Goal: Information Seeking & Learning: Find specific fact

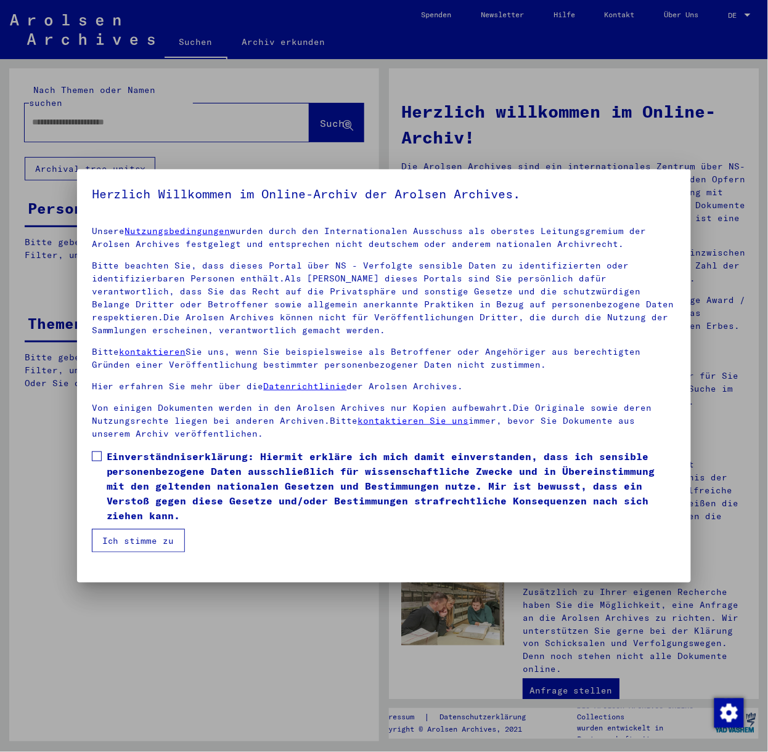
click at [94, 452] on span at bounding box center [97, 457] width 10 height 10
click at [134, 529] on button "Ich stimme zu" at bounding box center [138, 540] width 93 height 23
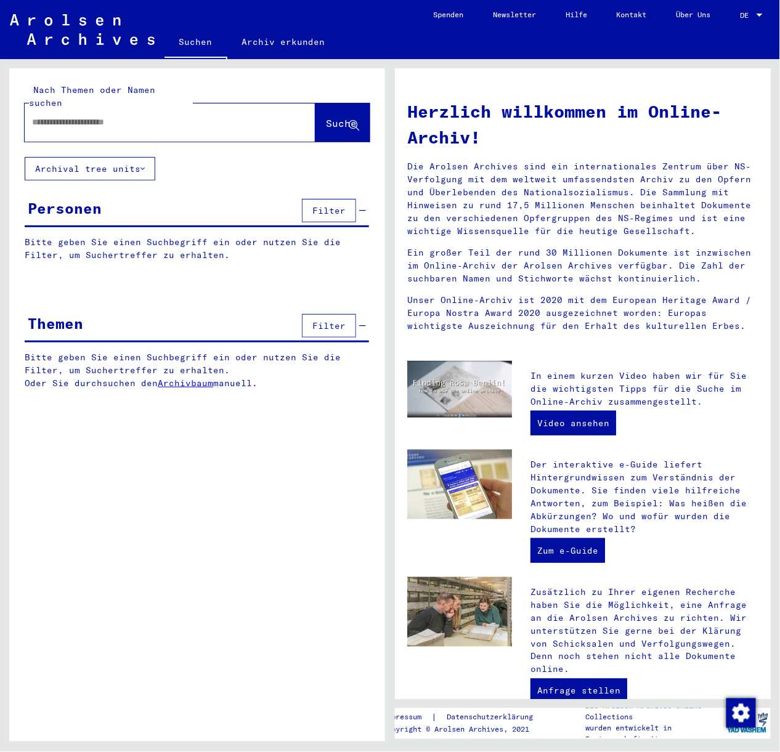
click at [59, 116] on input "text" at bounding box center [155, 122] width 246 height 13
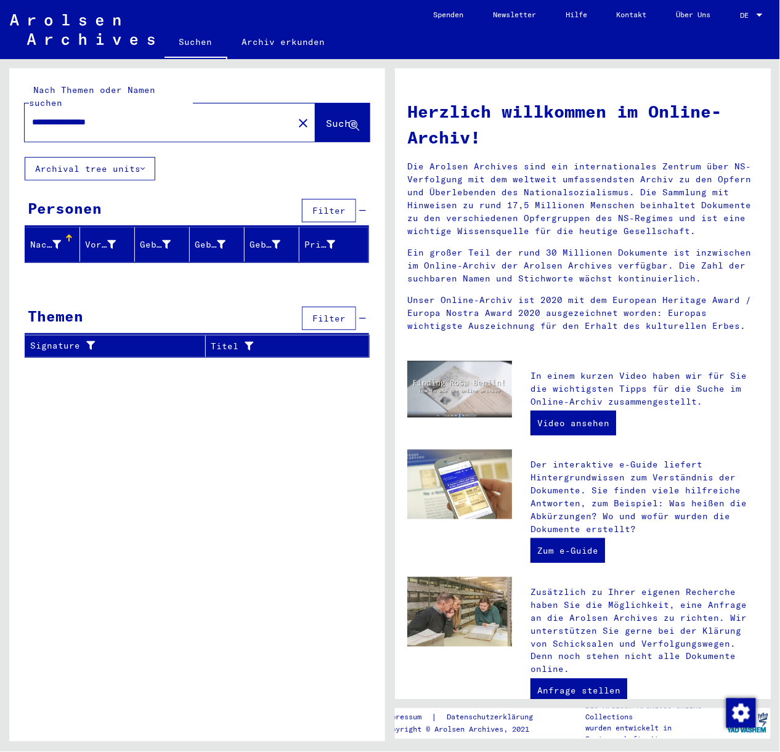
type input "**********"
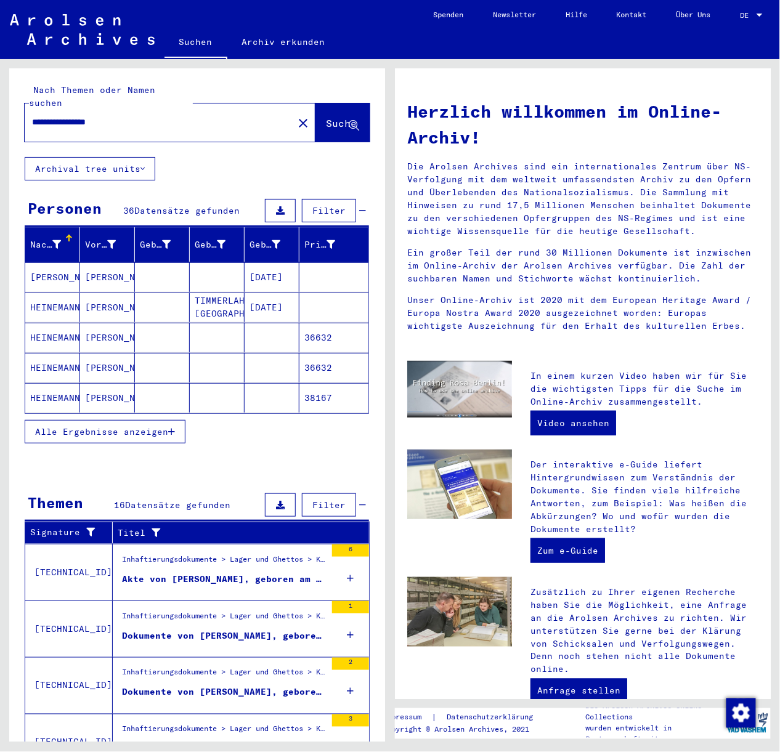
click at [174, 428] on icon "button" at bounding box center [171, 432] width 7 height 9
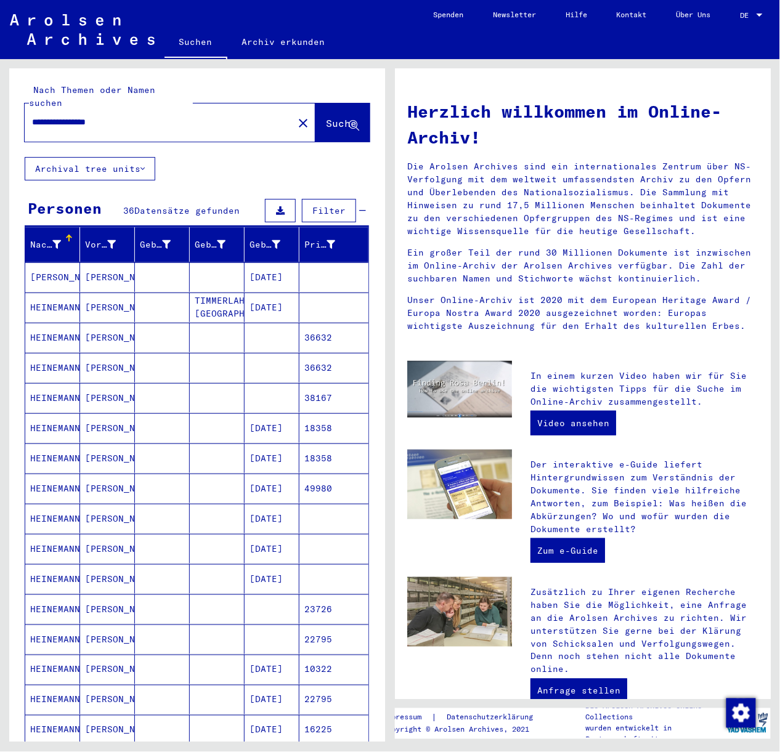
click at [91, 323] on mat-cell "[PERSON_NAME]" at bounding box center [107, 338] width 55 height 30
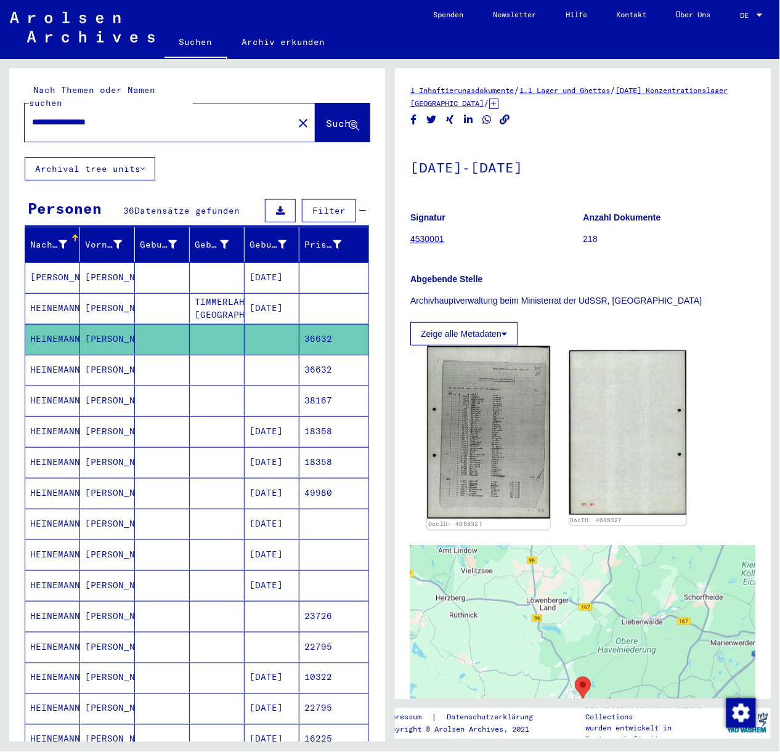
click at [505, 442] on img at bounding box center [488, 432] width 123 height 173
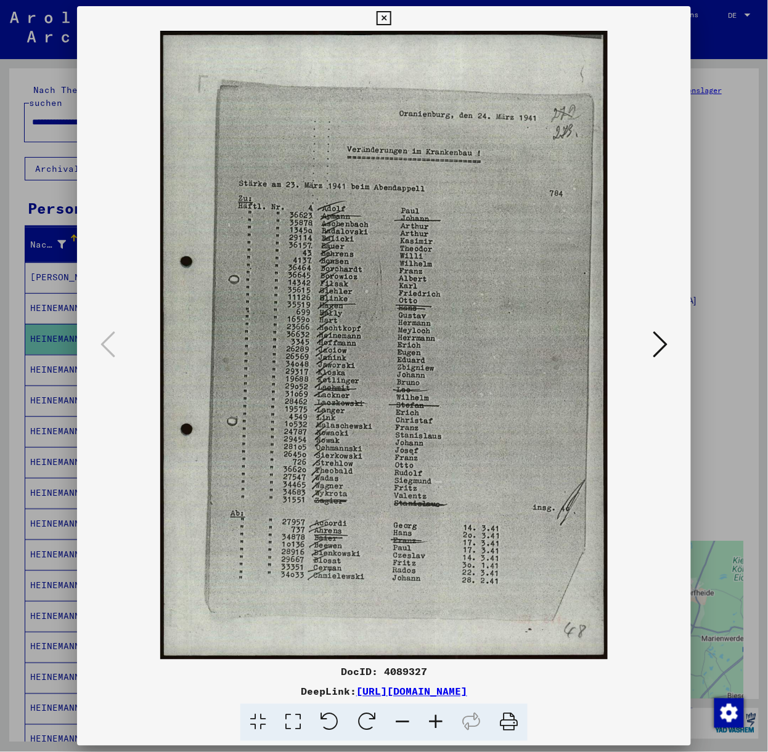
click at [440, 721] on icon at bounding box center [435, 723] width 33 height 38
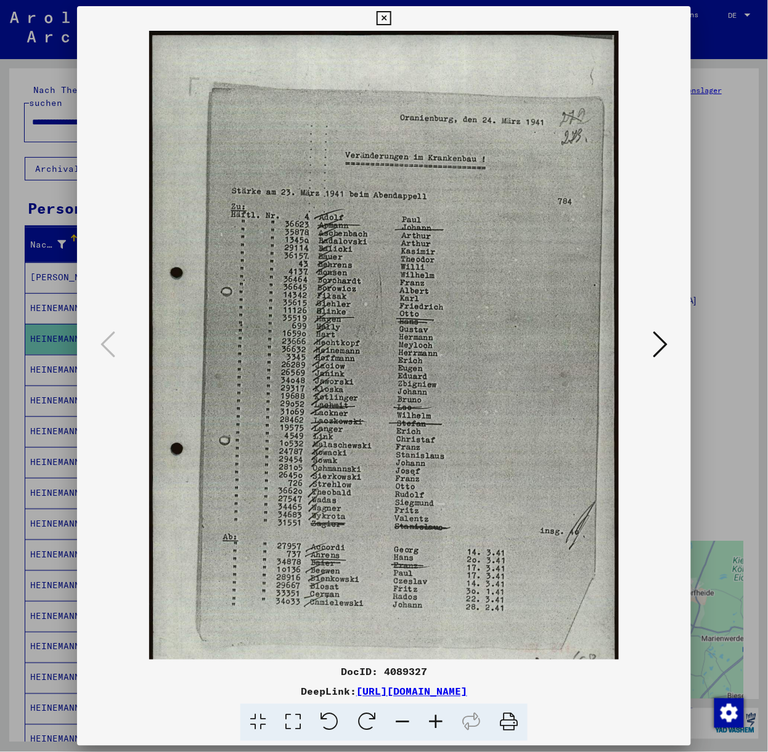
click at [440, 721] on icon at bounding box center [435, 723] width 33 height 38
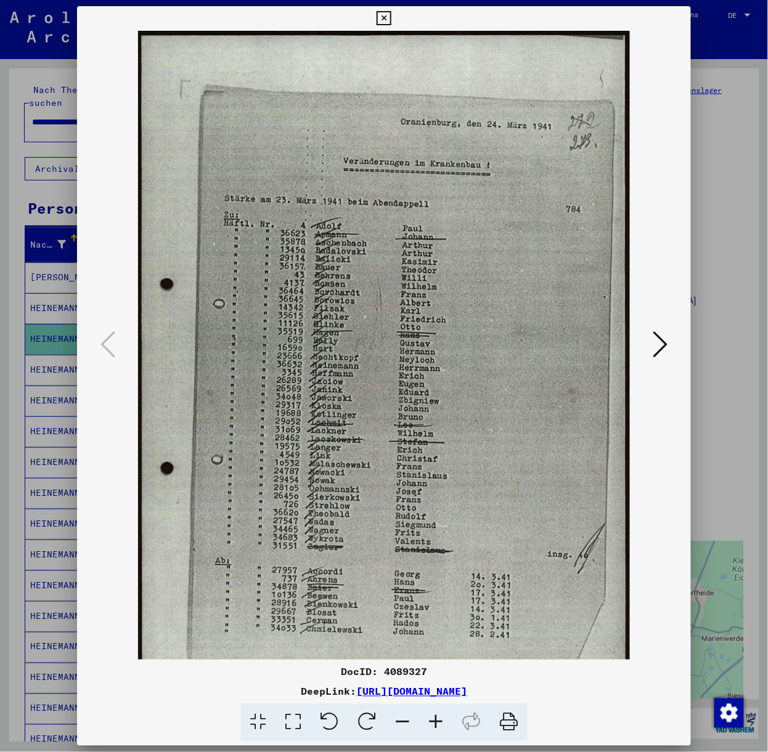
click at [440, 721] on icon at bounding box center [435, 723] width 33 height 38
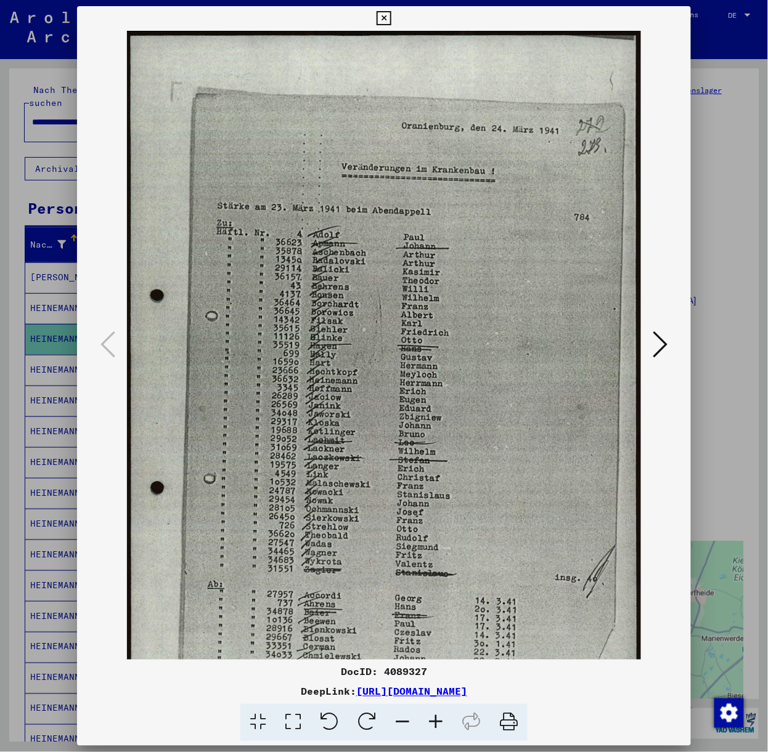
click at [440, 721] on icon at bounding box center [435, 723] width 33 height 38
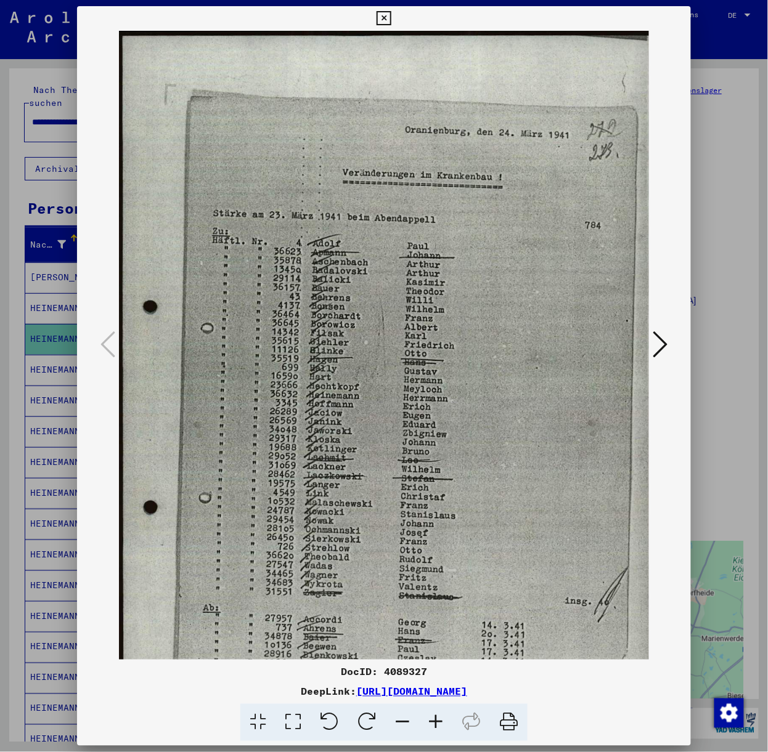
click at [440, 721] on icon at bounding box center [435, 723] width 33 height 38
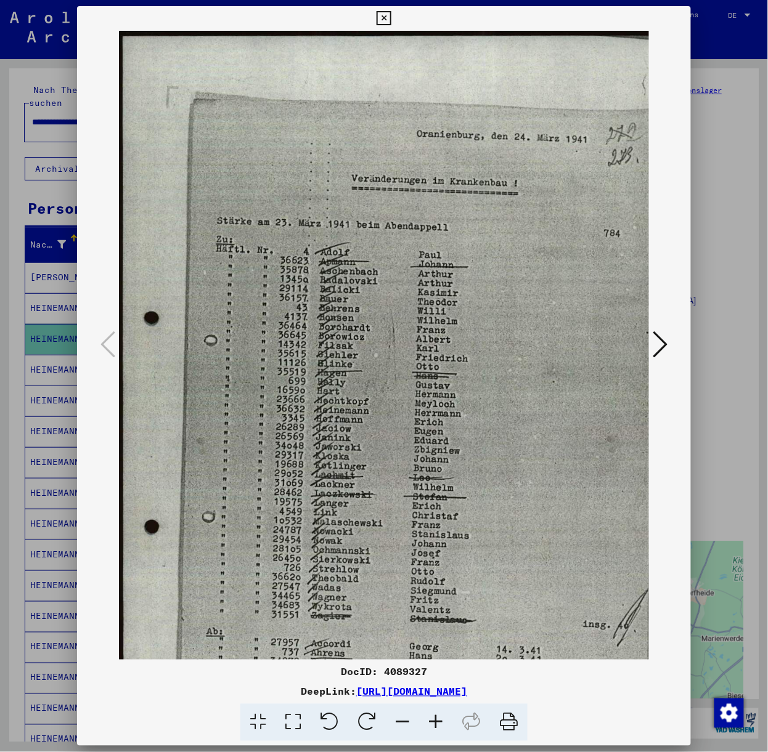
click at [440, 721] on icon at bounding box center [435, 723] width 33 height 38
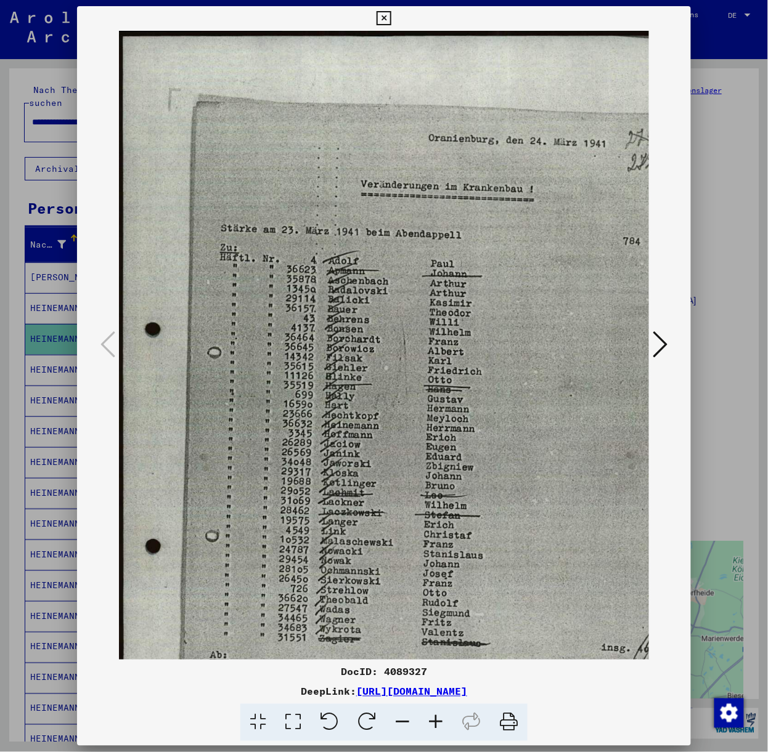
click at [654, 339] on button at bounding box center [660, 345] width 22 height 35
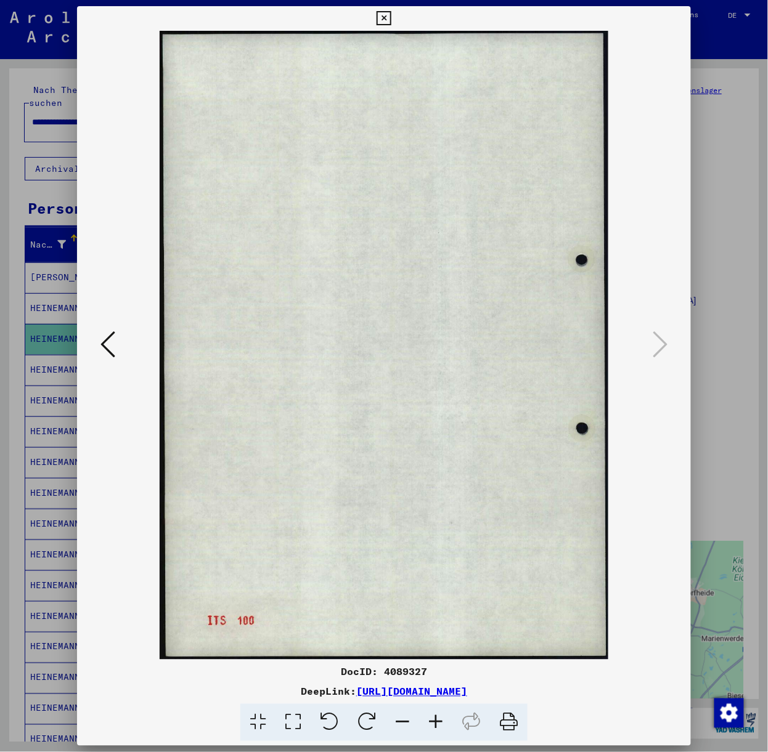
click at [380, 18] on icon at bounding box center [383, 18] width 14 height 15
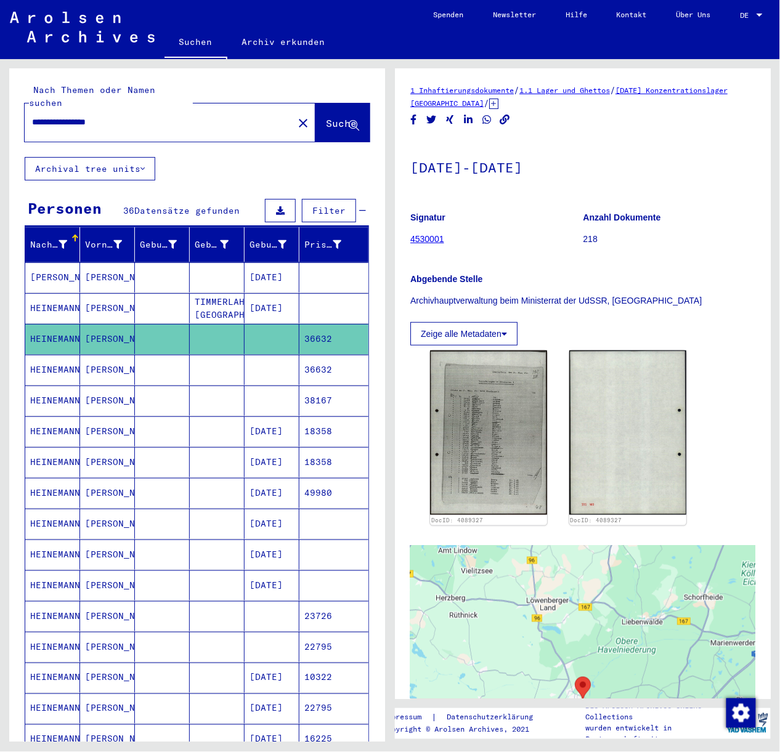
click at [190, 359] on mat-cell at bounding box center [217, 370] width 55 height 30
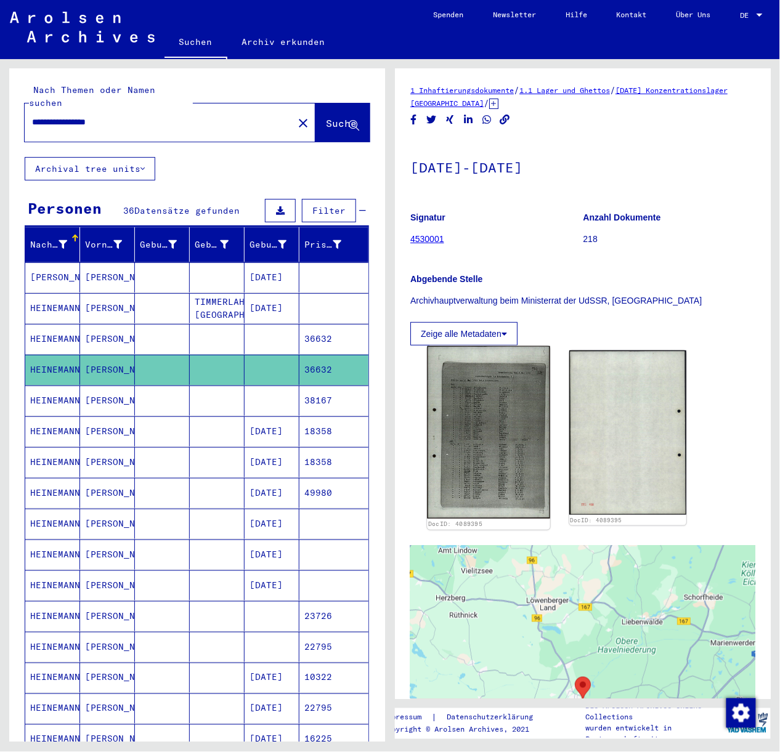
click at [499, 440] on img at bounding box center [488, 432] width 123 height 173
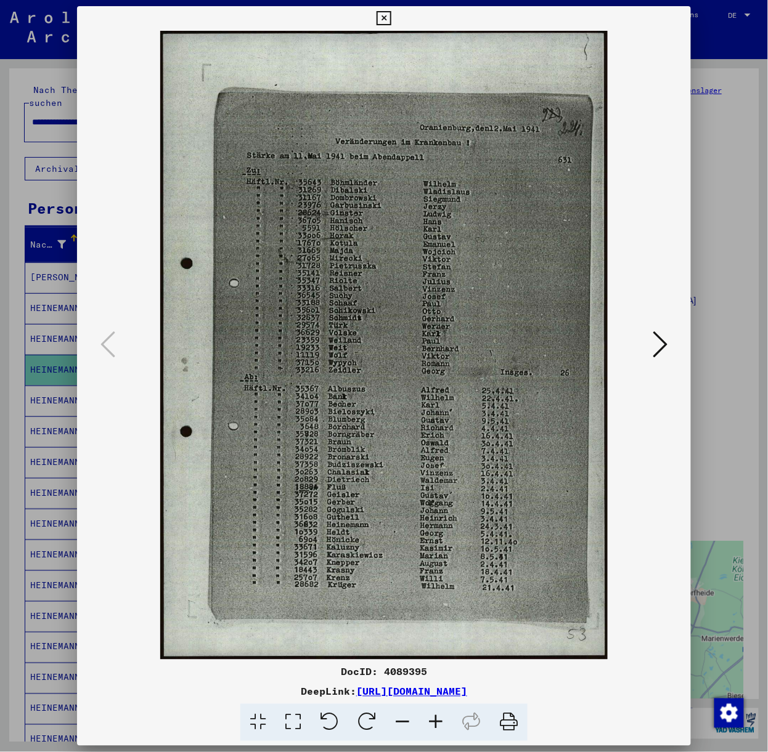
click at [434, 713] on icon at bounding box center [435, 723] width 33 height 38
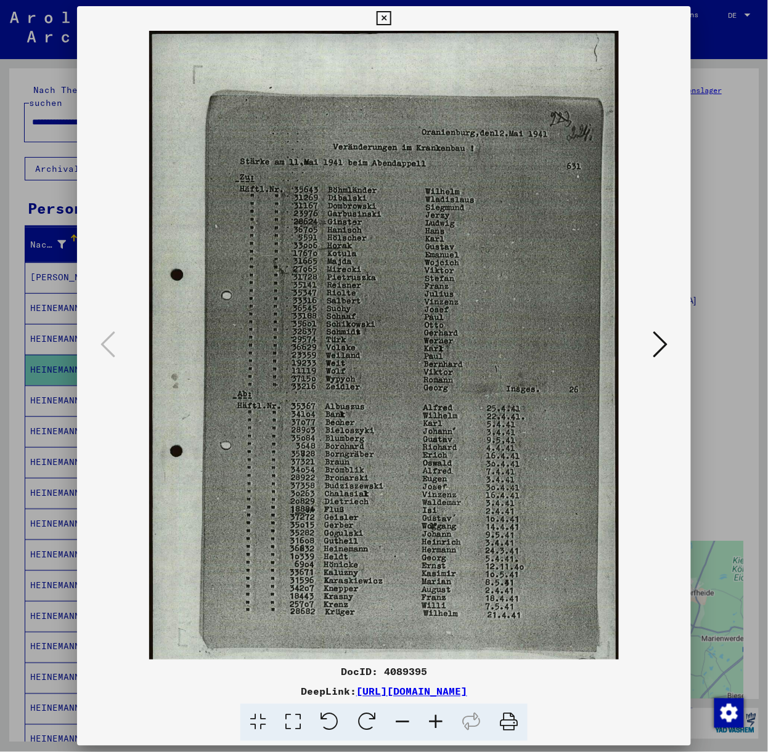
click at [434, 713] on icon at bounding box center [435, 723] width 33 height 38
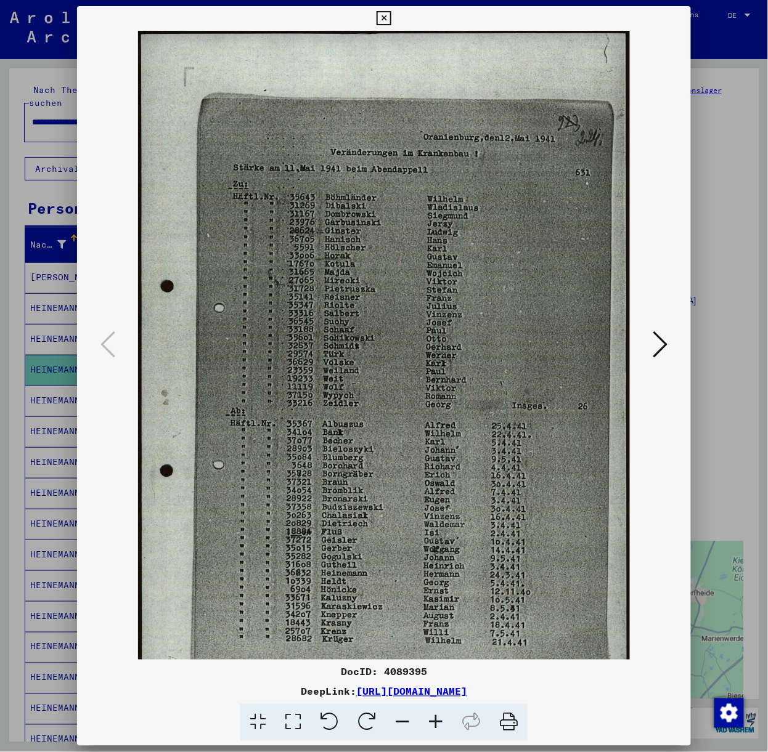
click at [434, 713] on icon at bounding box center [435, 723] width 33 height 38
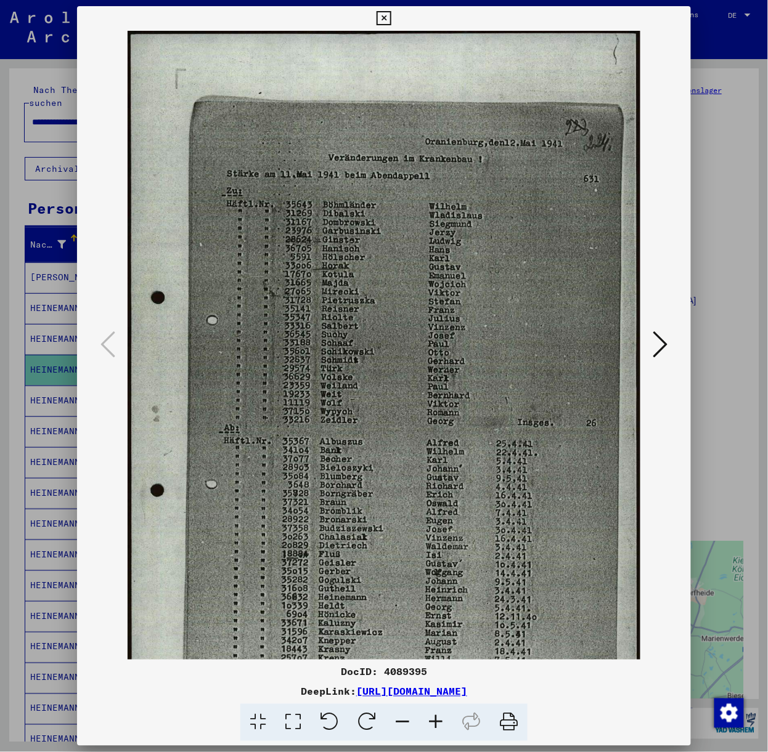
click at [434, 713] on icon at bounding box center [435, 723] width 33 height 38
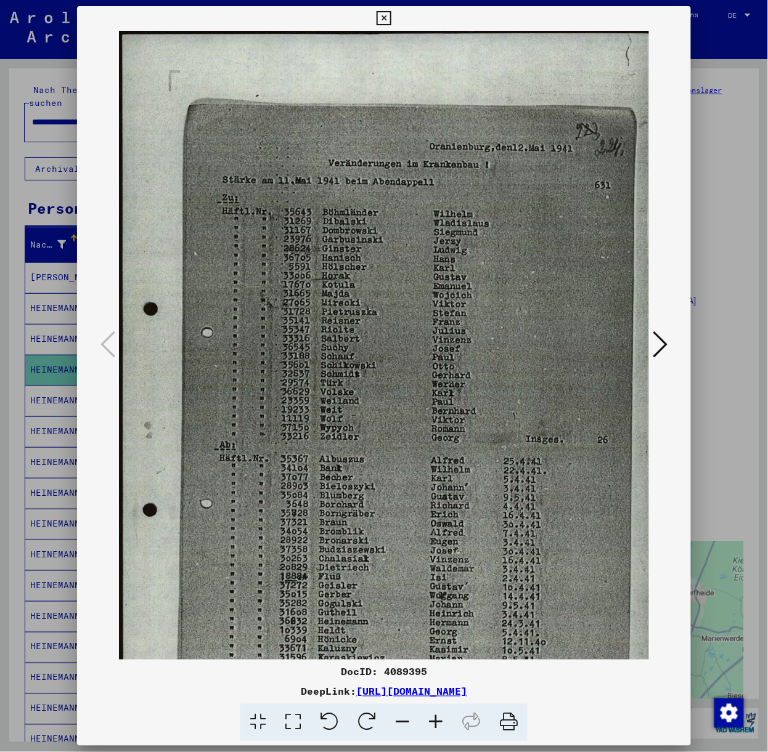
click at [434, 713] on icon at bounding box center [435, 723] width 33 height 38
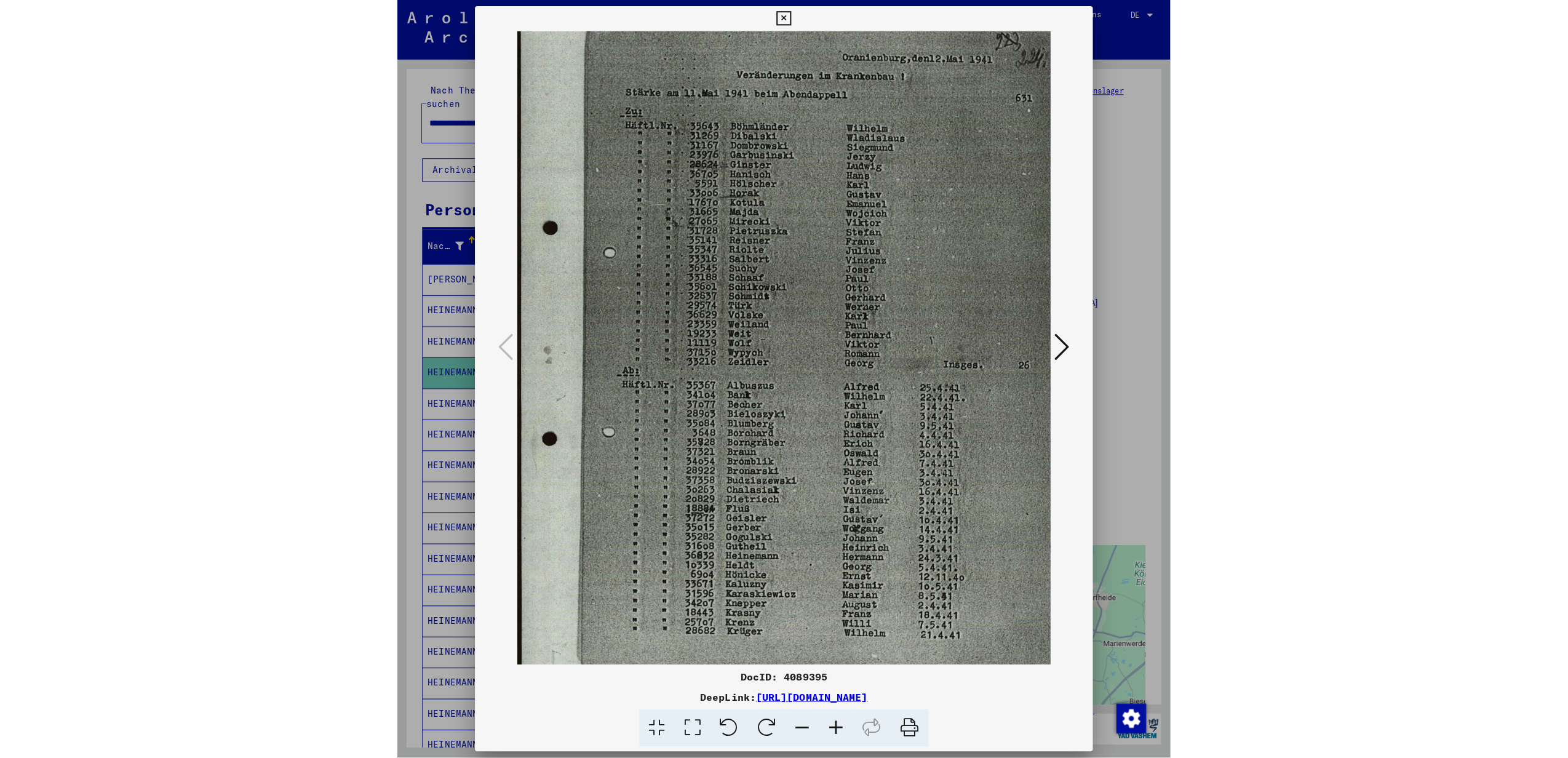
scroll to position [99, 0]
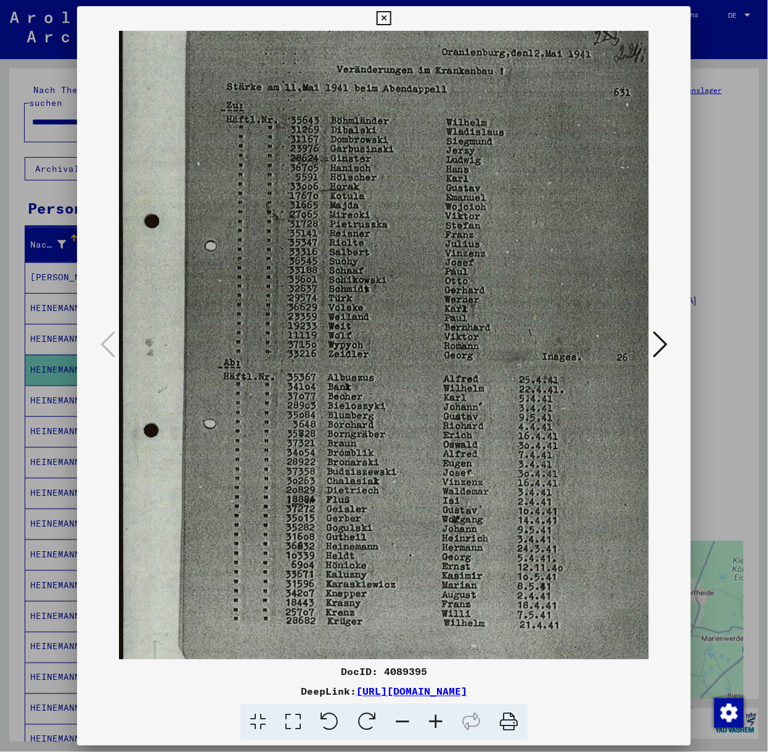
drag, startPoint x: 410, startPoint y: 577, endPoint x: 424, endPoint y: 483, distance: 95.3
click at [424, 483] on img at bounding box center [397, 323] width 557 height 783
click at [380, 13] on icon at bounding box center [383, 18] width 14 height 15
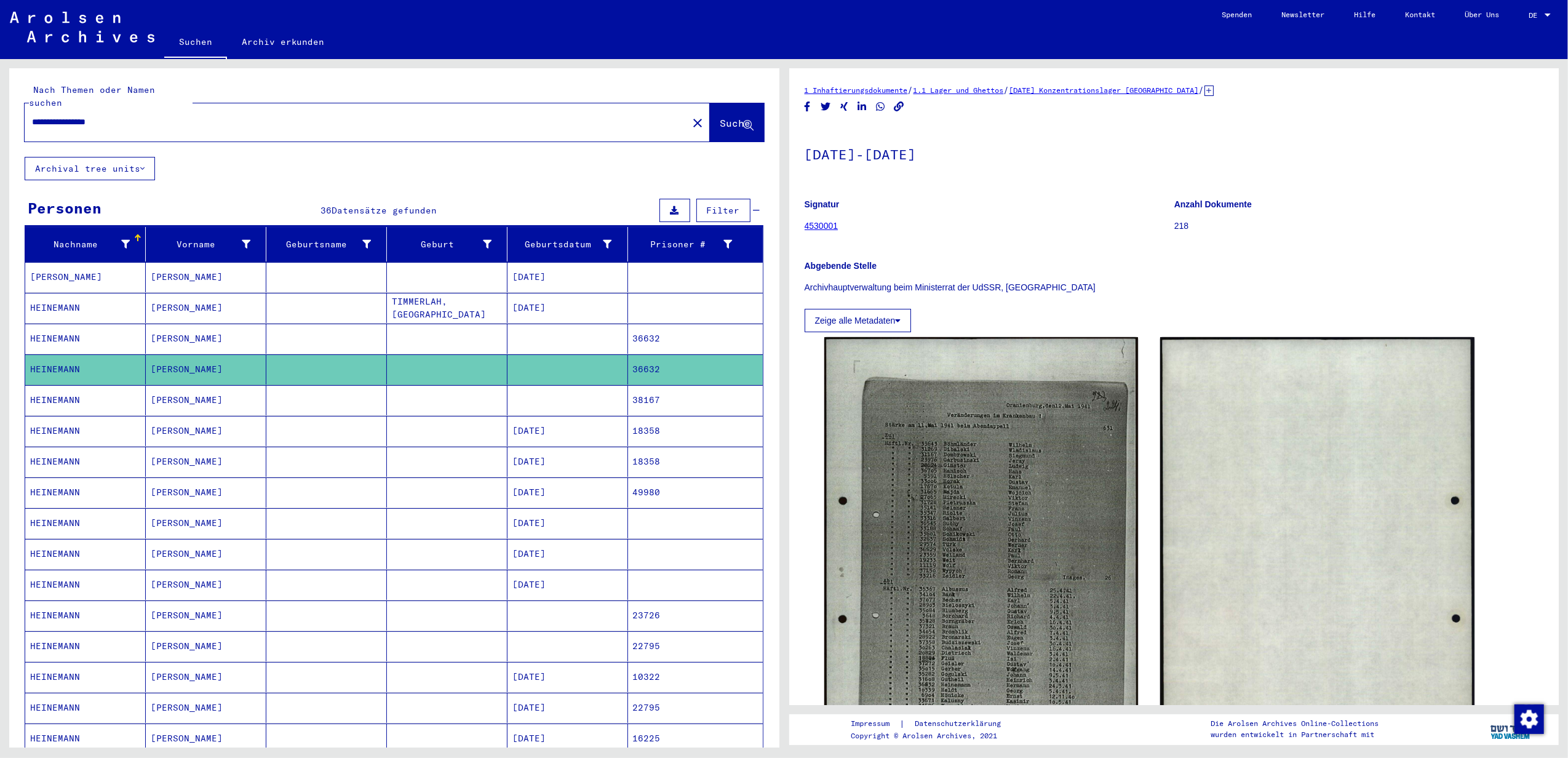
scroll to position [82, 0]
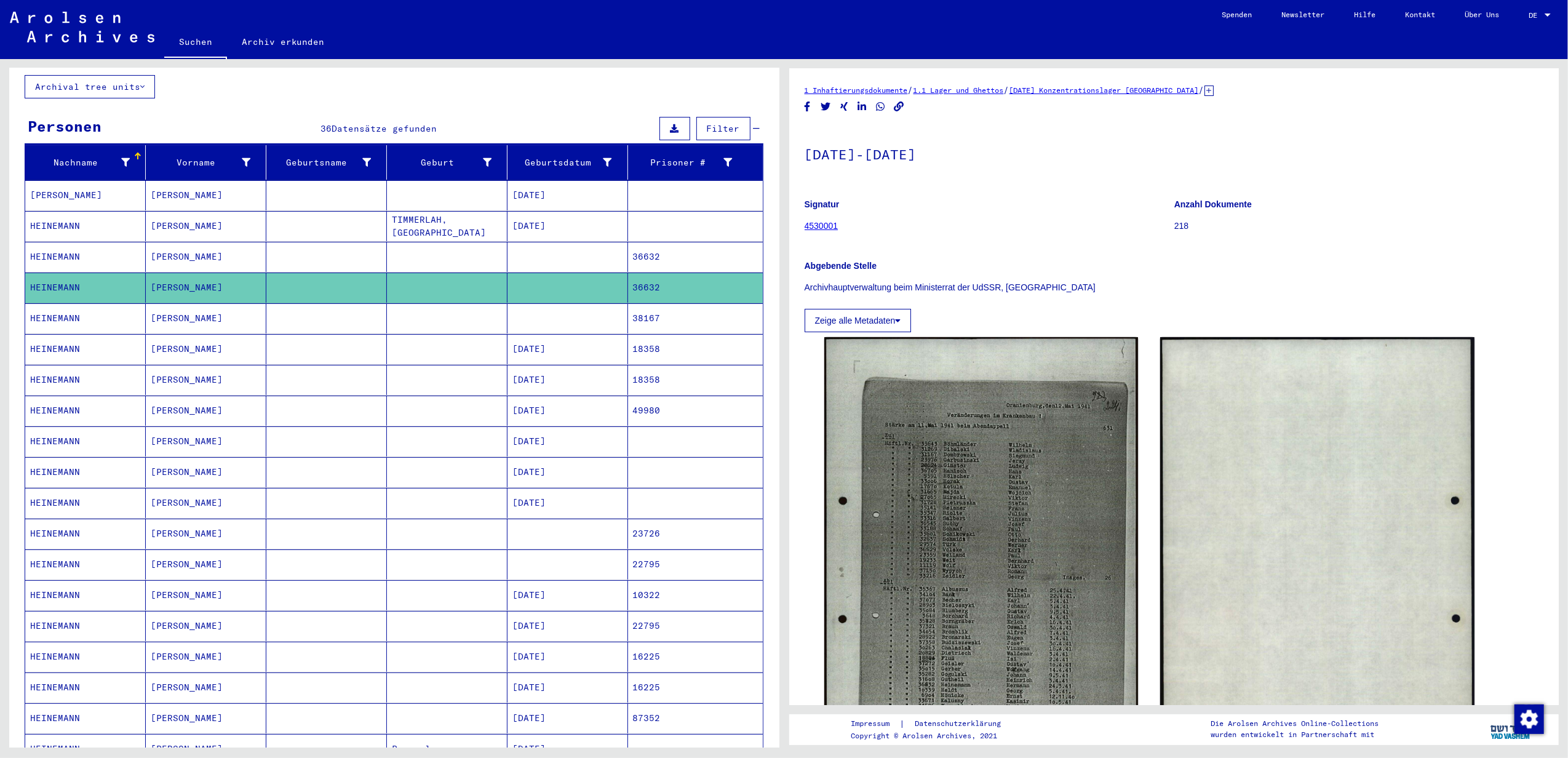
click at [538, 491] on mat-cell "[DATE]" at bounding box center [567, 503] width 121 height 30
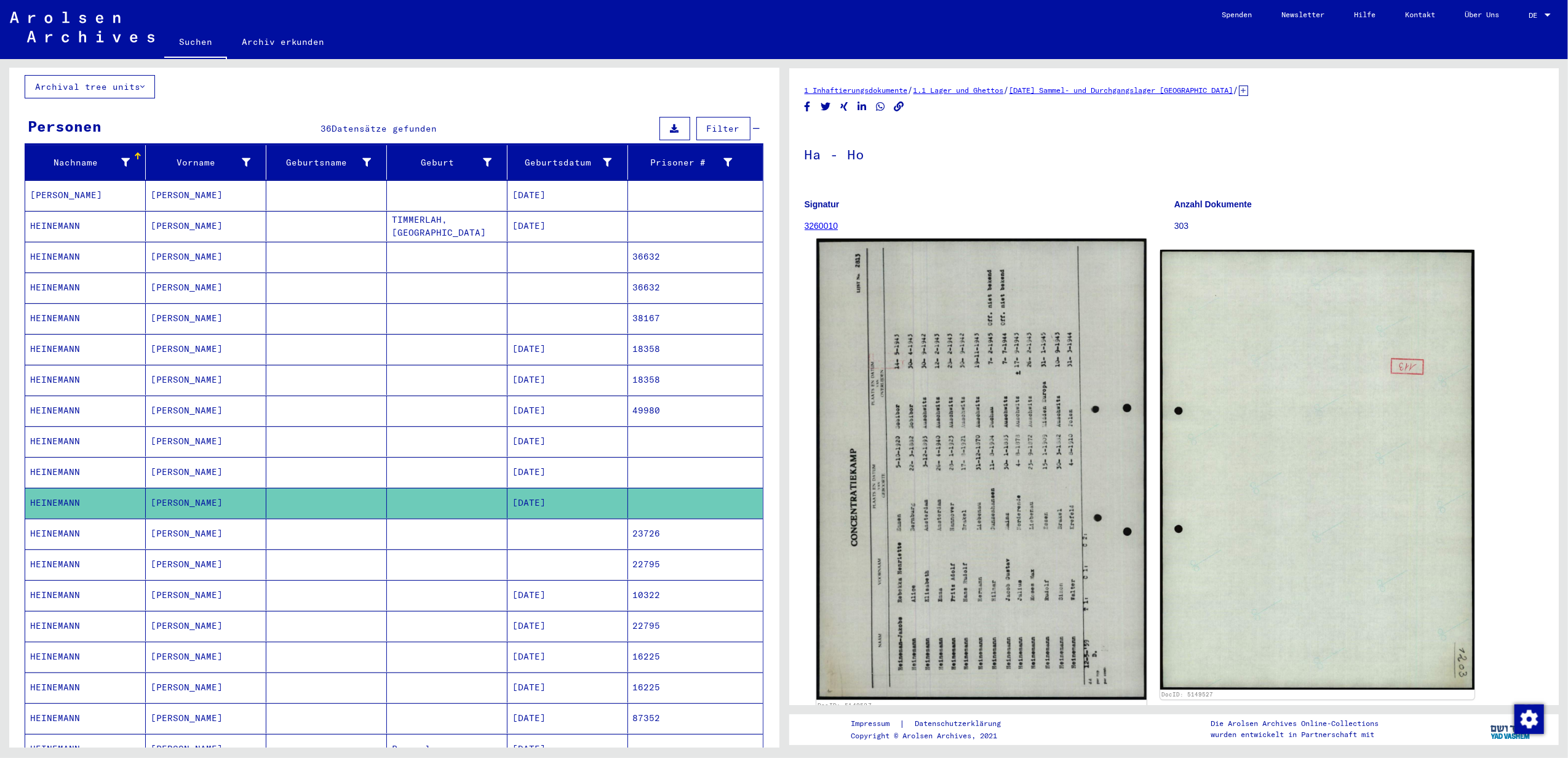
click at [766, 536] on img at bounding box center [981, 469] width 329 height 461
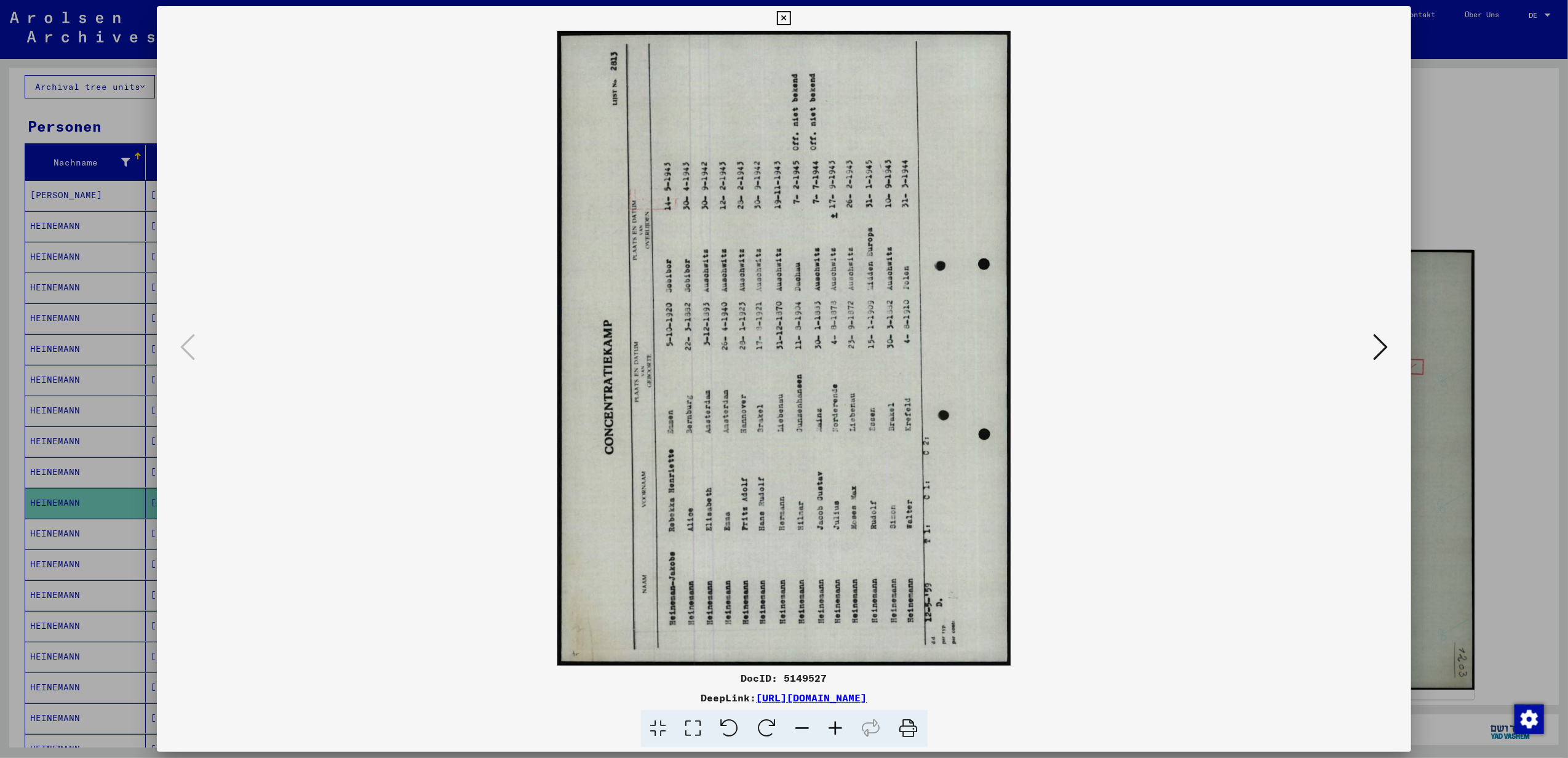
click at [765, 722] on icon at bounding box center [768, 729] width 38 height 38
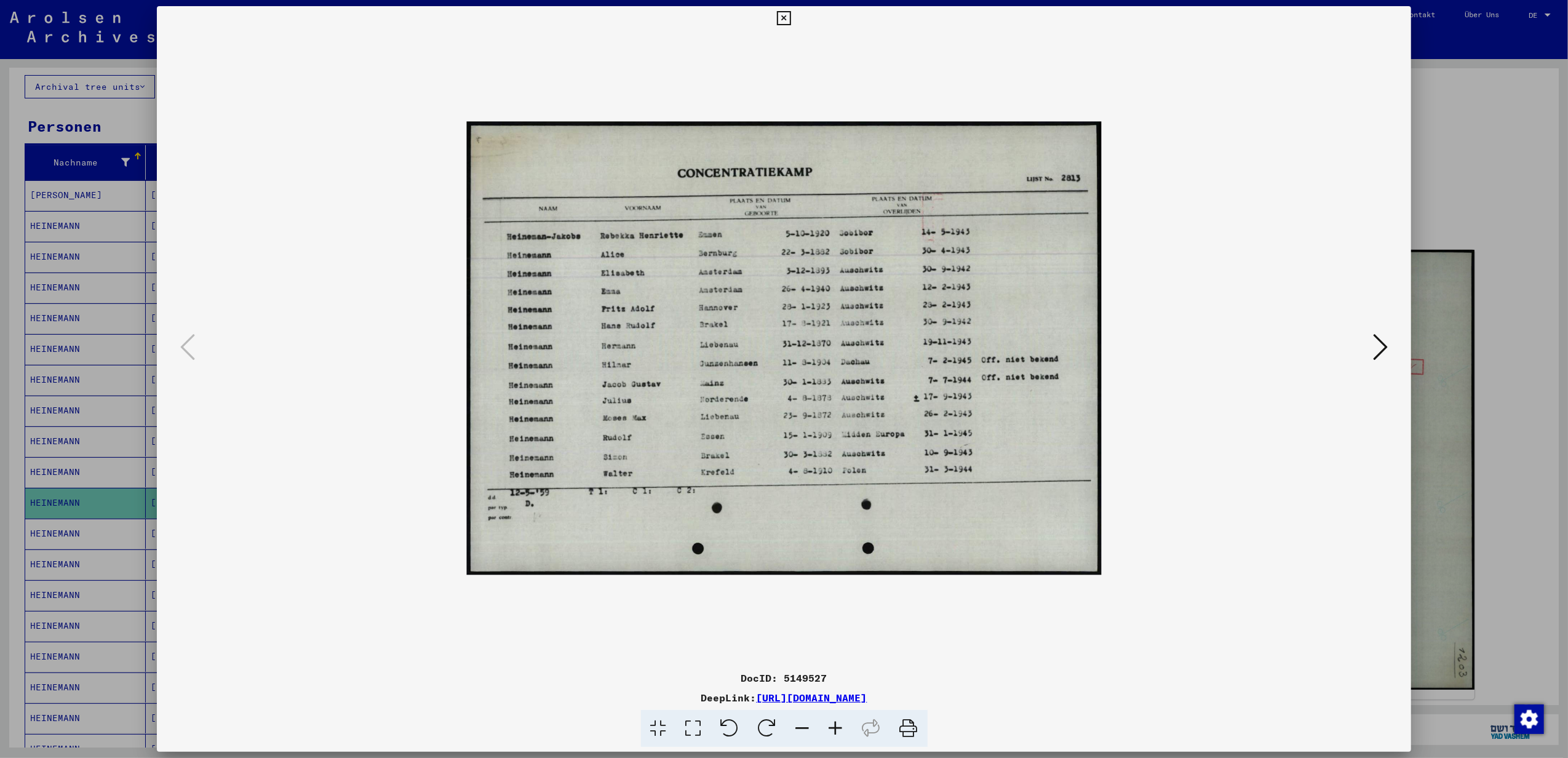
click at [766, 727] on icon at bounding box center [835, 729] width 33 height 38
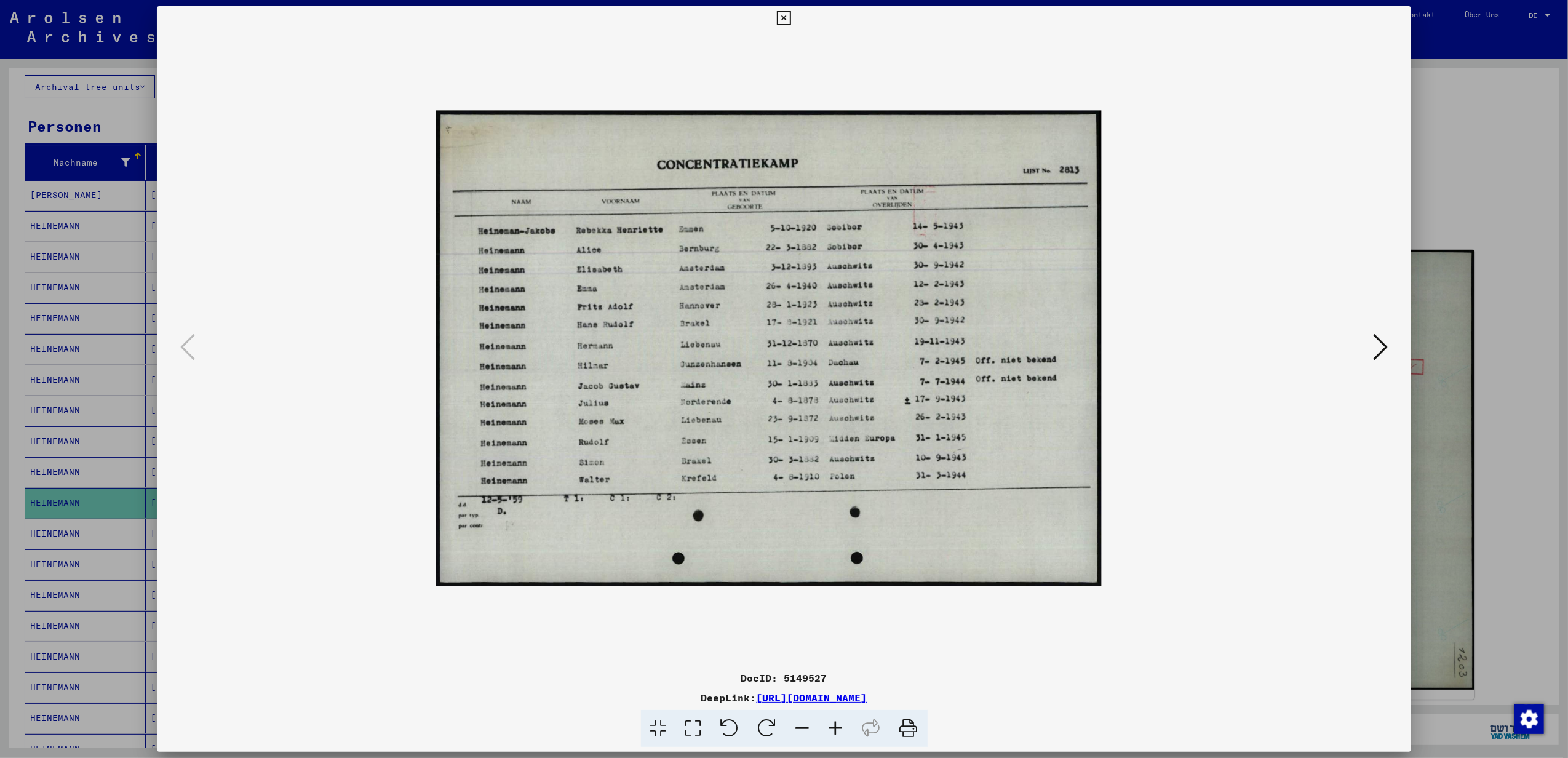
click at [766, 727] on icon at bounding box center [835, 729] width 33 height 38
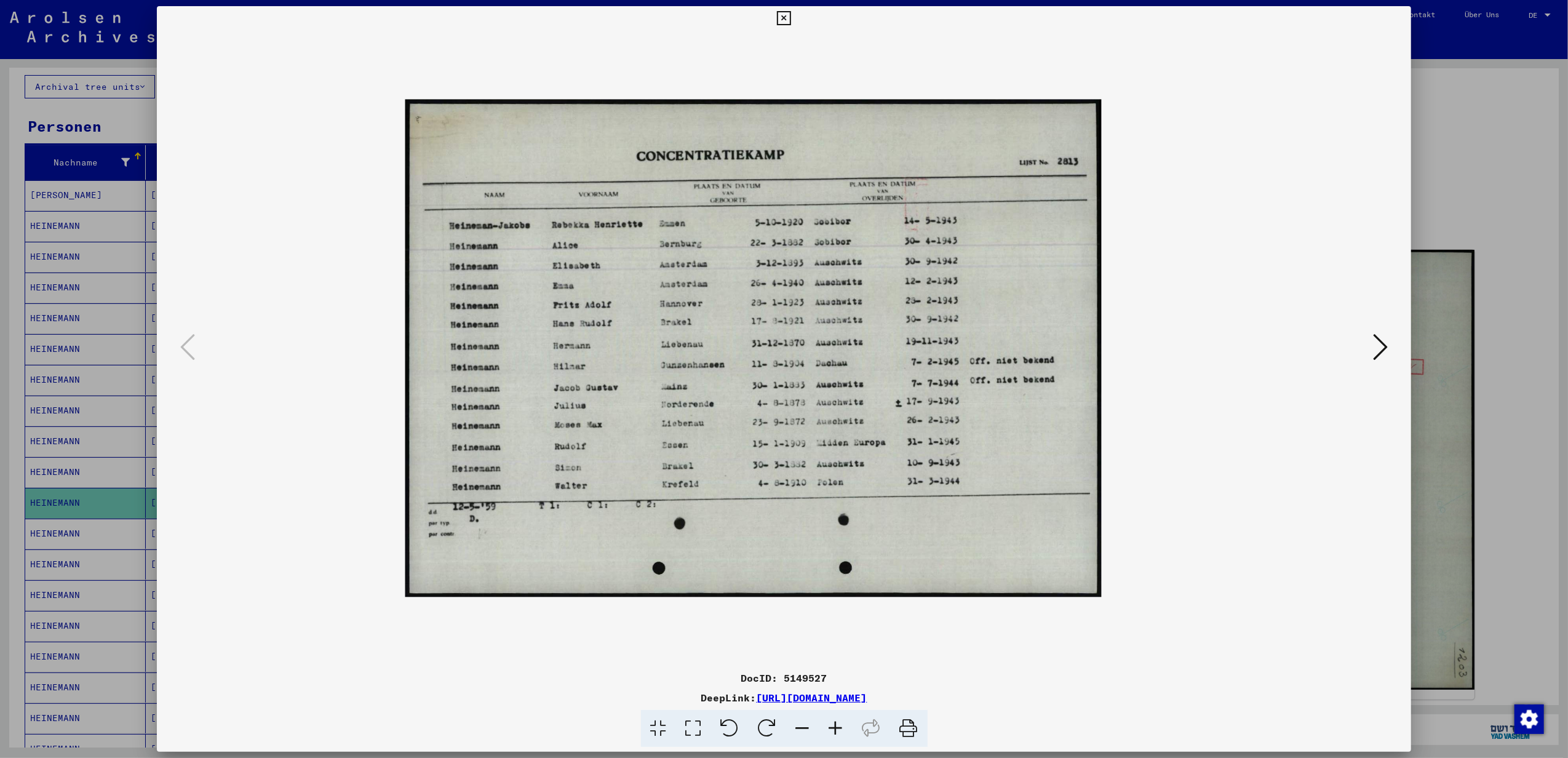
click at [766, 727] on icon at bounding box center [835, 729] width 33 height 38
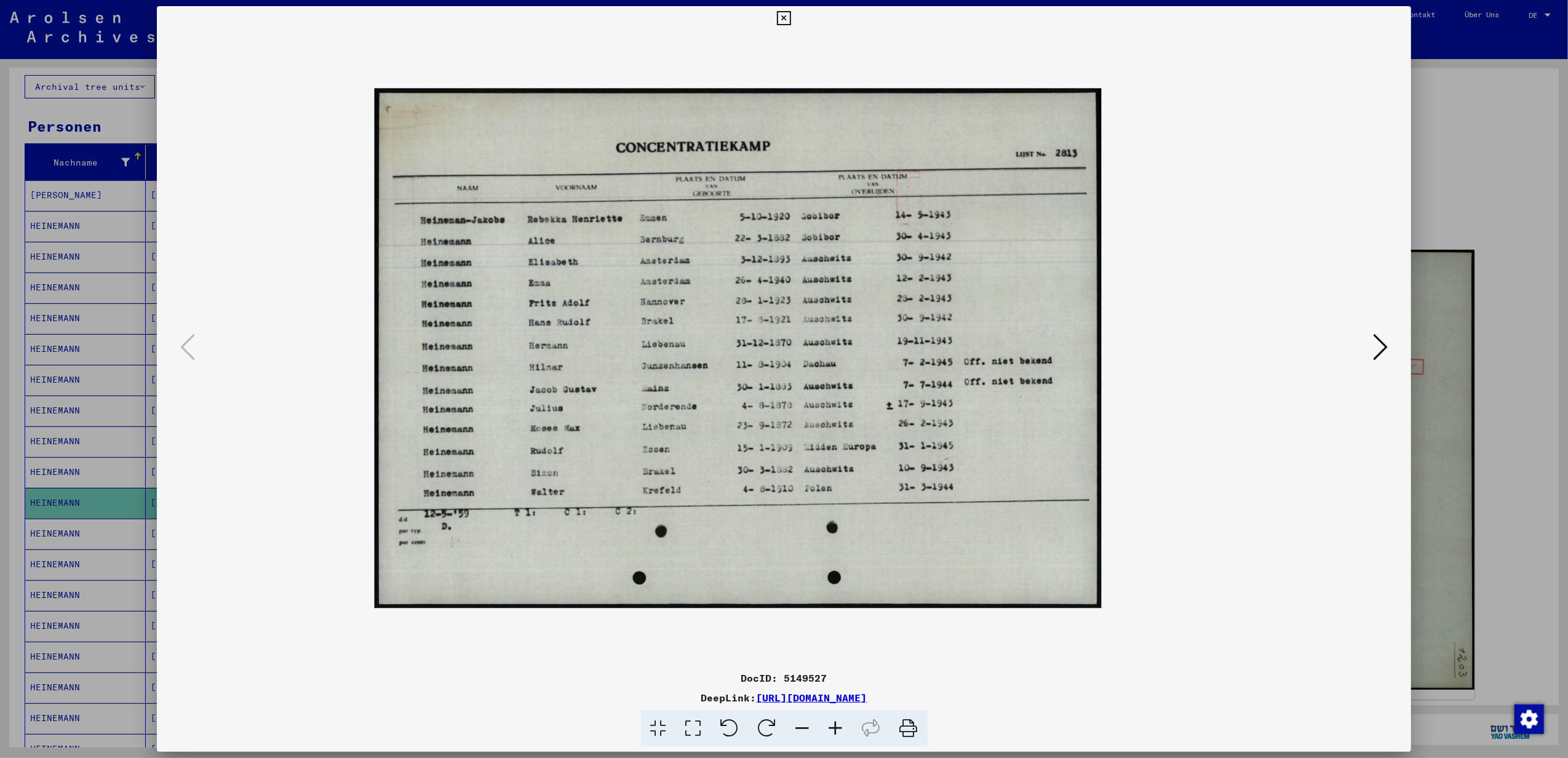
click at [766, 727] on icon at bounding box center [835, 729] width 33 height 38
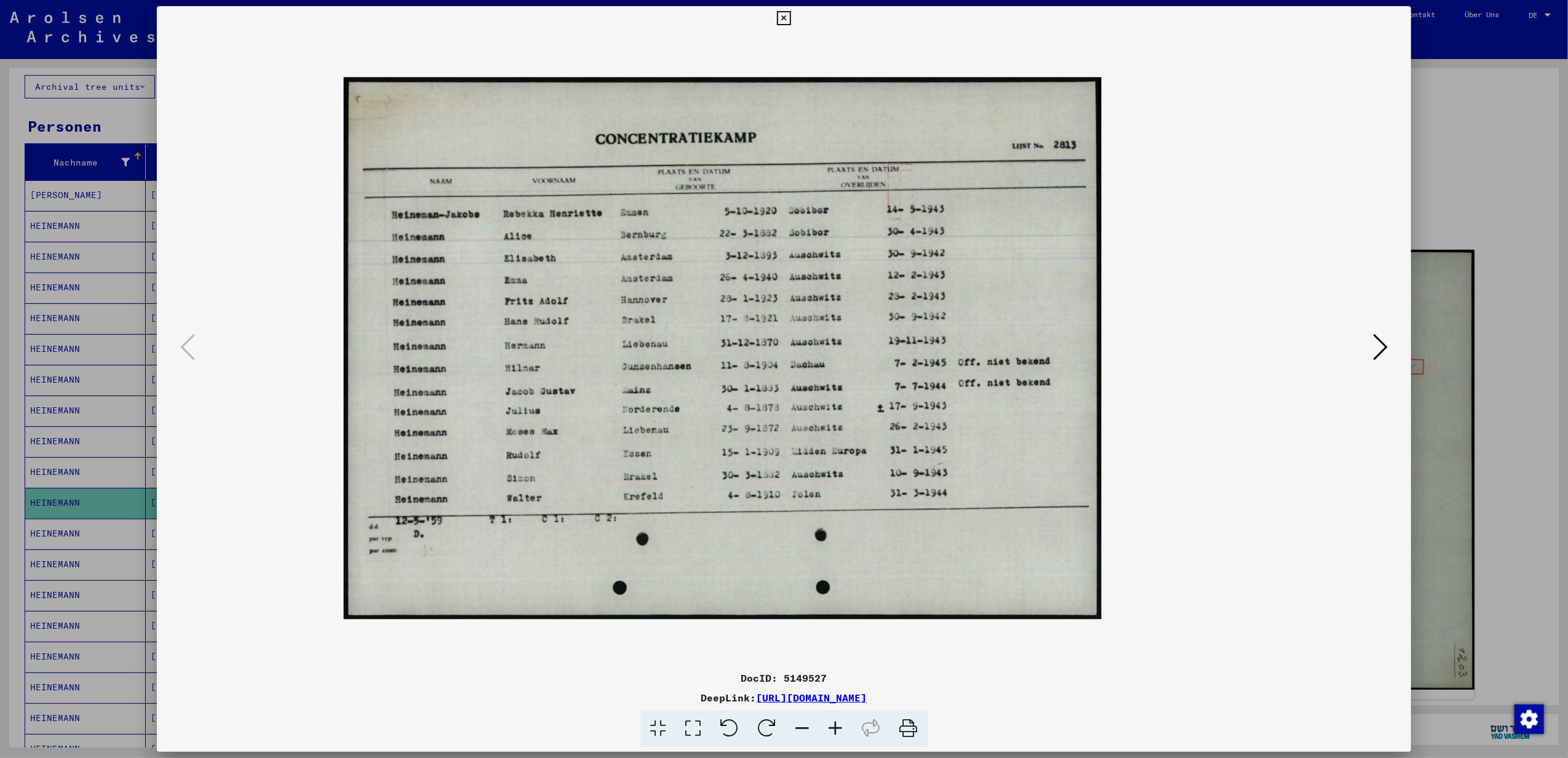
click at [766, 727] on icon at bounding box center [835, 729] width 33 height 38
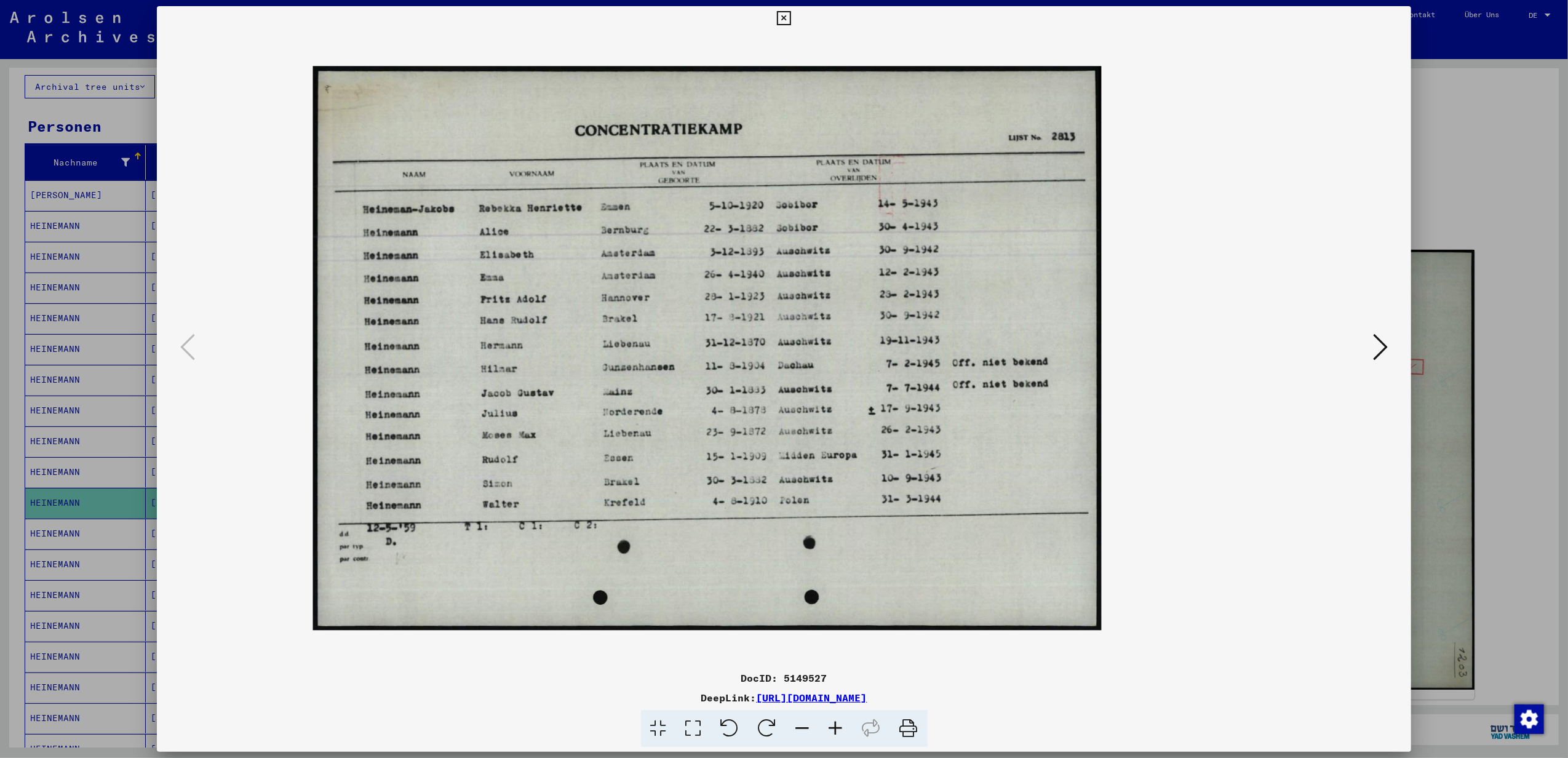
click at [766, 727] on icon at bounding box center [835, 729] width 33 height 38
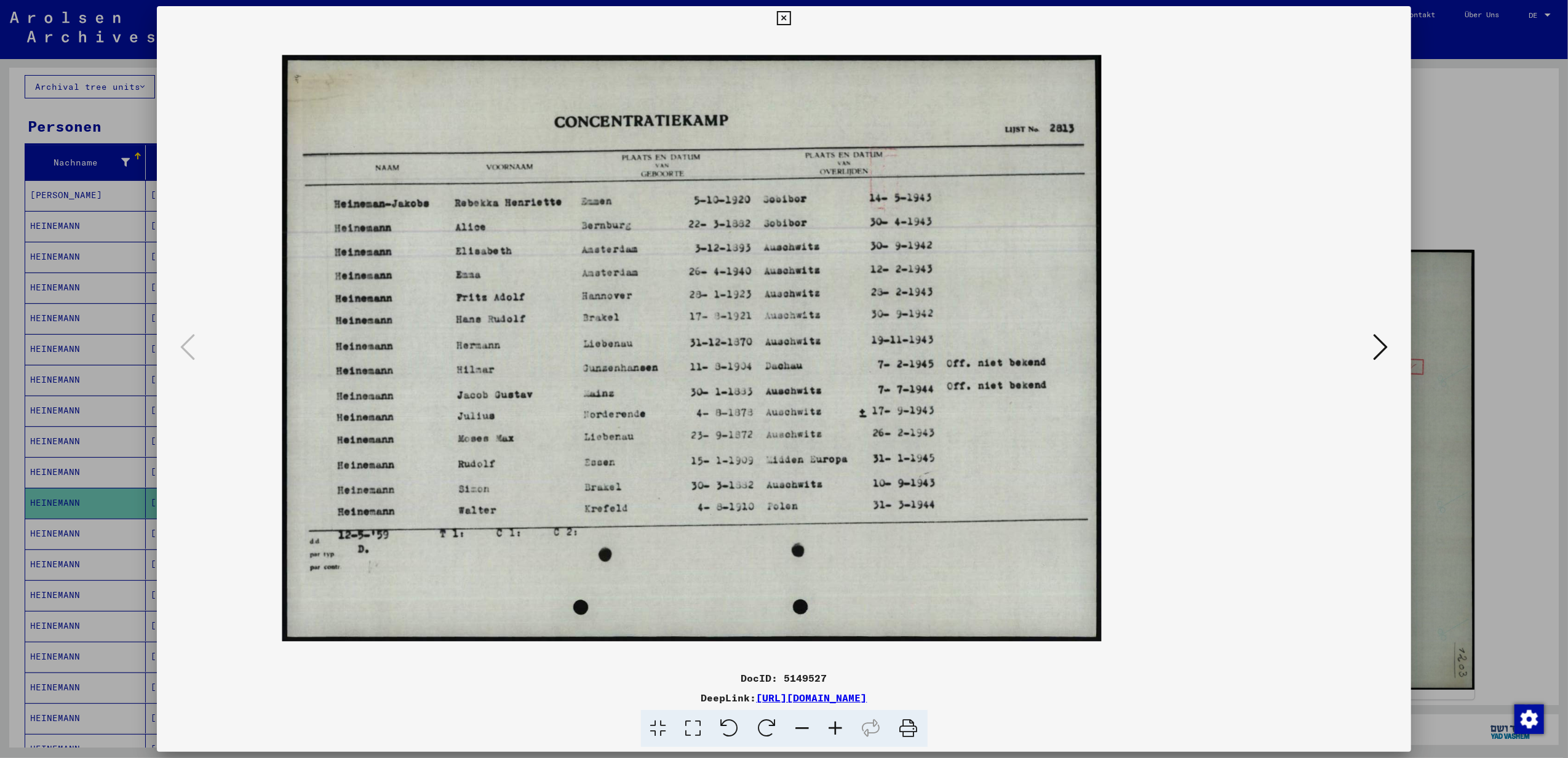
click at [766, 727] on icon at bounding box center [835, 729] width 33 height 38
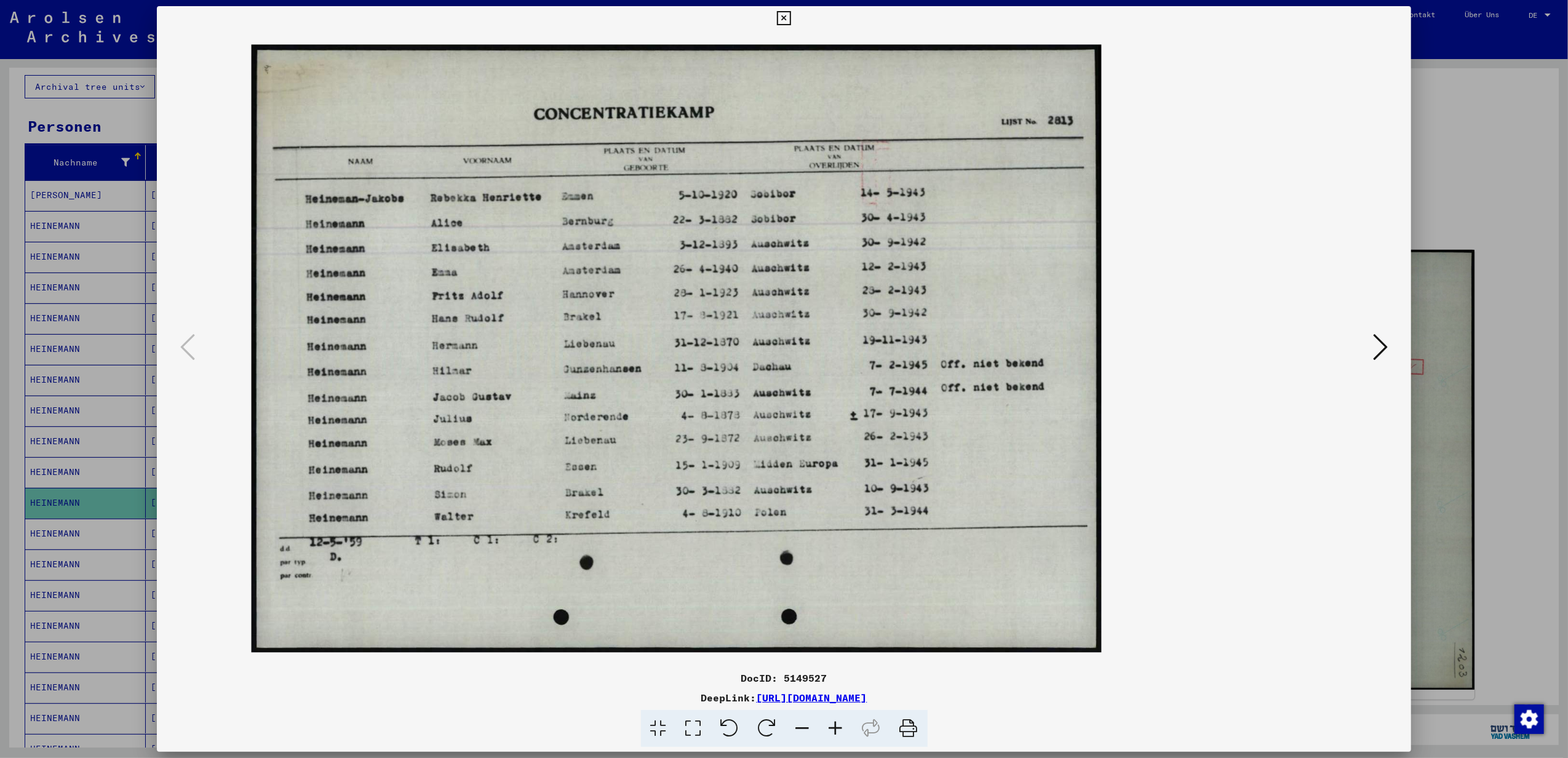
click at [766, 727] on icon at bounding box center [835, 729] width 33 height 38
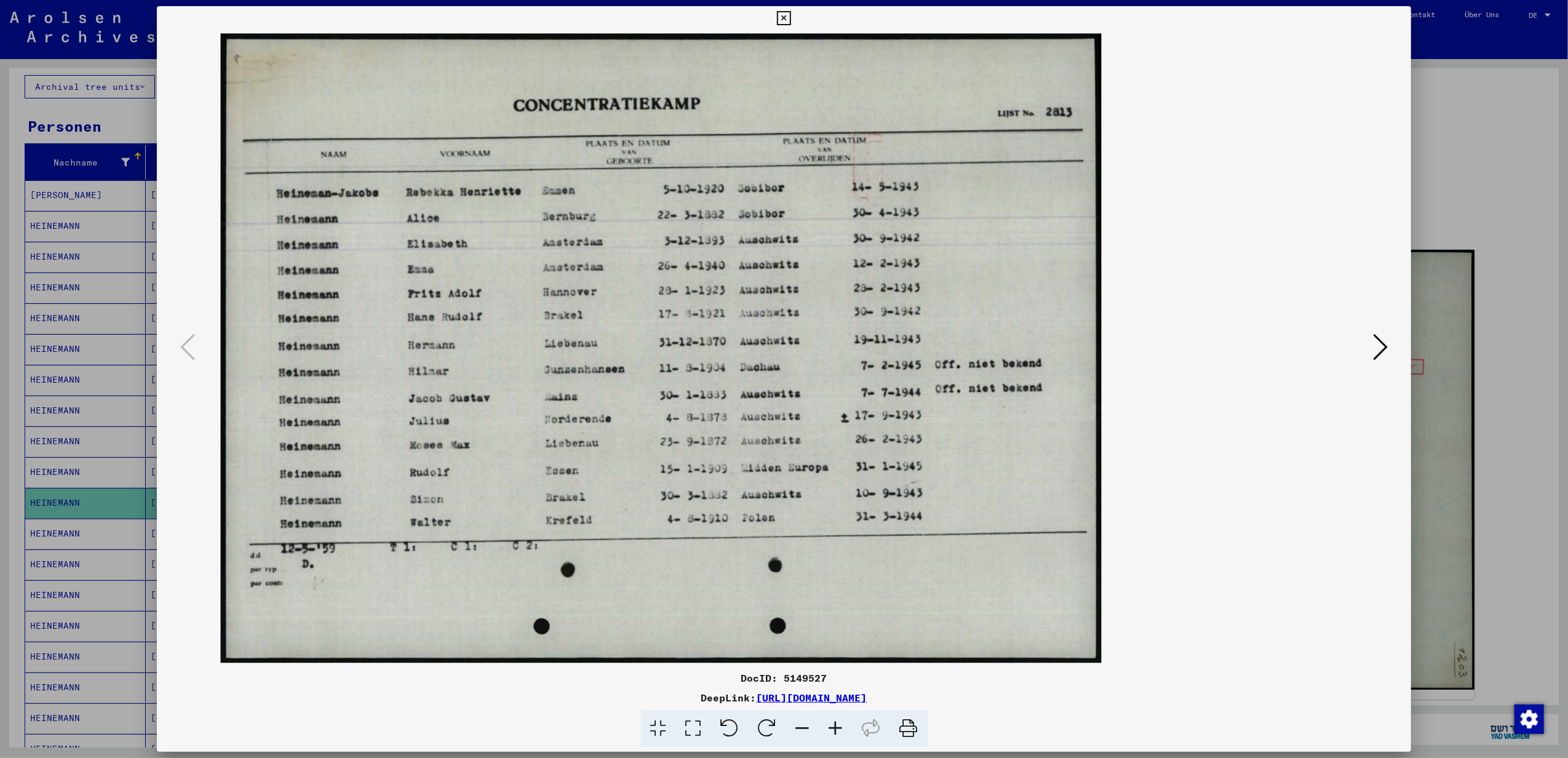
click at [766, 14] on icon at bounding box center [784, 18] width 14 height 15
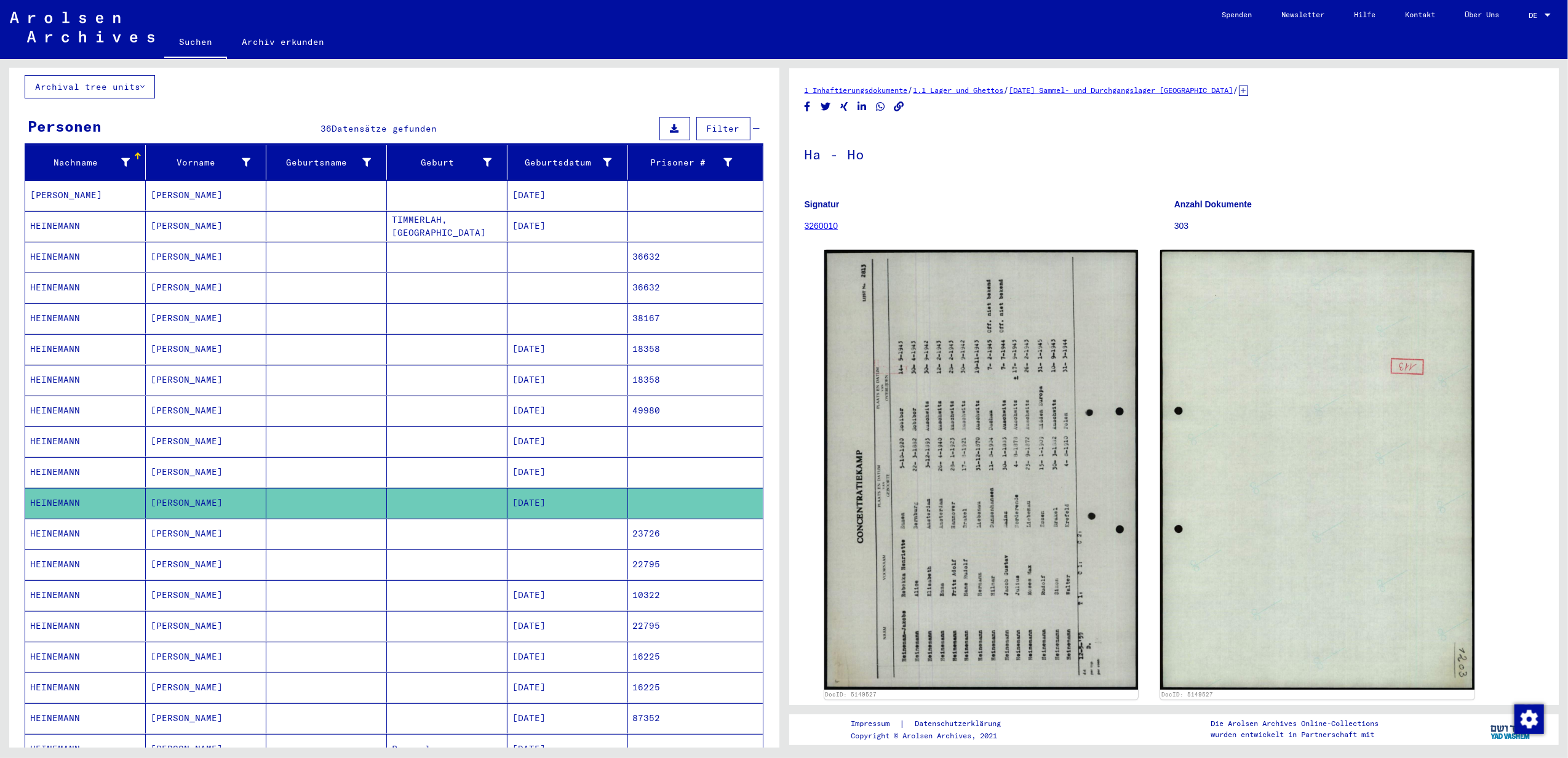
click at [554, 520] on mat-cell at bounding box center [567, 533] width 121 height 30
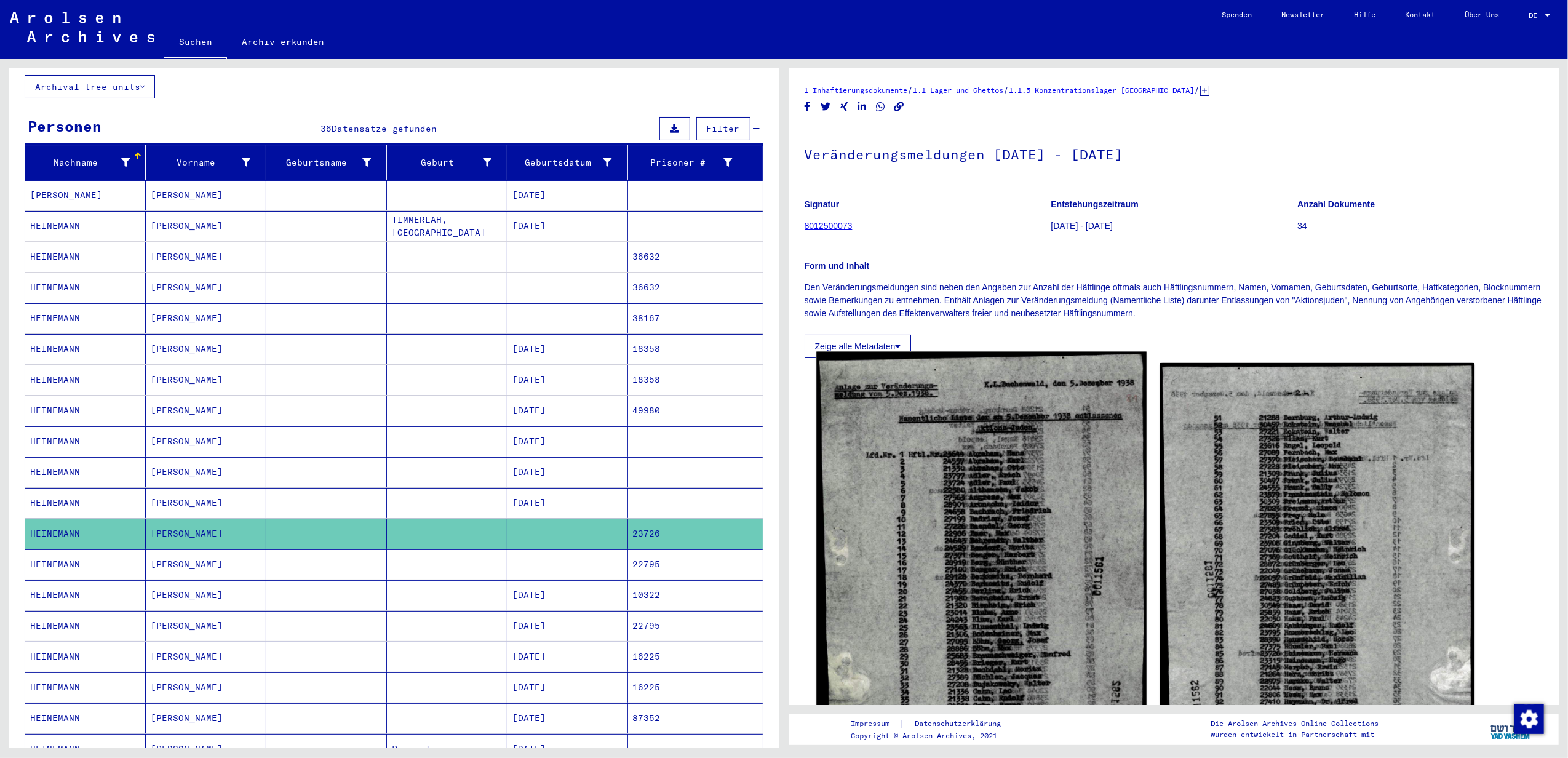
click at [766, 544] on img at bounding box center [981, 585] width 329 height 467
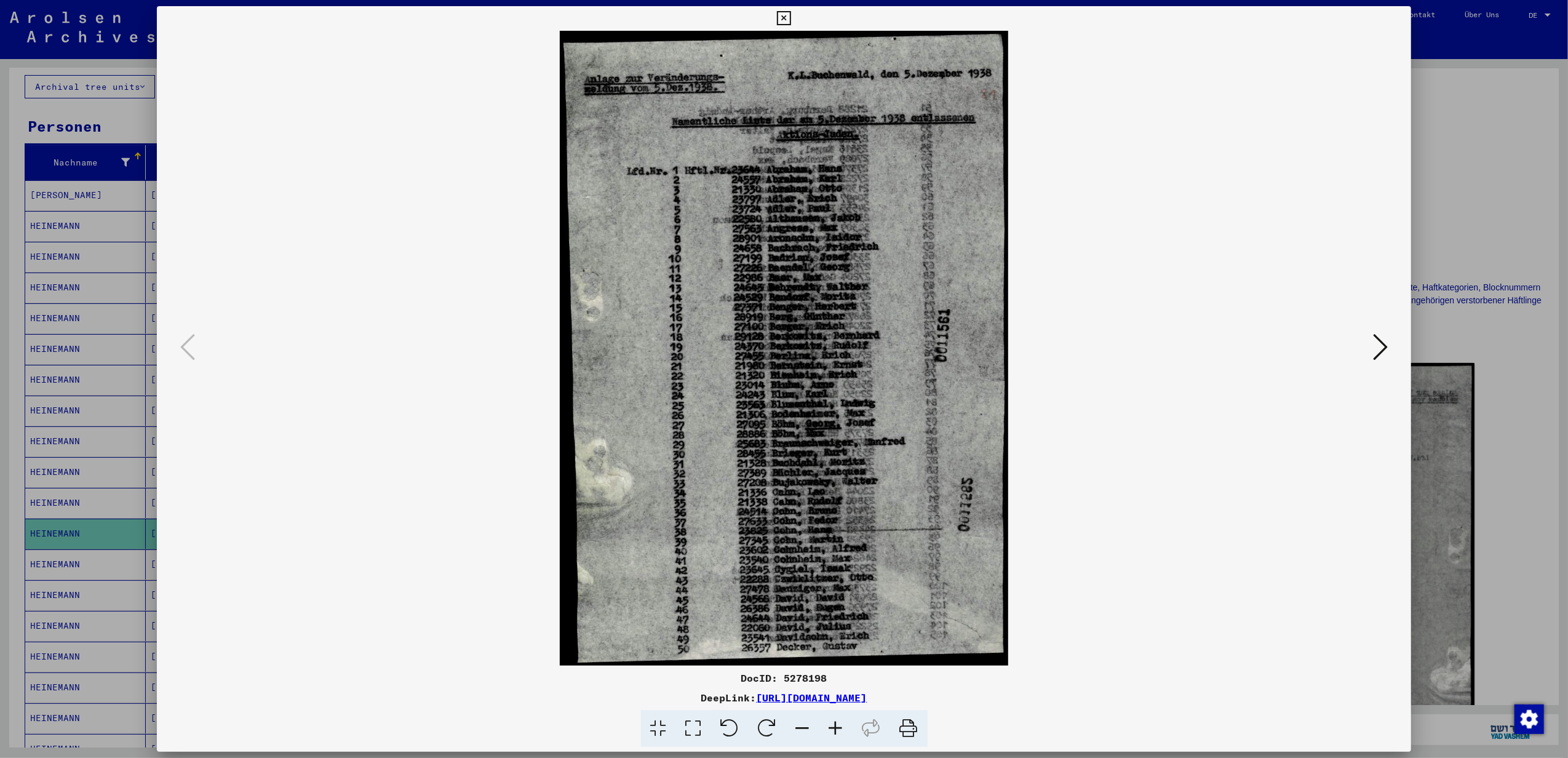
click at [766, 724] on icon at bounding box center [835, 729] width 33 height 38
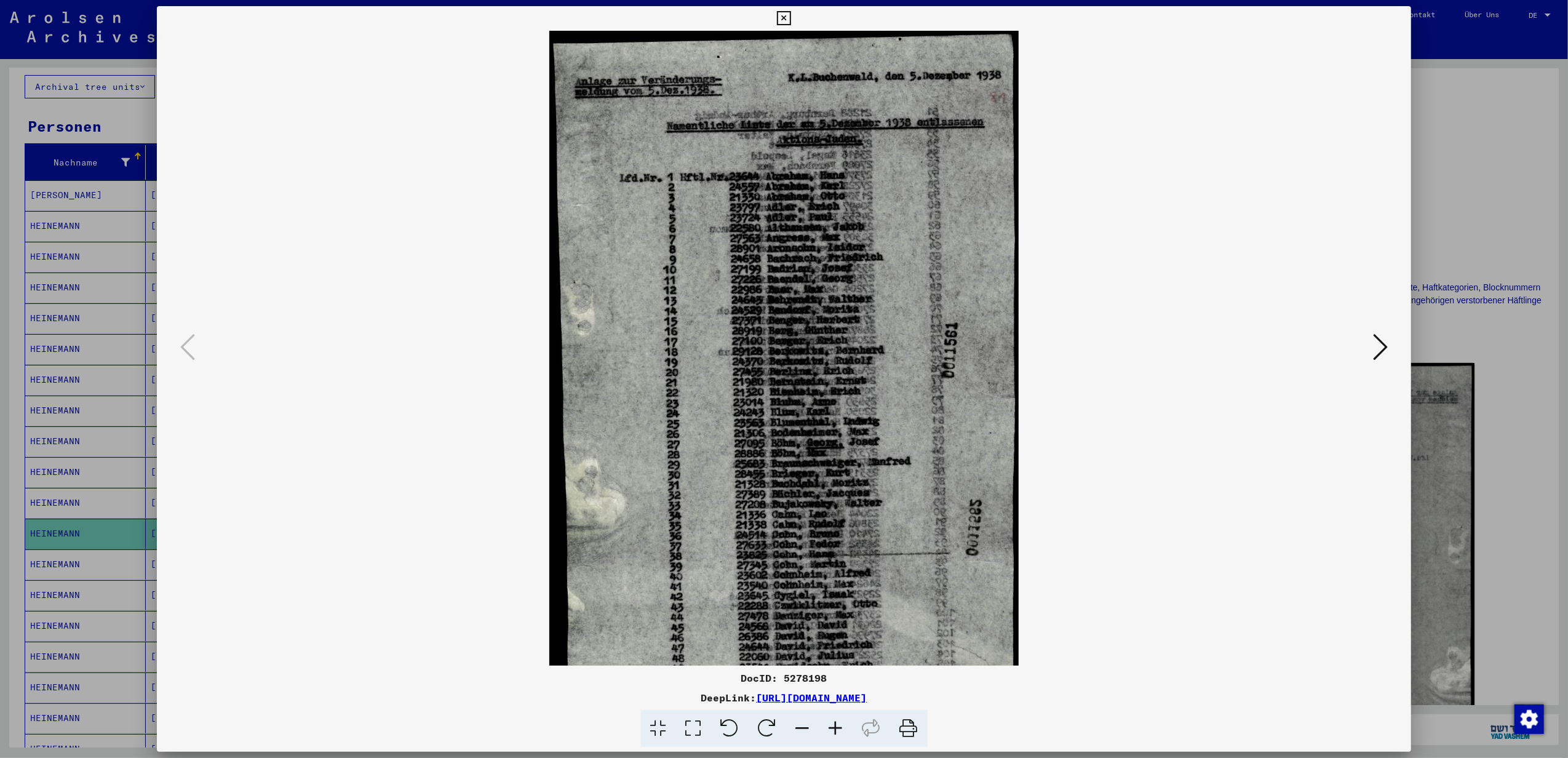
click at [766, 724] on icon at bounding box center [835, 729] width 33 height 38
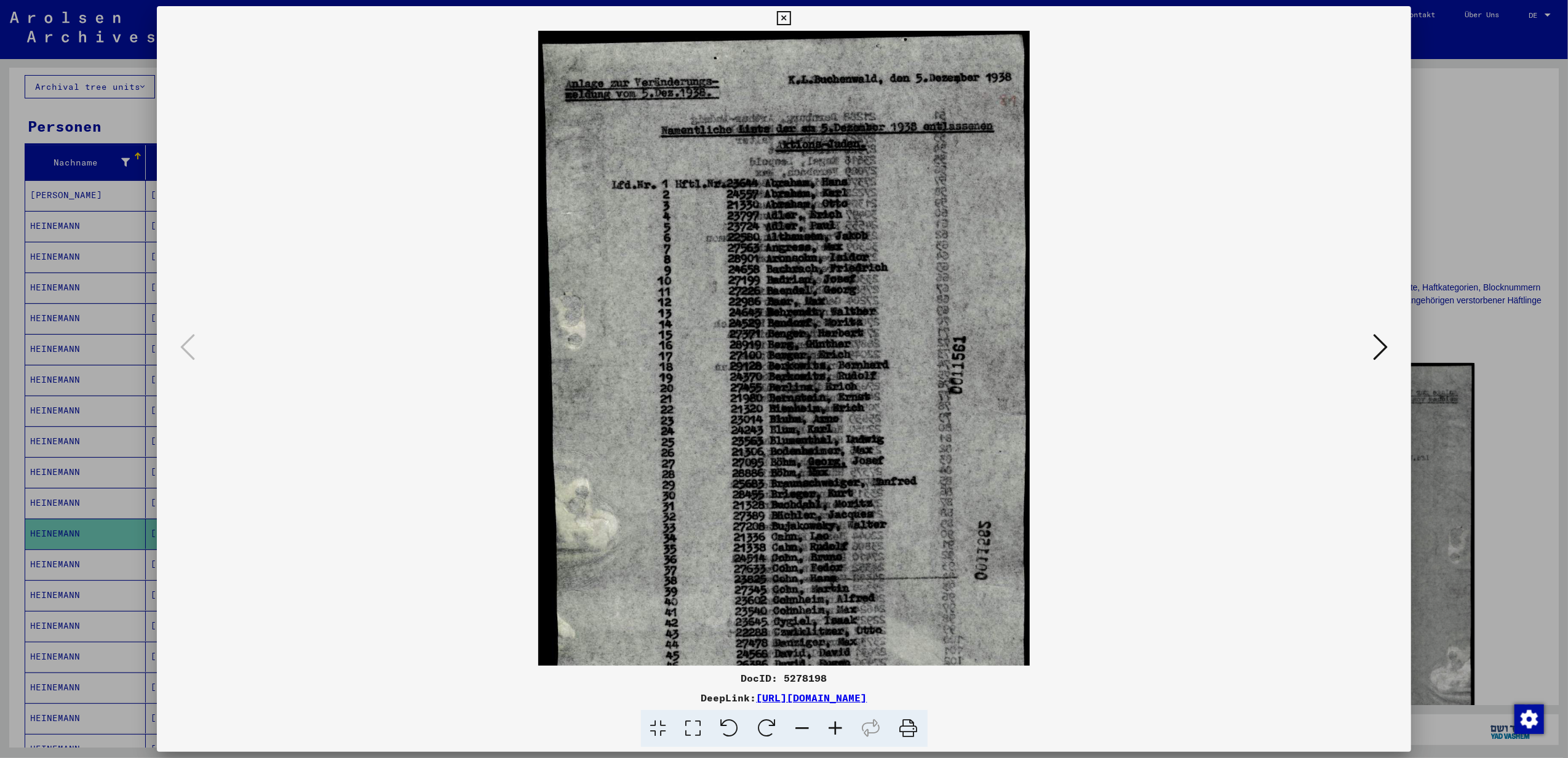
click at [766, 724] on icon at bounding box center [835, 729] width 33 height 38
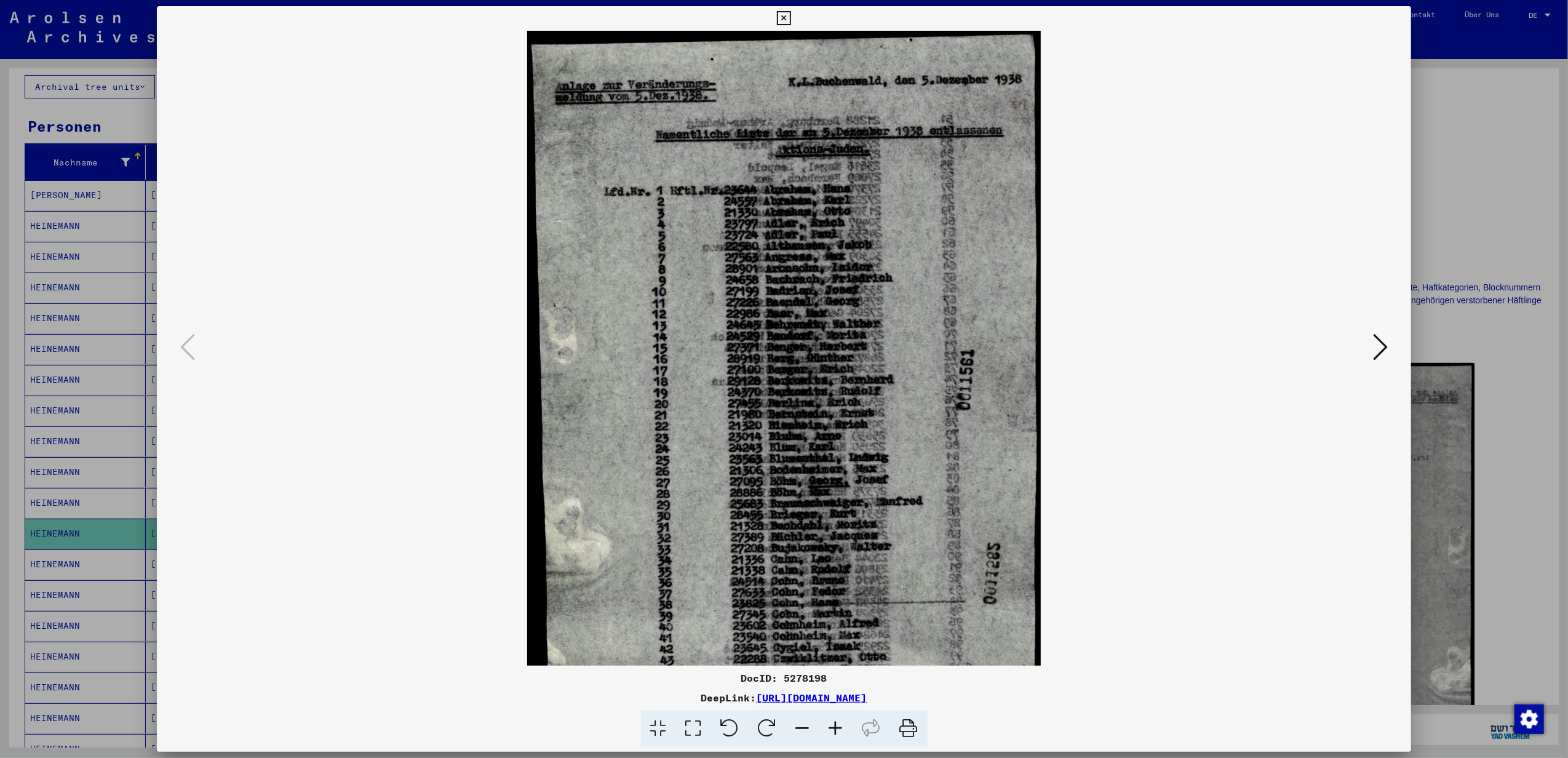
click at [766, 724] on icon at bounding box center [835, 729] width 33 height 38
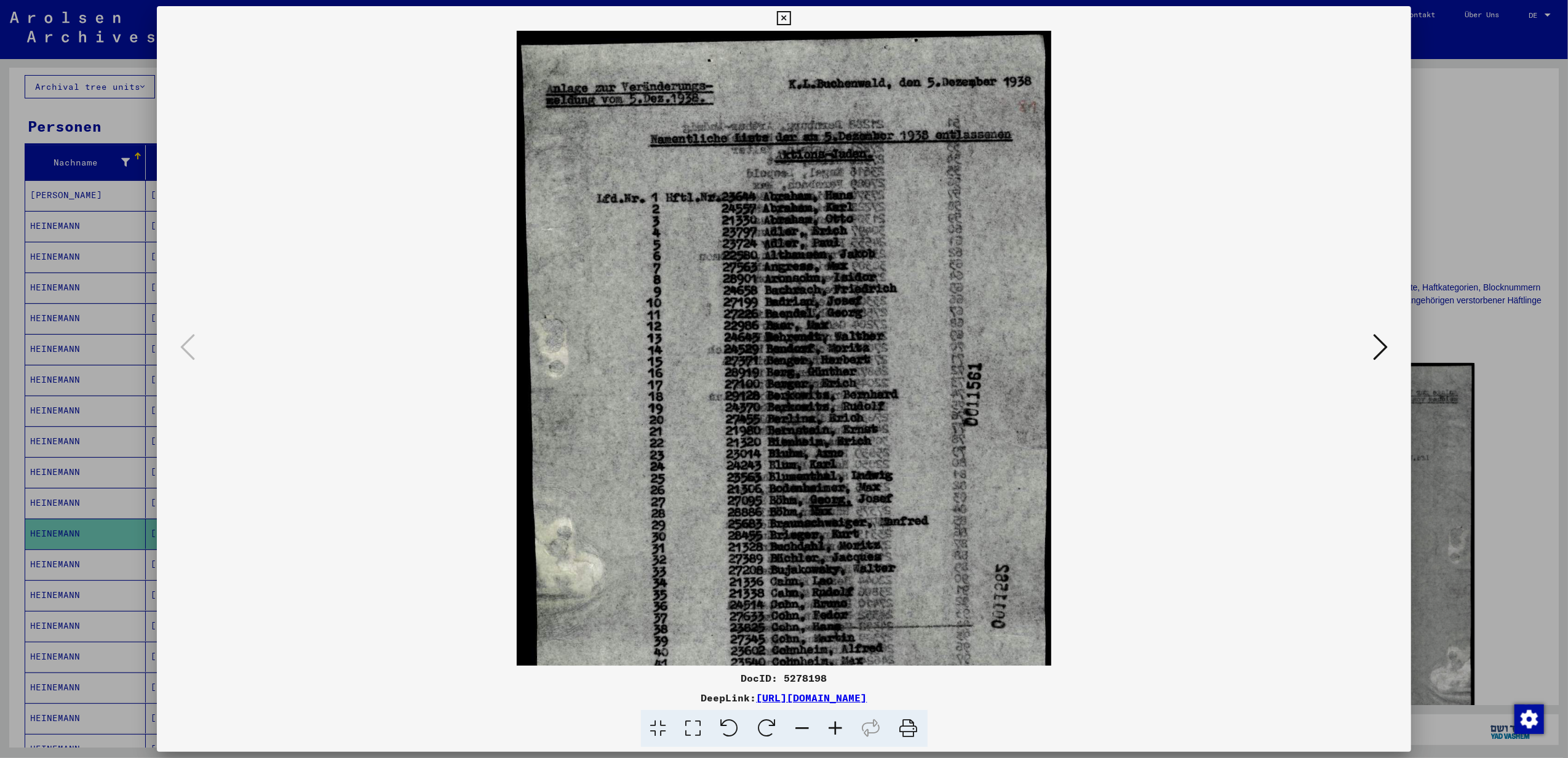
click at [766, 724] on icon at bounding box center [835, 729] width 33 height 38
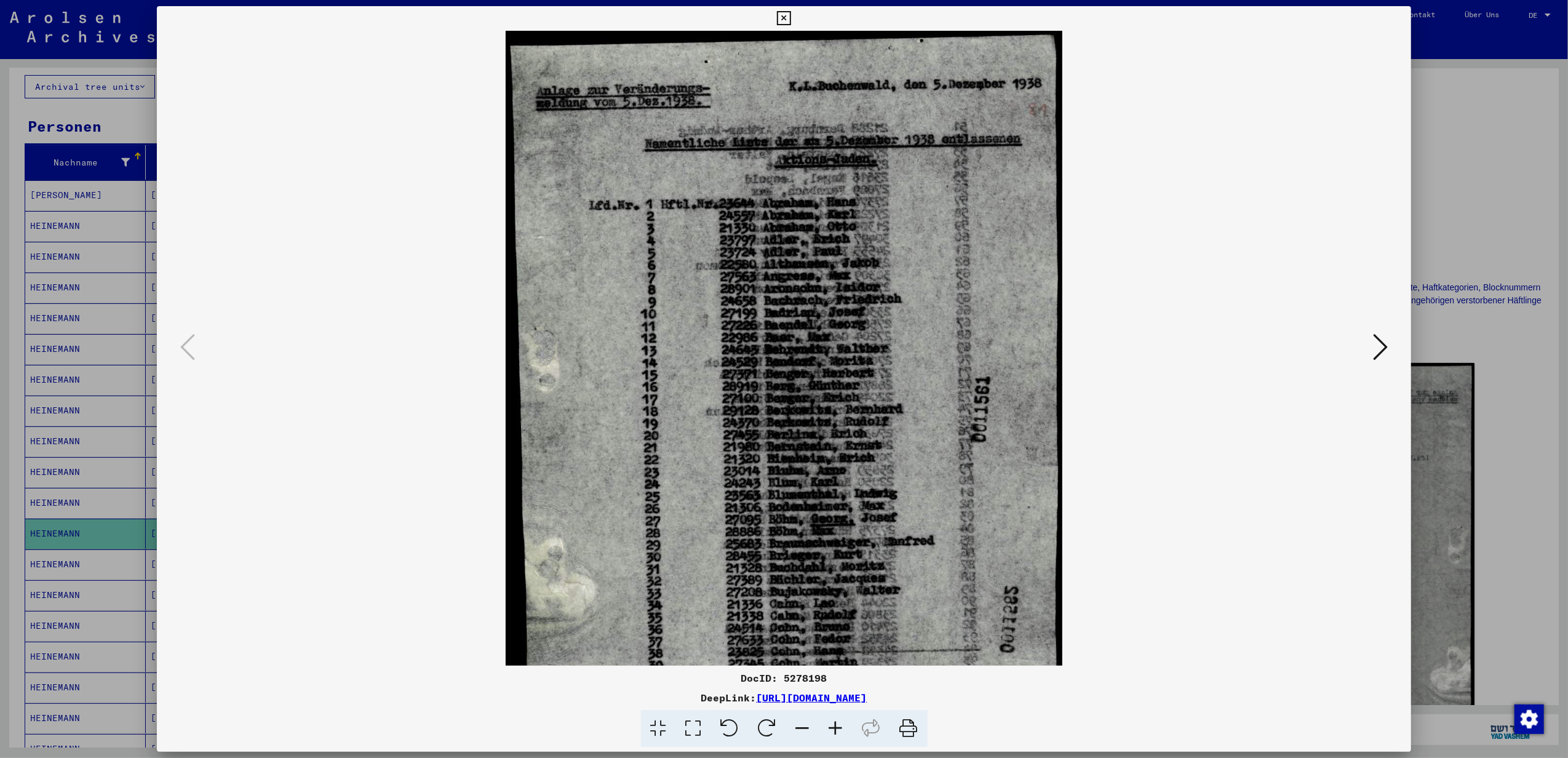
click at [766, 15] on icon at bounding box center [784, 18] width 14 height 15
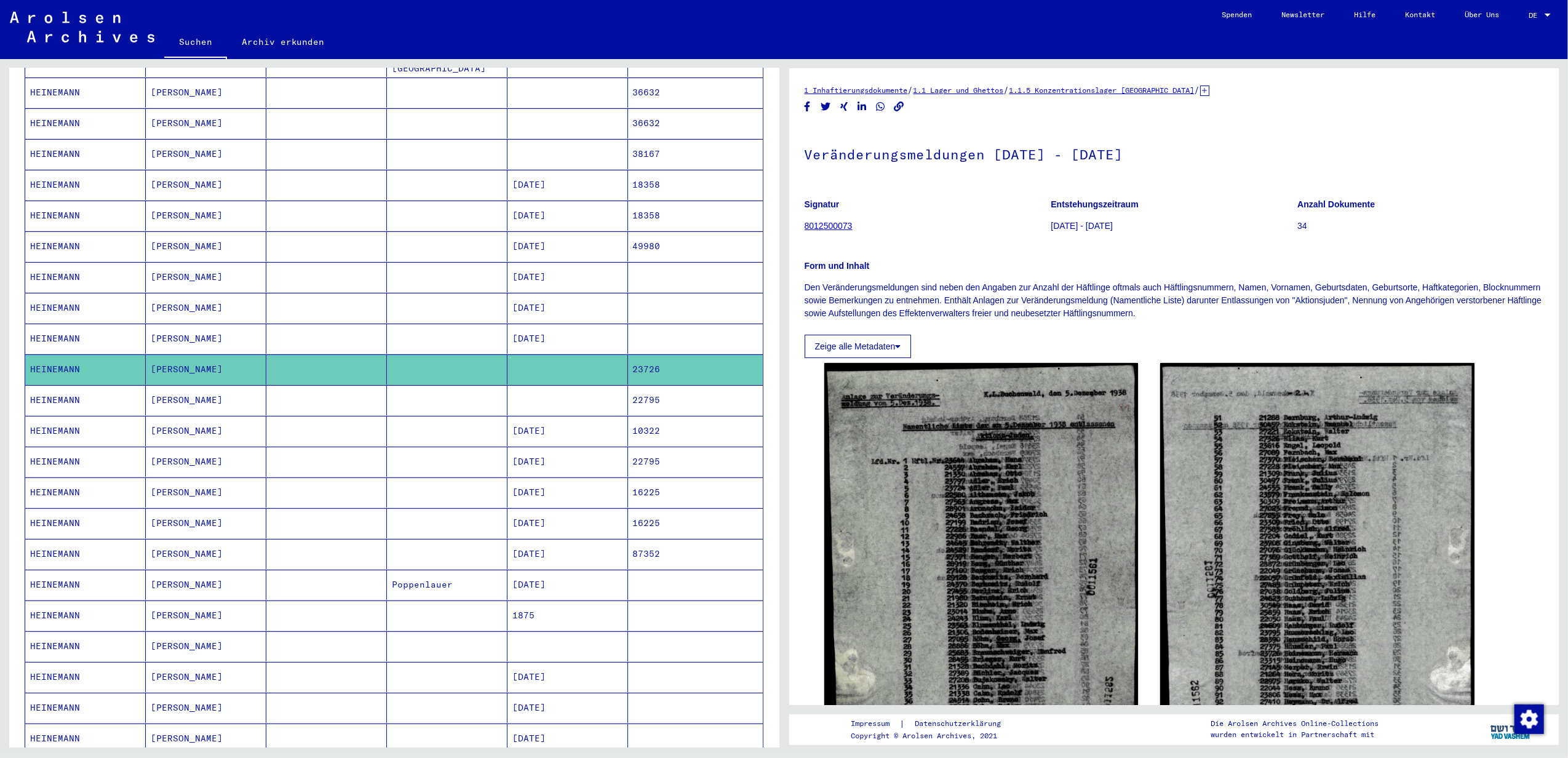
scroll to position [328, 0]
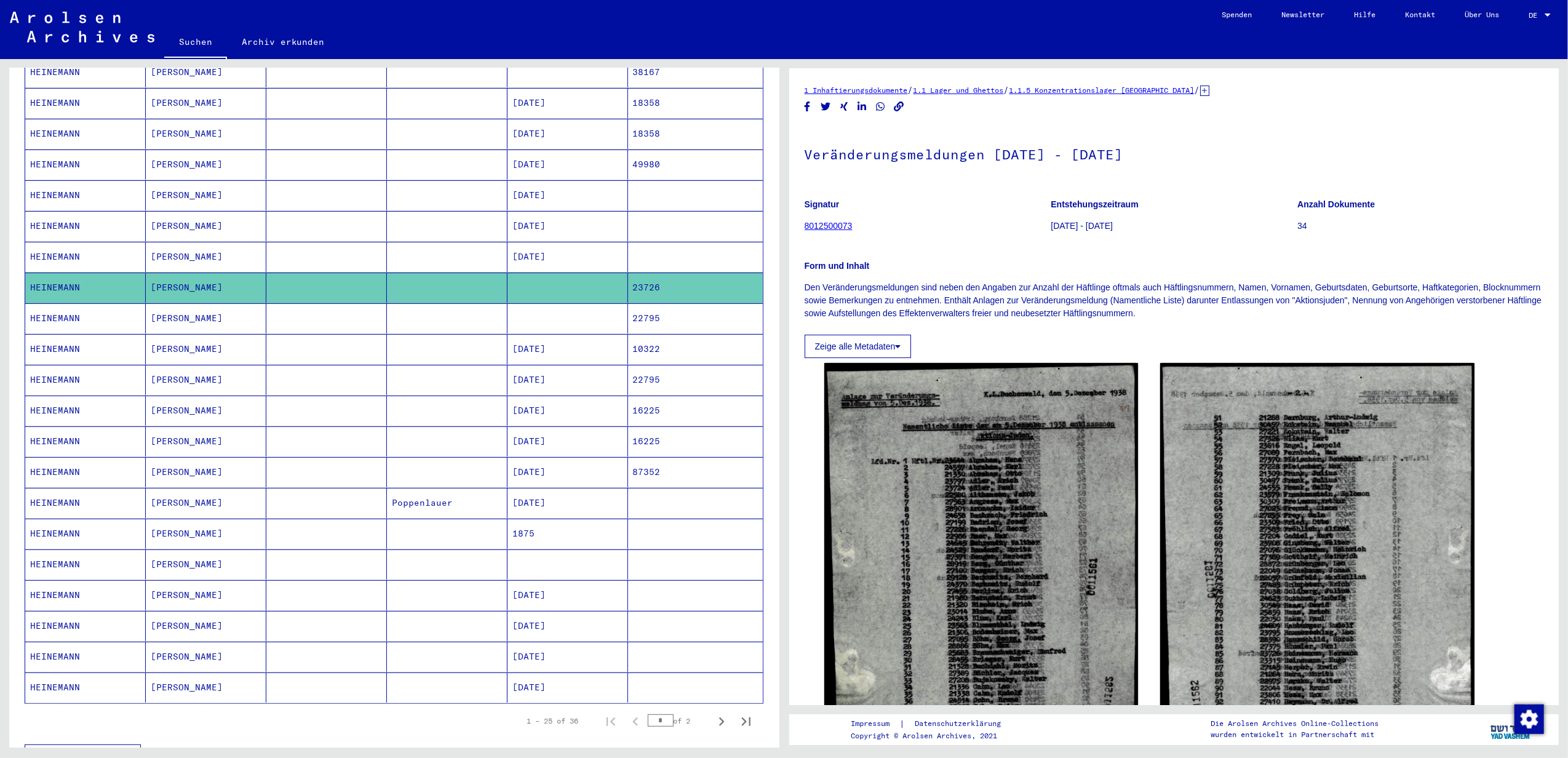
click at [366, 525] on mat-cell at bounding box center [326, 533] width 121 height 30
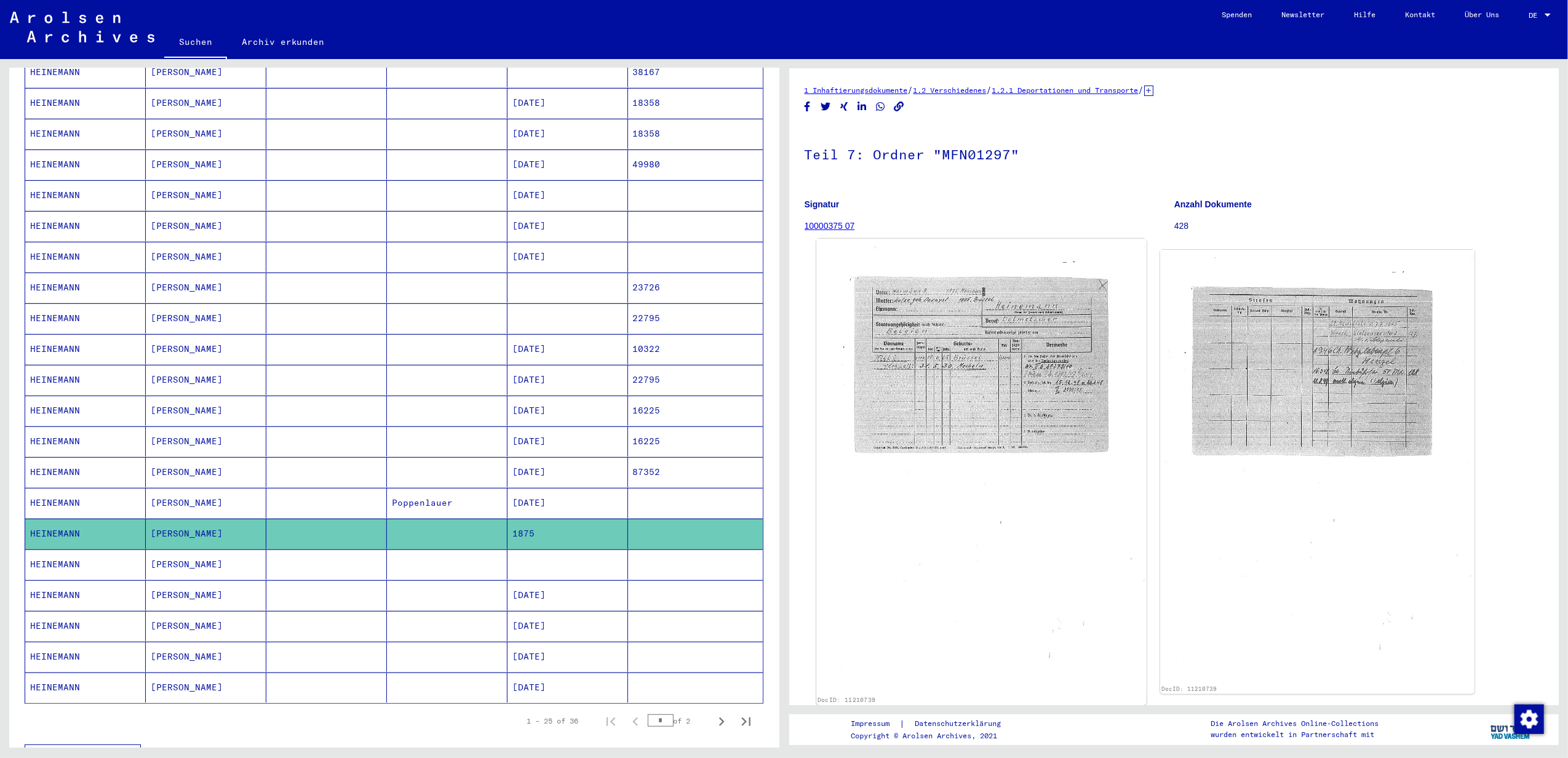
click at [766, 365] on img at bounding box center [981, 466] width 329 height 456
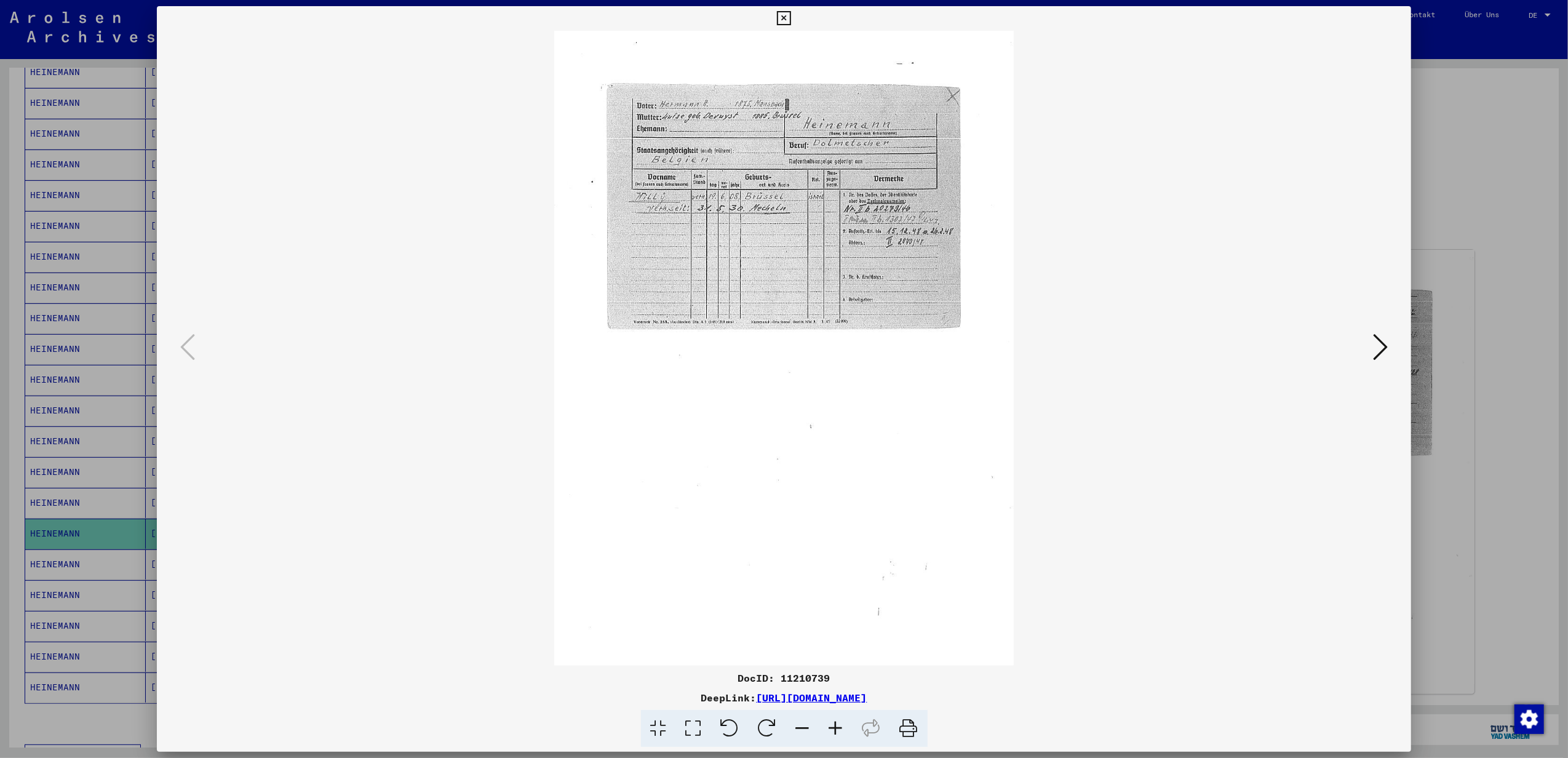
click at [766, 722] on icon at bounding box center [835, 729] width 33 height 38
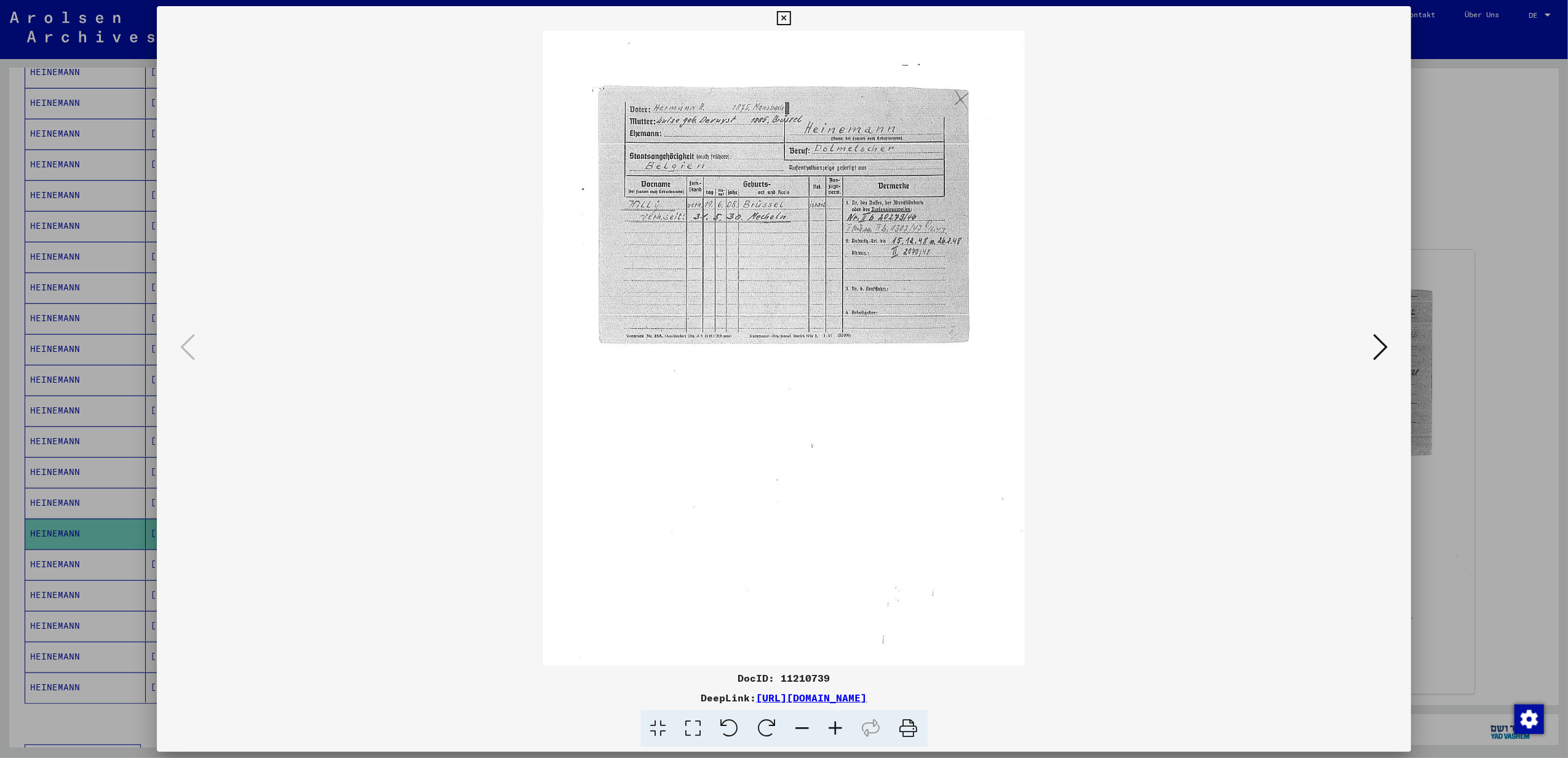
click at [766, 722] on icon at bounding box center [835, 729] width 33 height 38
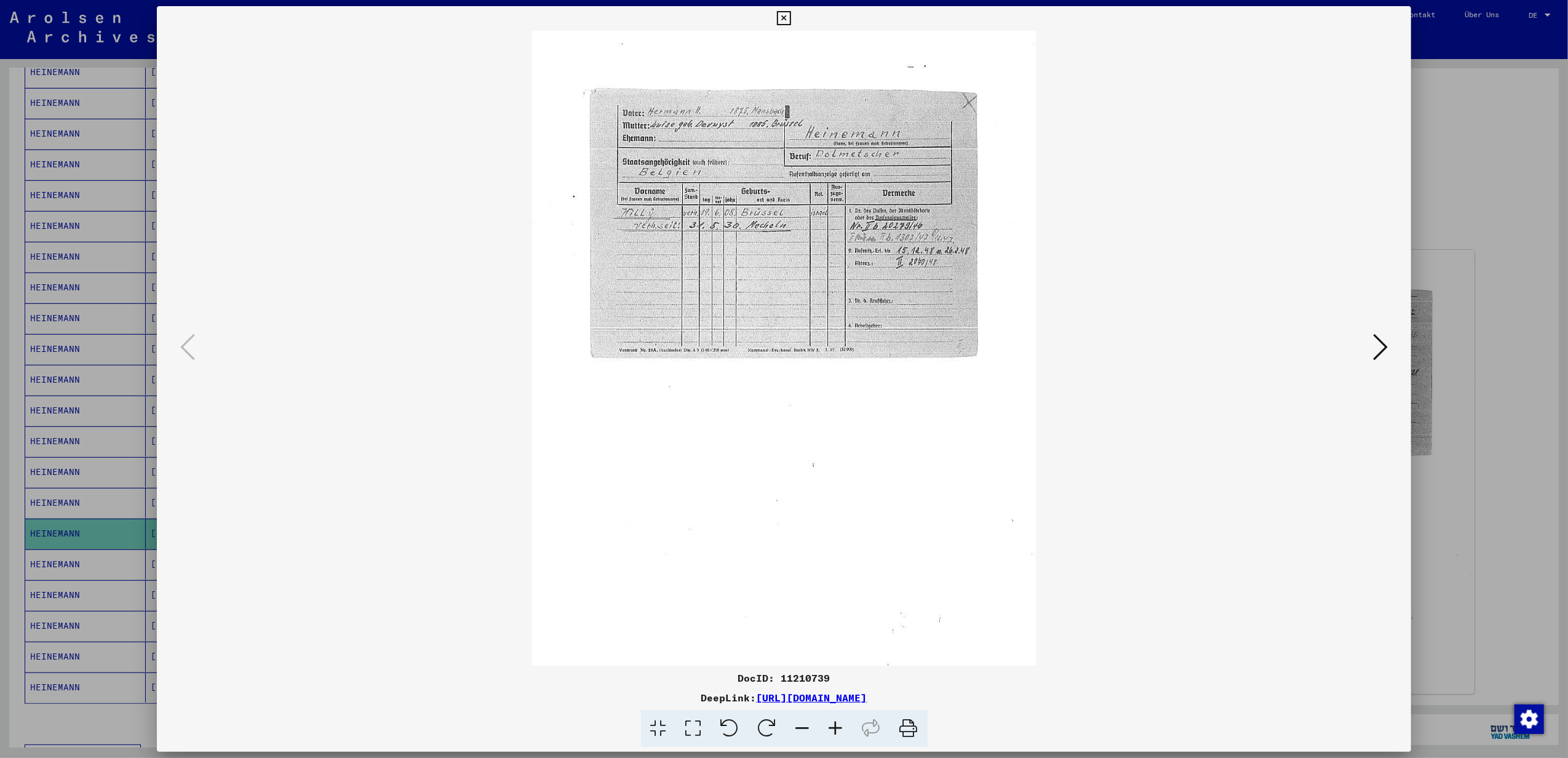
click at [766, 726] on icon at bounding box center [835, 729] width 33 height 38
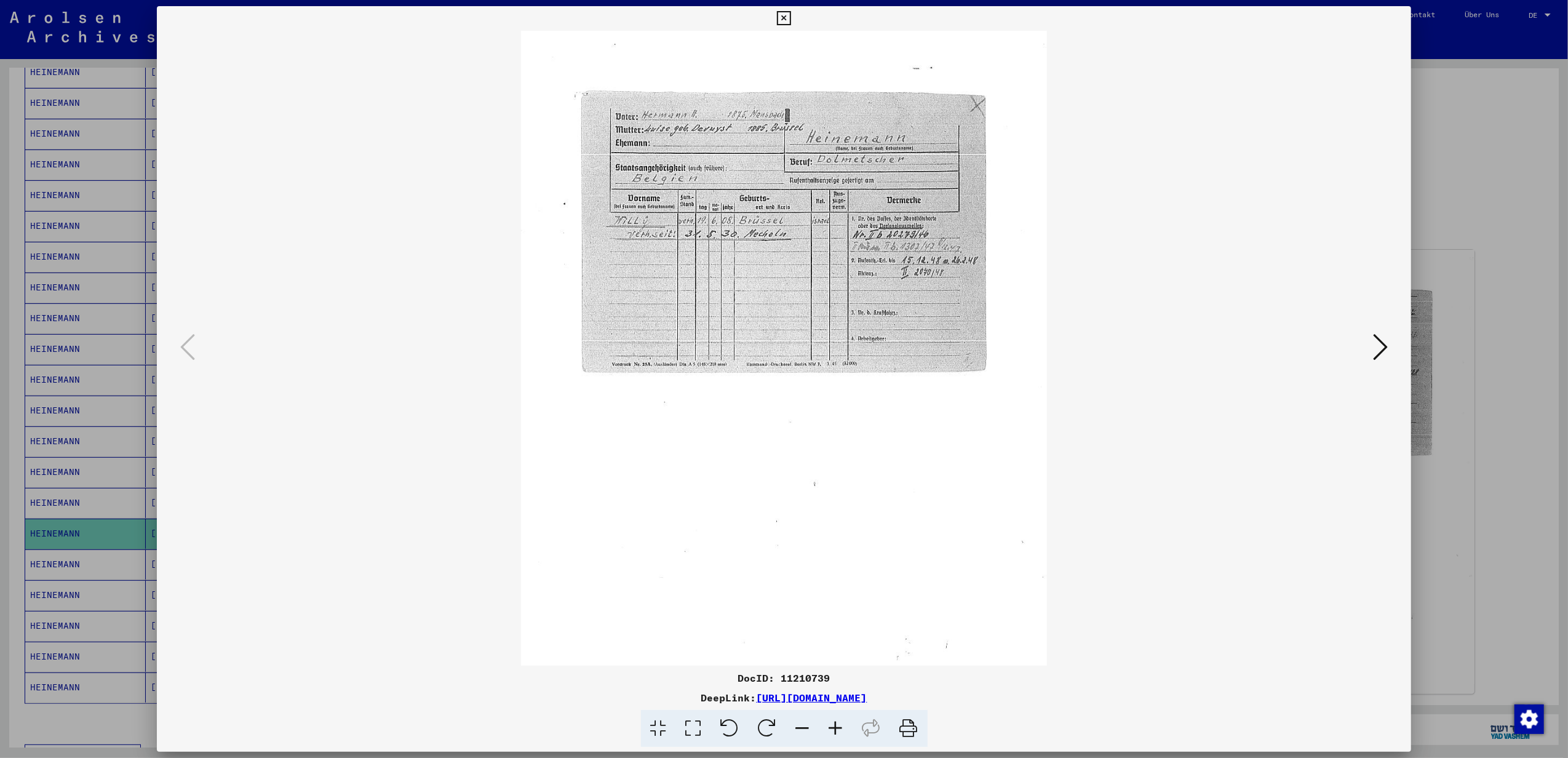
click at [766, 726] on icon at bounding box center [835, 729] width 33 height 38
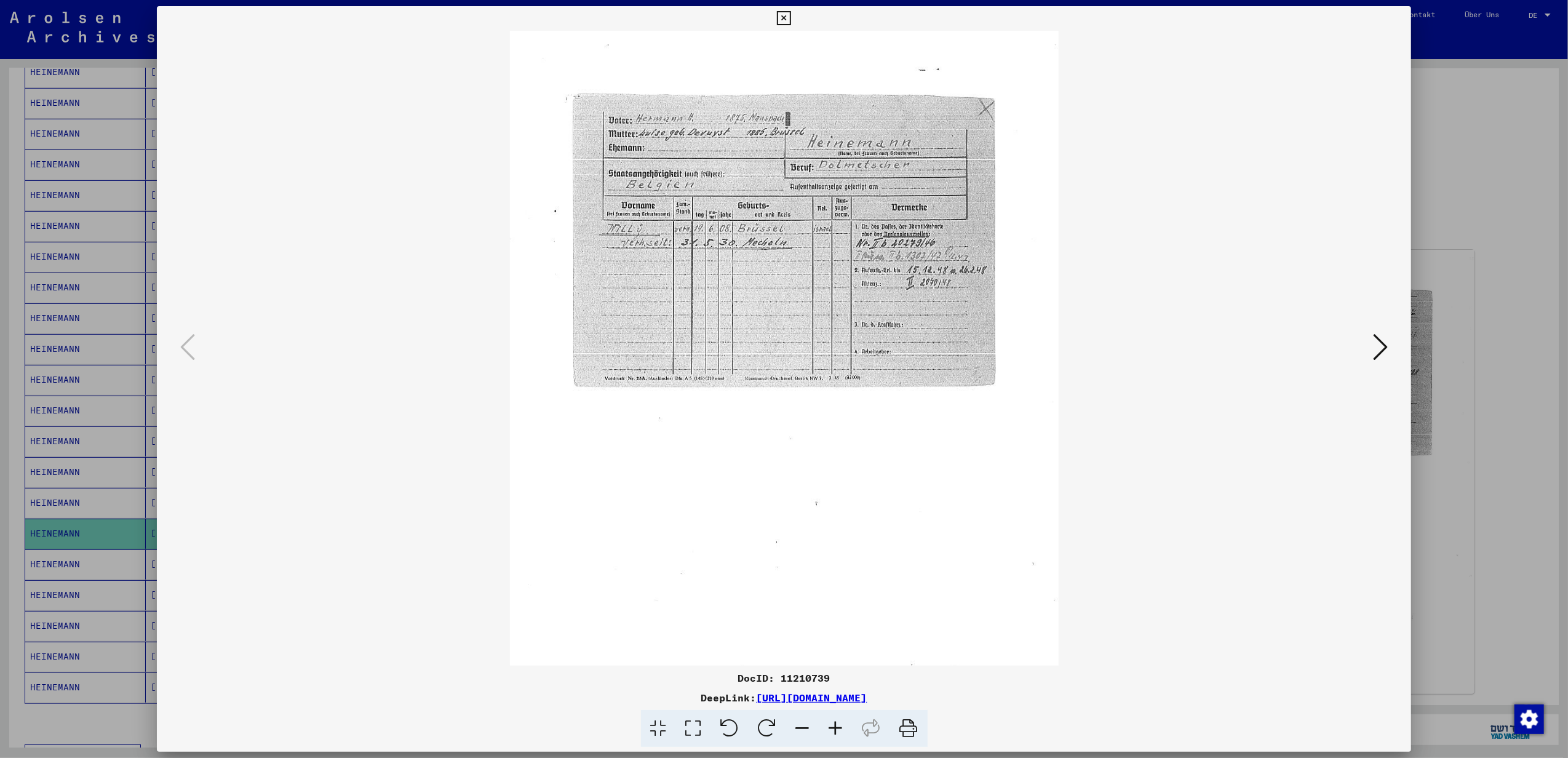
click at [766, 726] on icon at bounding box center [835, 729] width 33 height 38
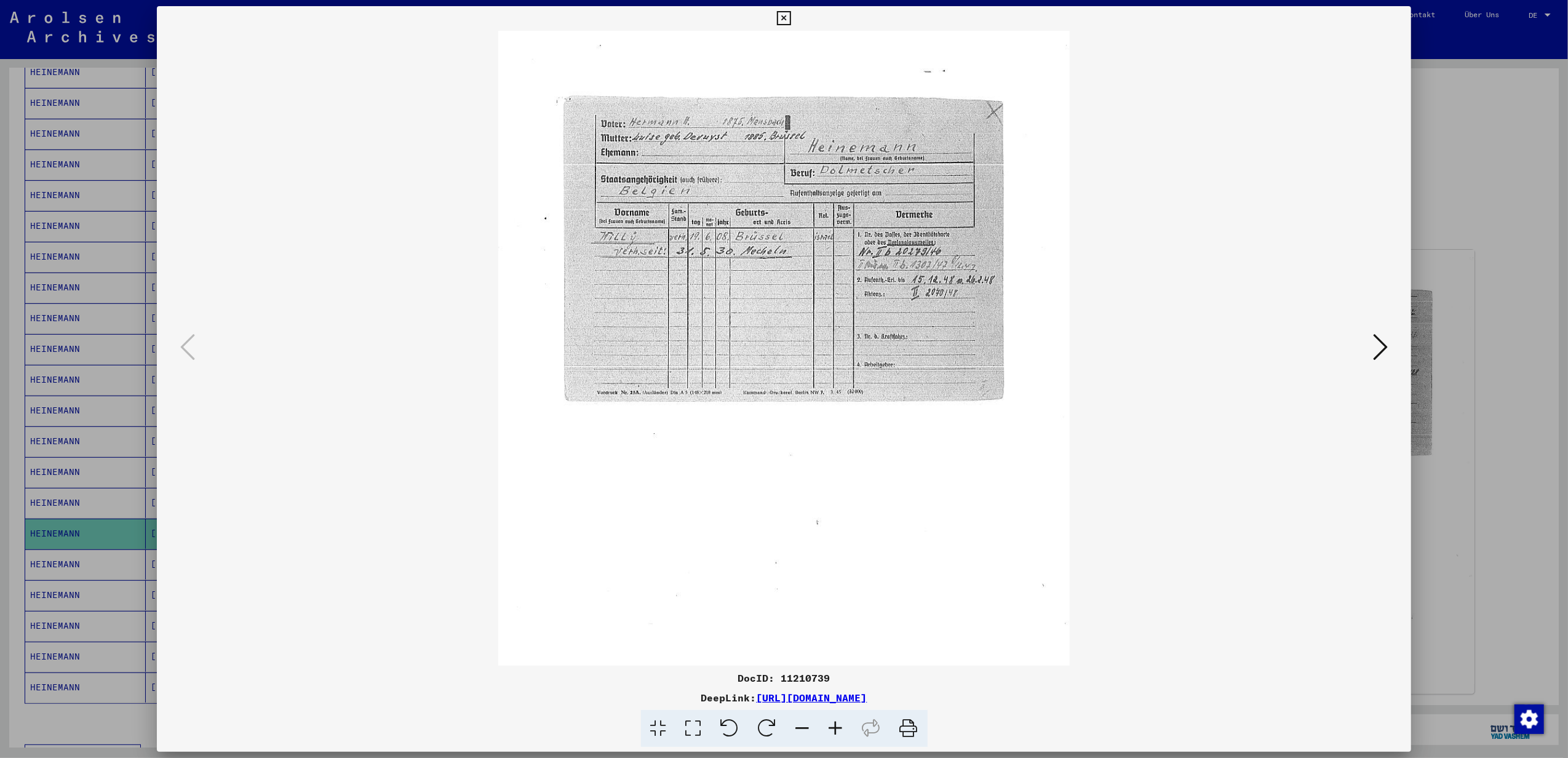
click at [766, 726] on icon at bounding box center [835, 729] width 33 height 38
click at [766, 727] on icon at bounding box center [835, 729] width 33 height 38
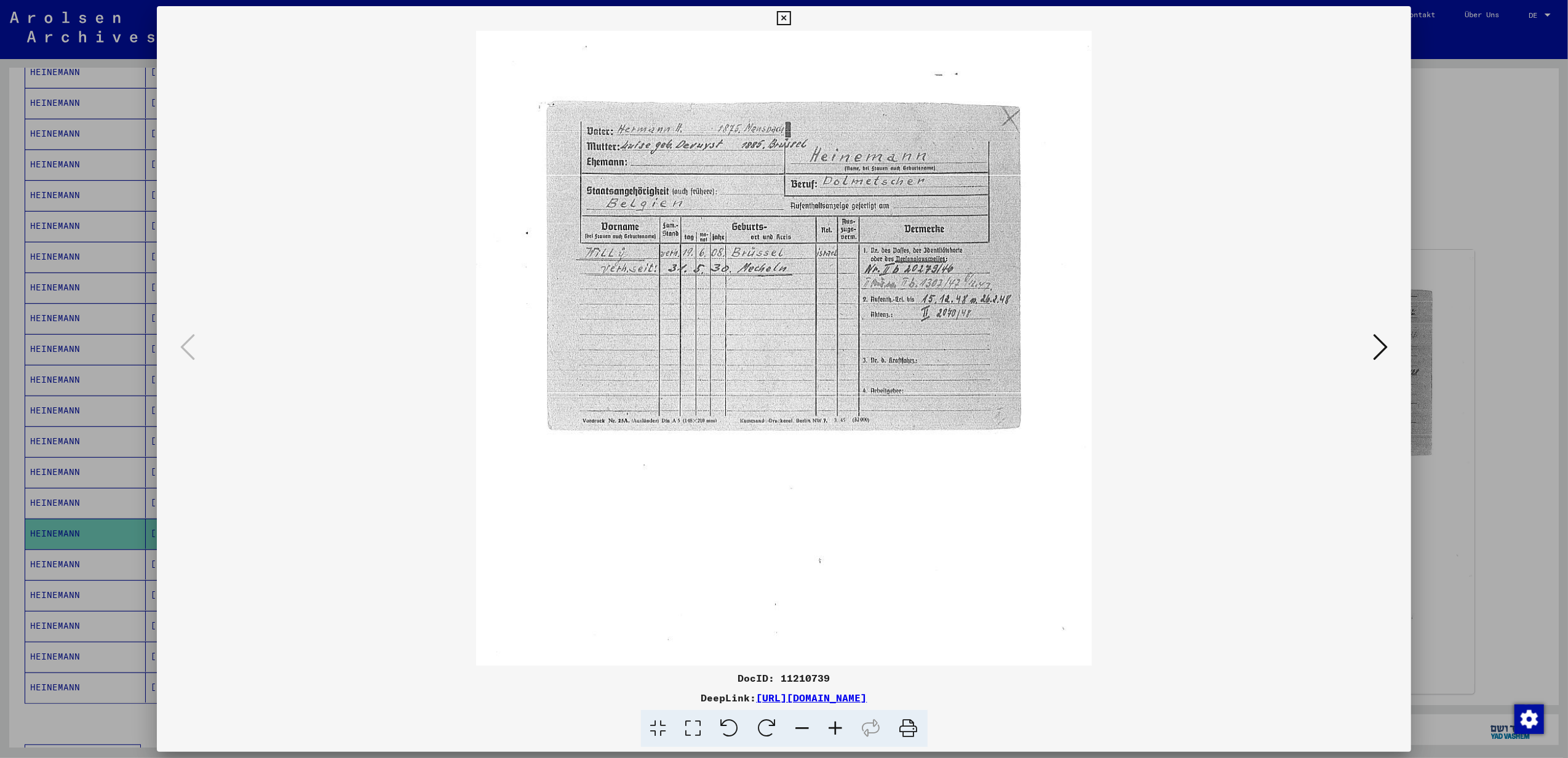
click at [766, 729] on icon at bounding box center [835, 729] width 33 height 38
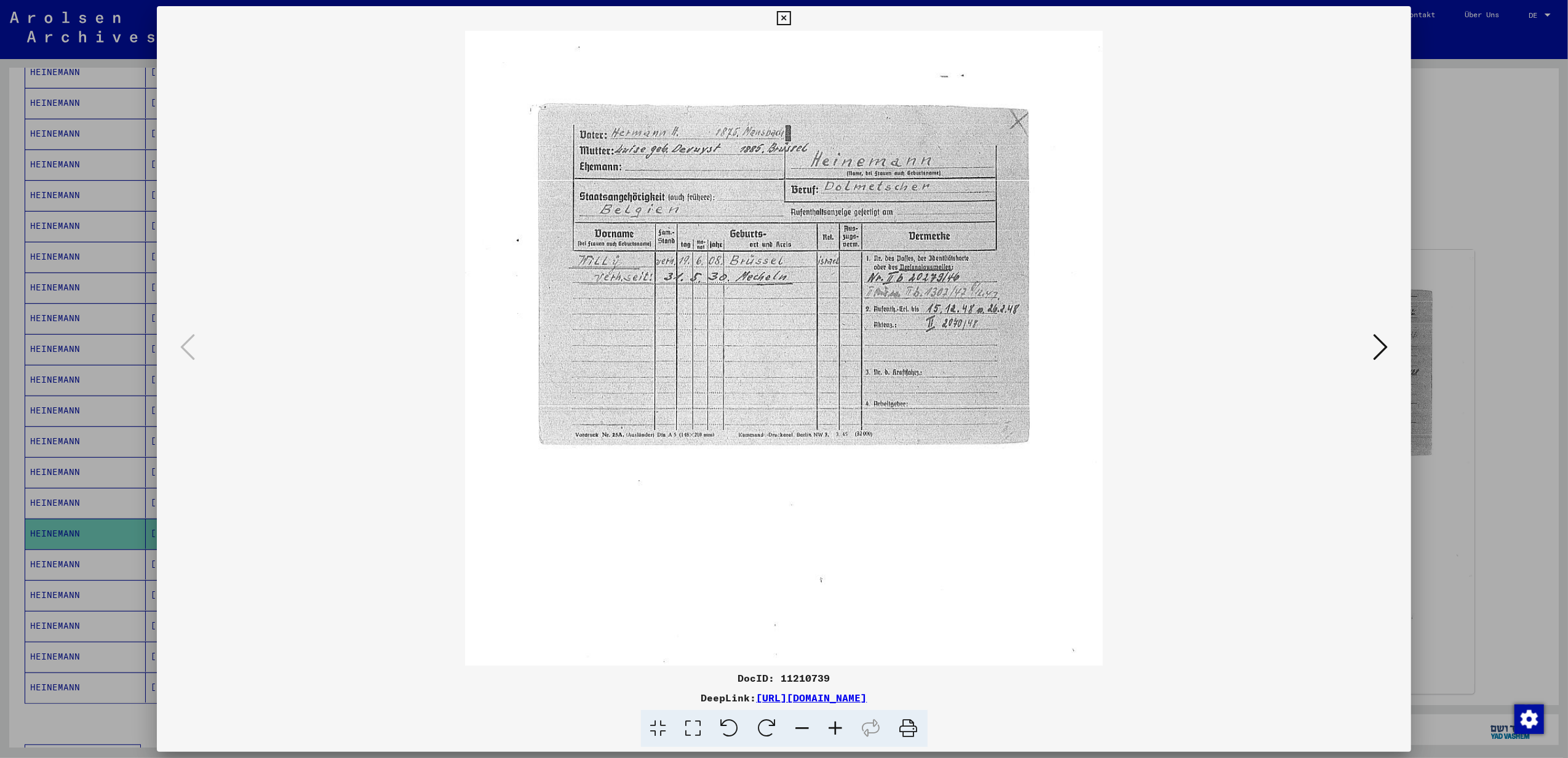
click at [766, 729] on icon at bounding box center [835, 729] width 33 height 38
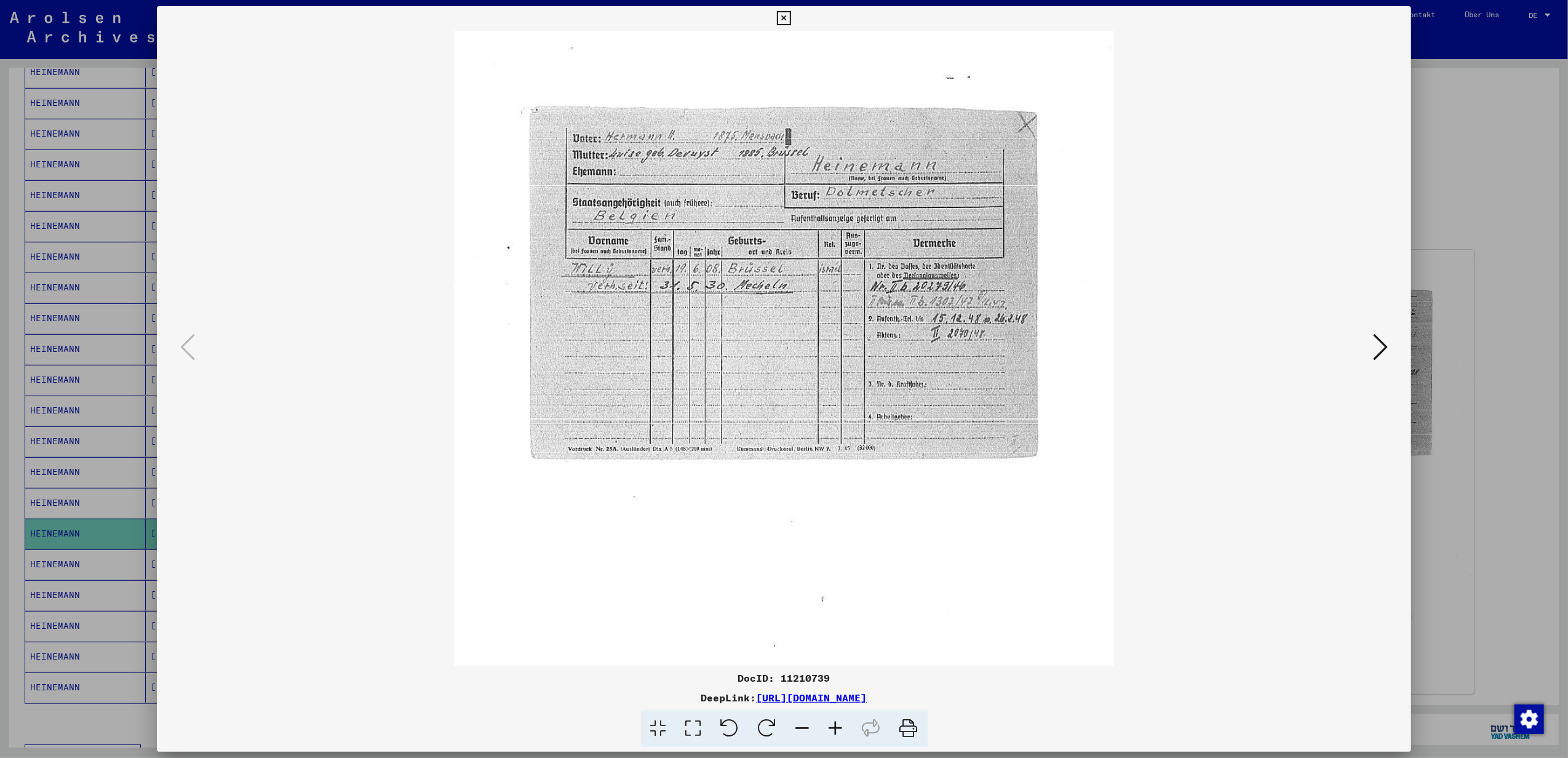
click at [766, 729] on icon at bounding box center [835, 729] width 33 height 38
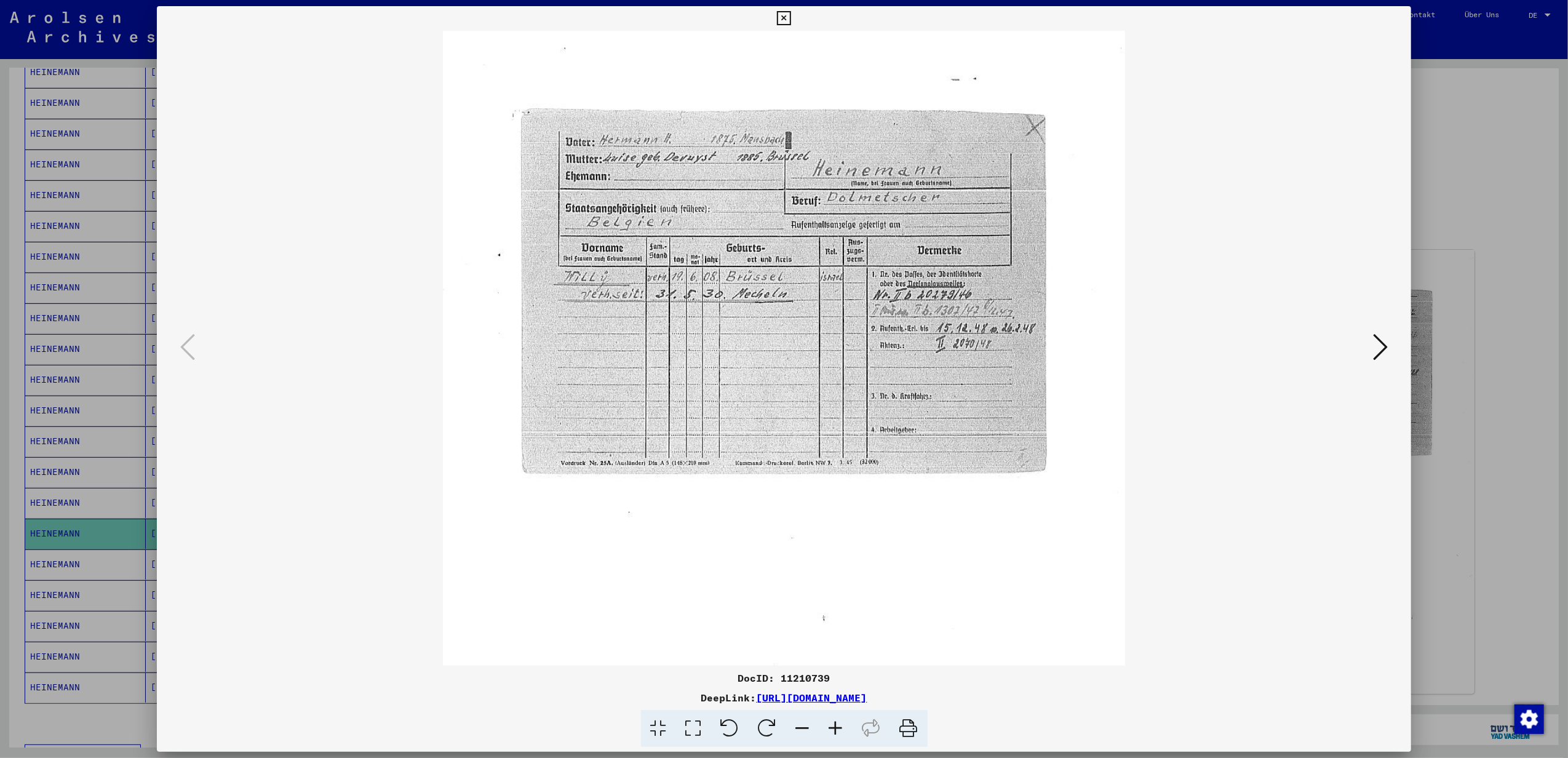
click at [766, 730] on icon at bounding box center [835, 729] width 33 height 38
click at [766, 15] on icon at bounding box center [784, 18] width 14 height 15
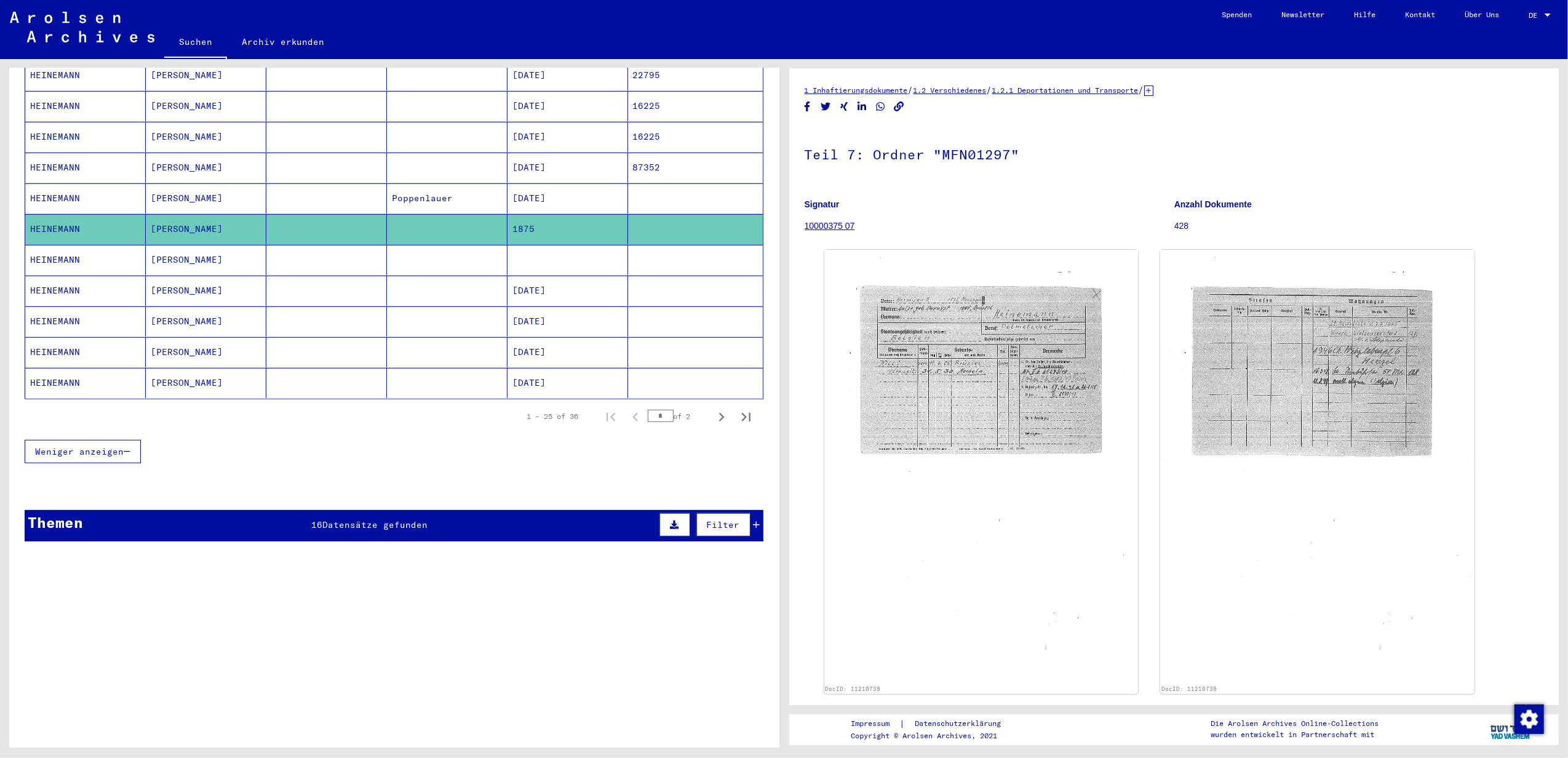
scroll to position [656, 0]
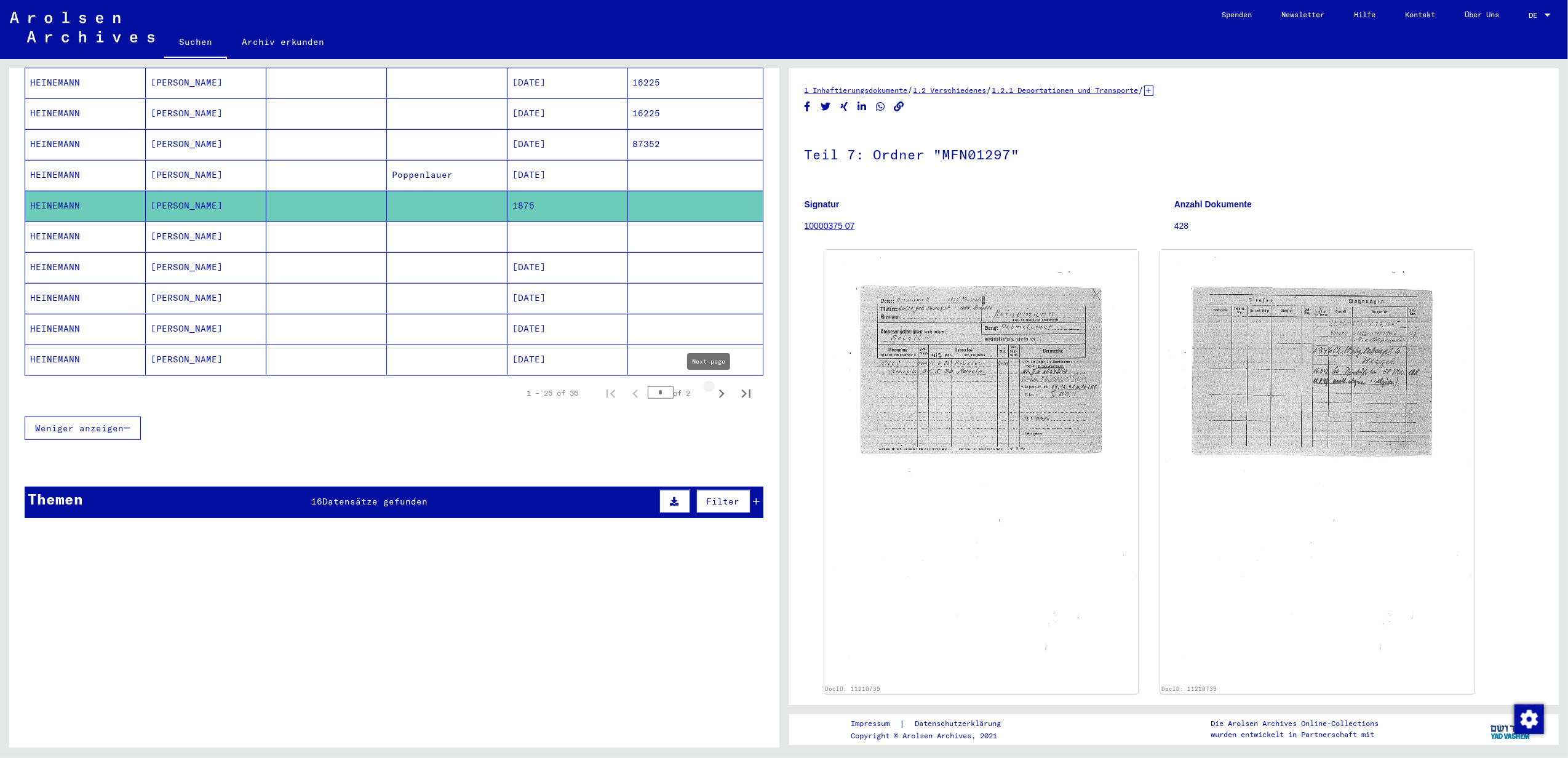
click at [713, 388] on icon "Next page" at bounding box center [721, 393] width 17 height 17
type input "*"
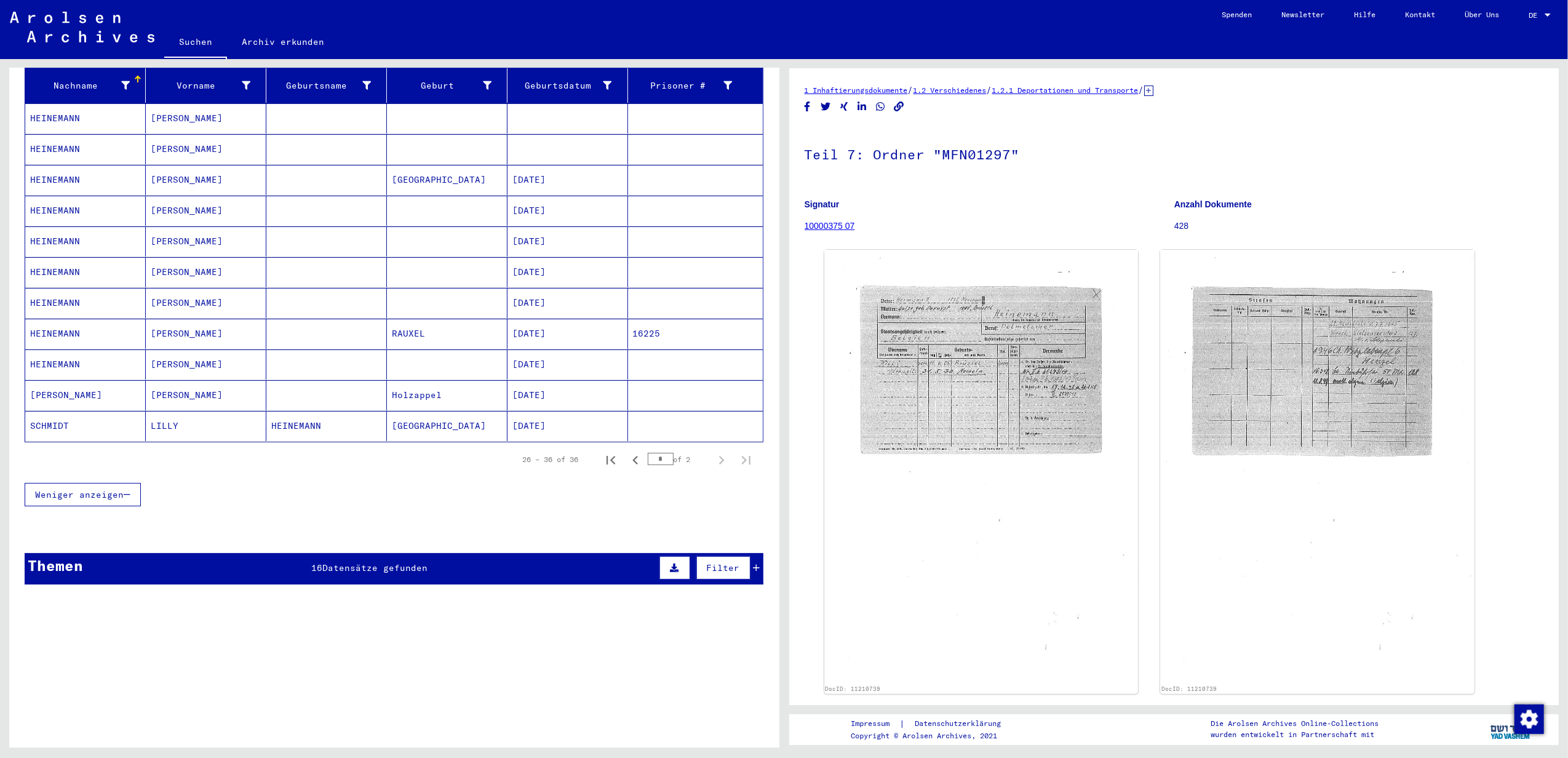
scroll to position [77, 0]
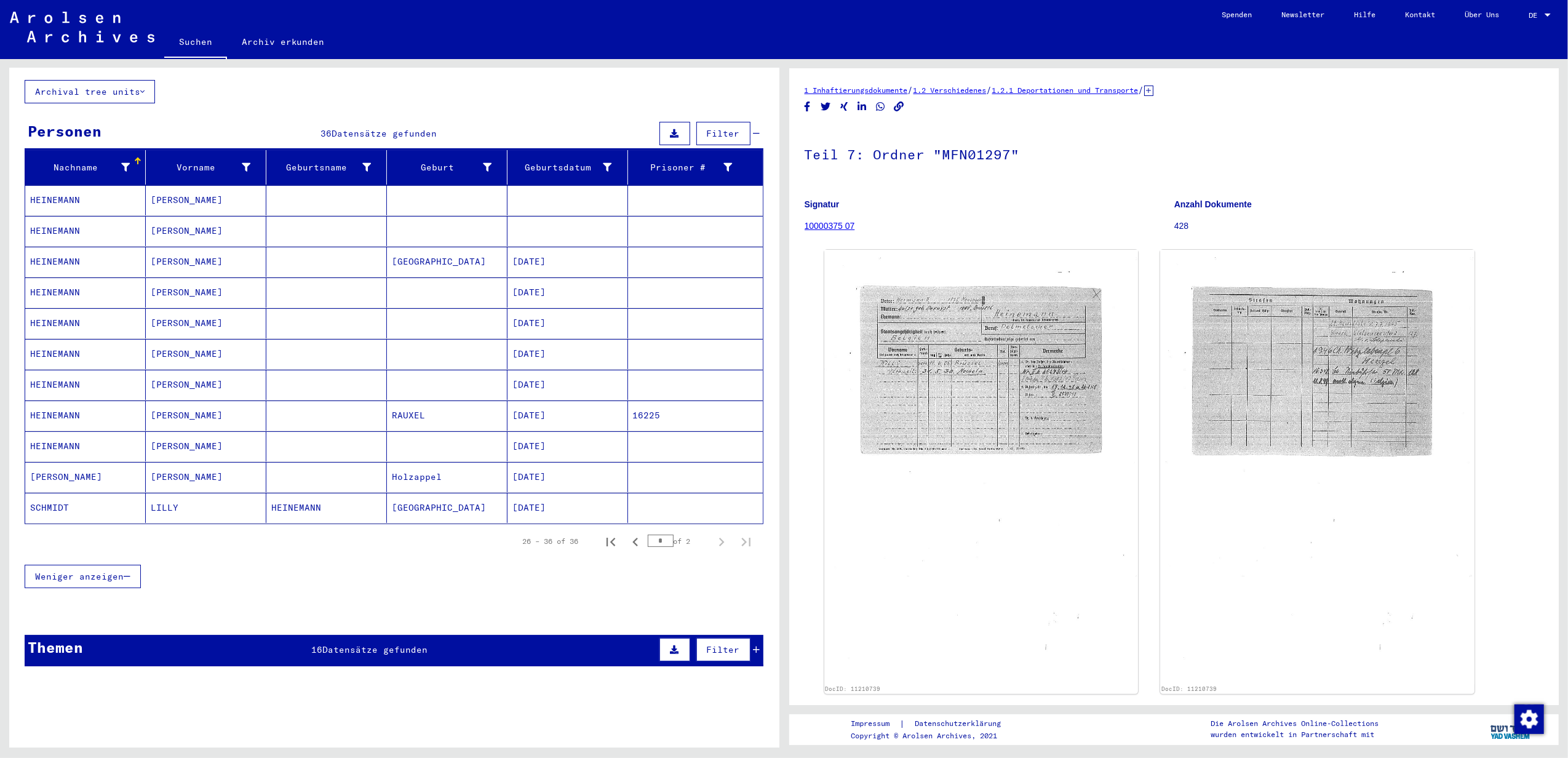
click at [517, 372] on mat-cell "[DATE]" at bounding box center [567, 384] width 121 height 30
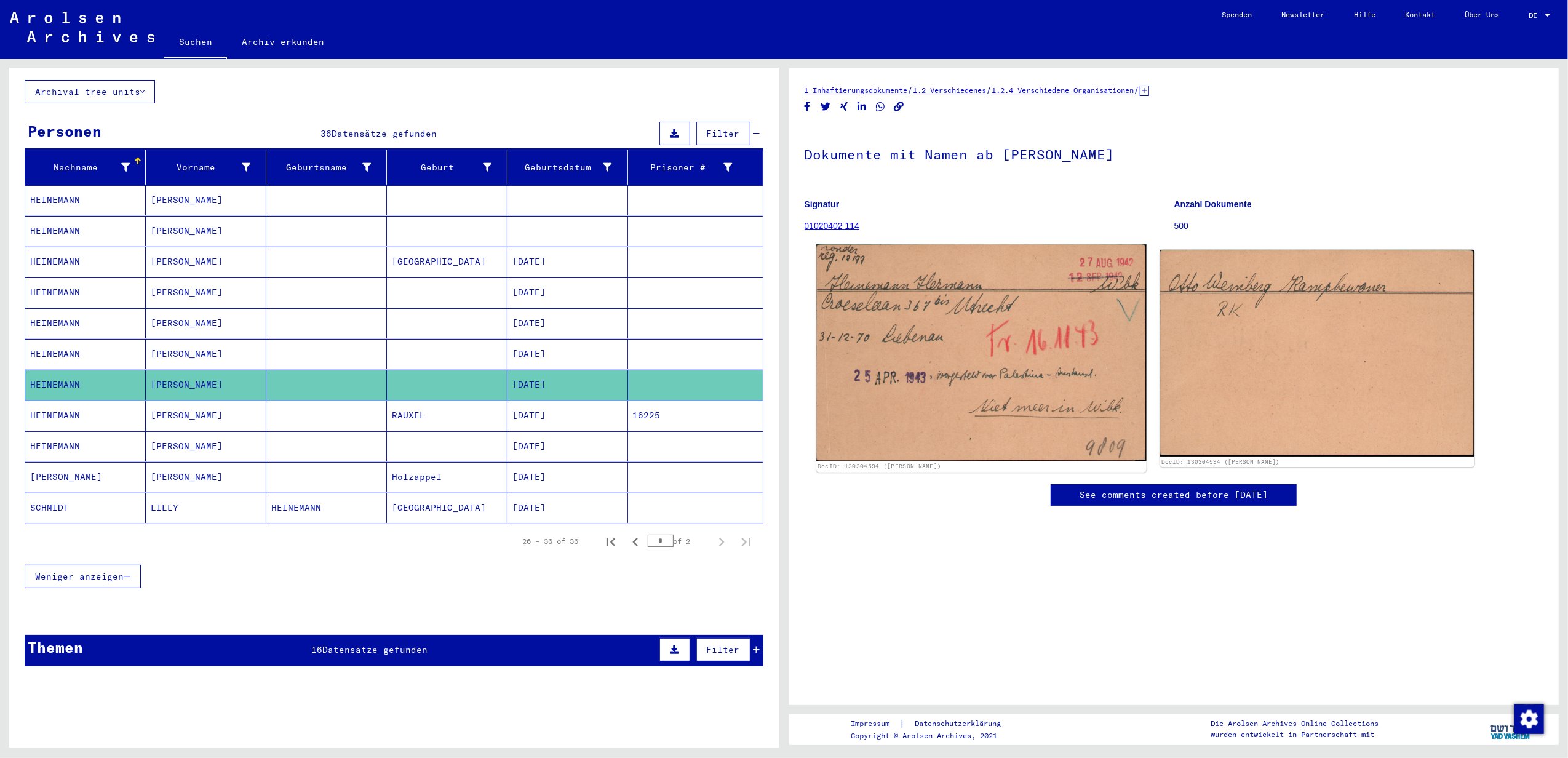
click at [766, 371] on img at bounding box center [981, 353] width 329 height 217
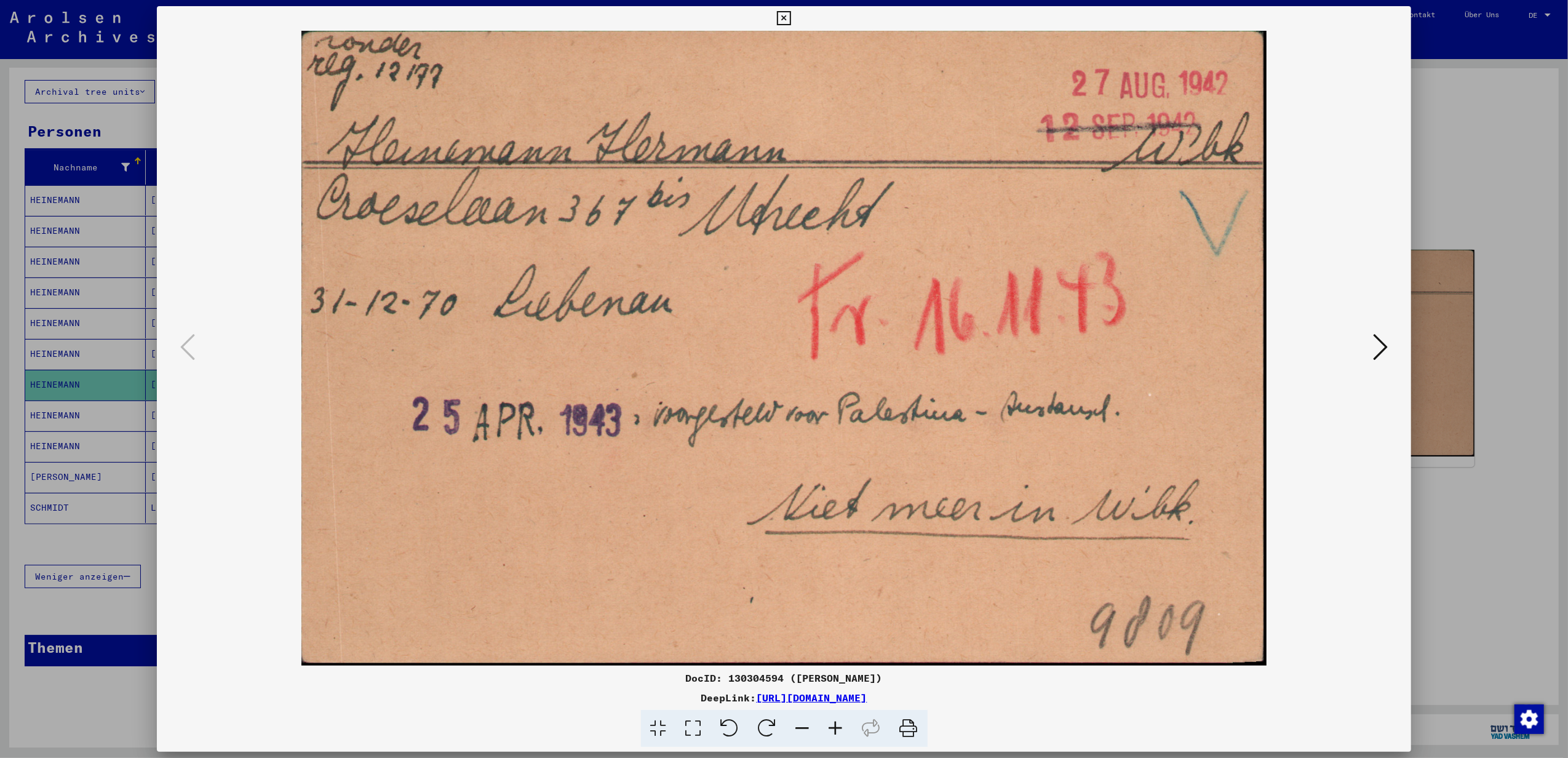
click at [766, 349] on icon at bounding box center [1379, 348] width 15 height 30
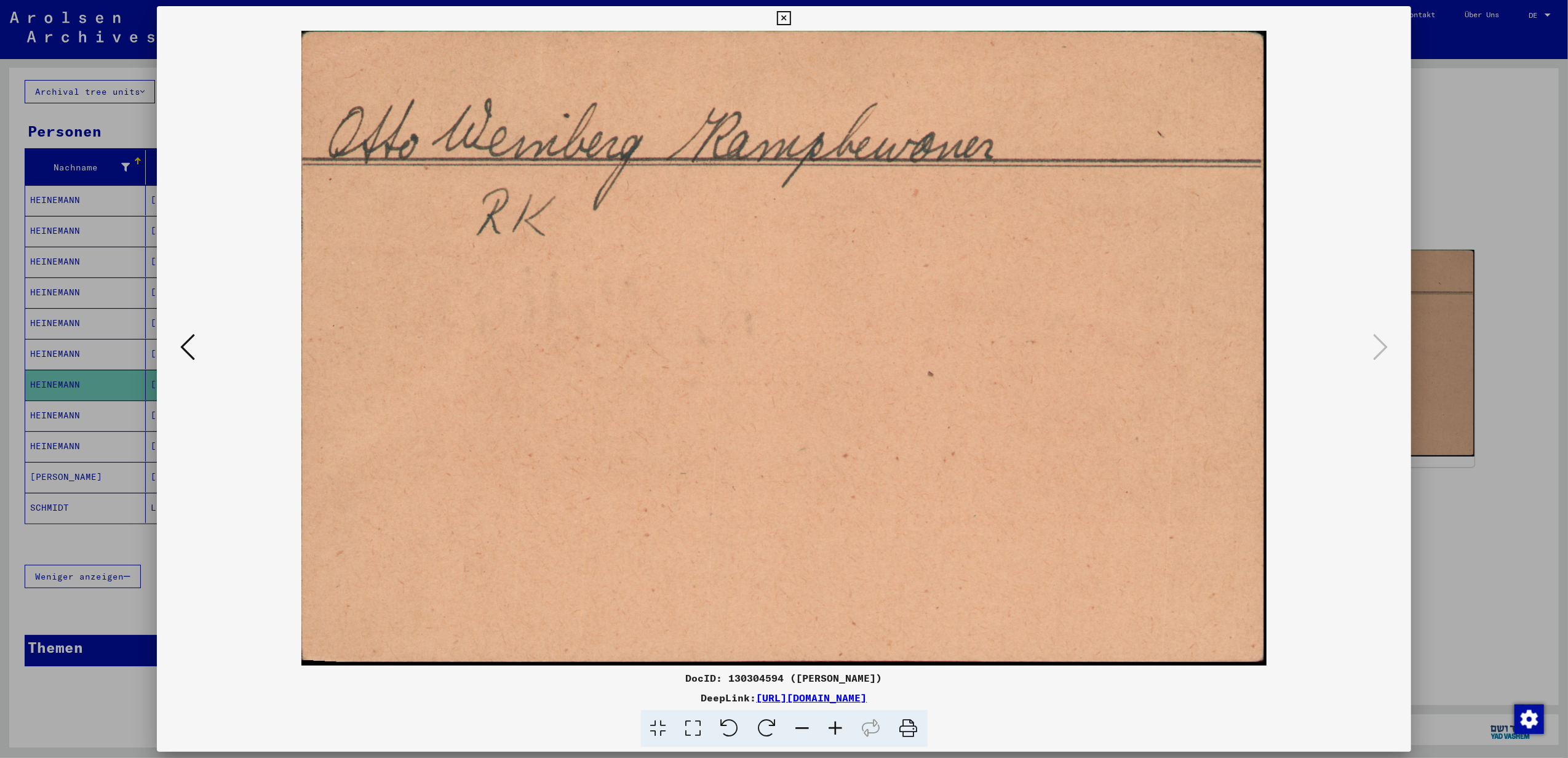
click at [766, 18] on icon at bounding box center [784, 18] width 14 height 15
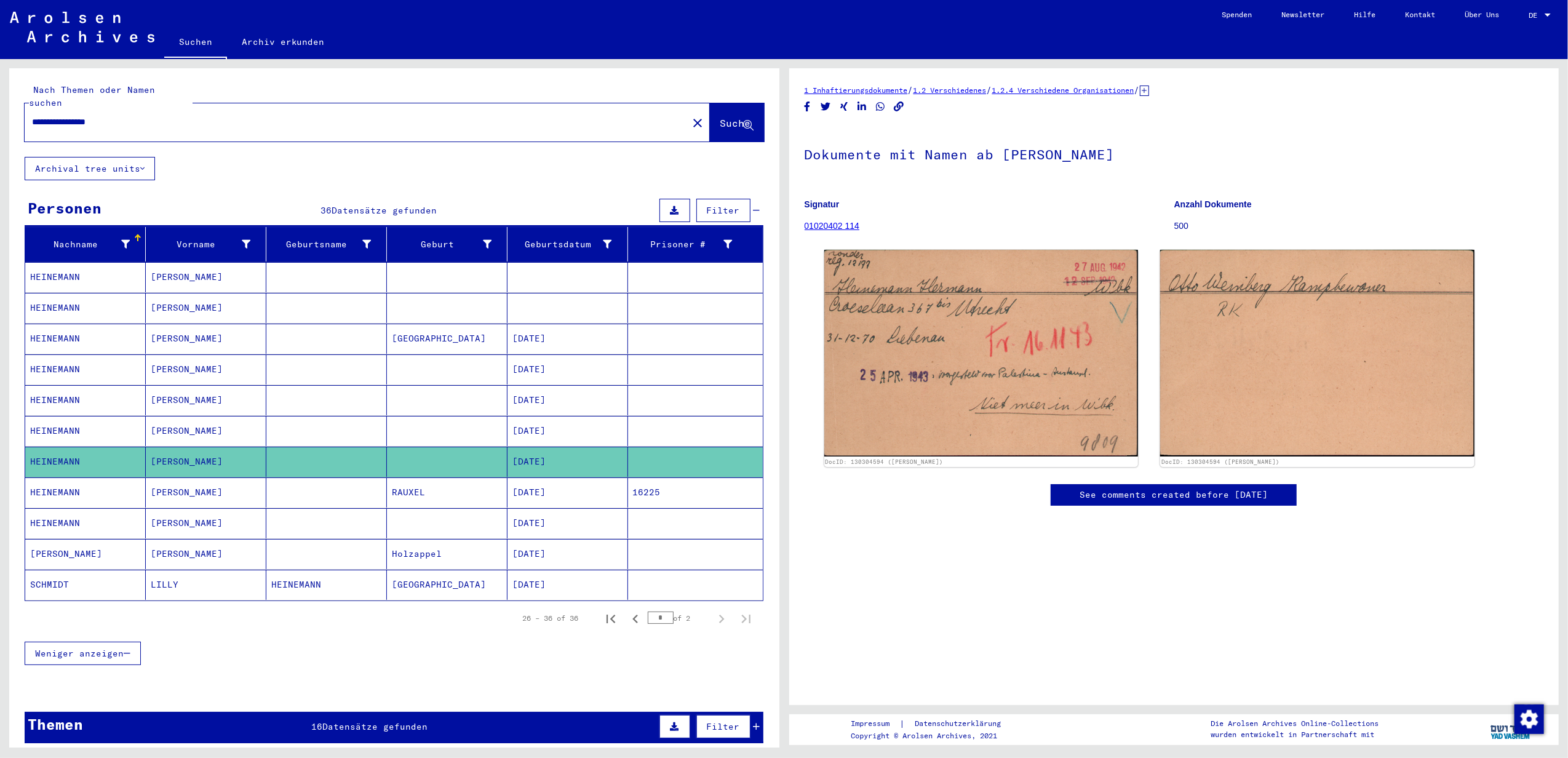
drag, startPoint x: 71, startPoint y: 107, endPoint x: 3, endPoint y: 107, distance: 68.0
click at [3, 107] on div "**********" at bounding box center [391, 402] width 784 height 688
type input "**********"
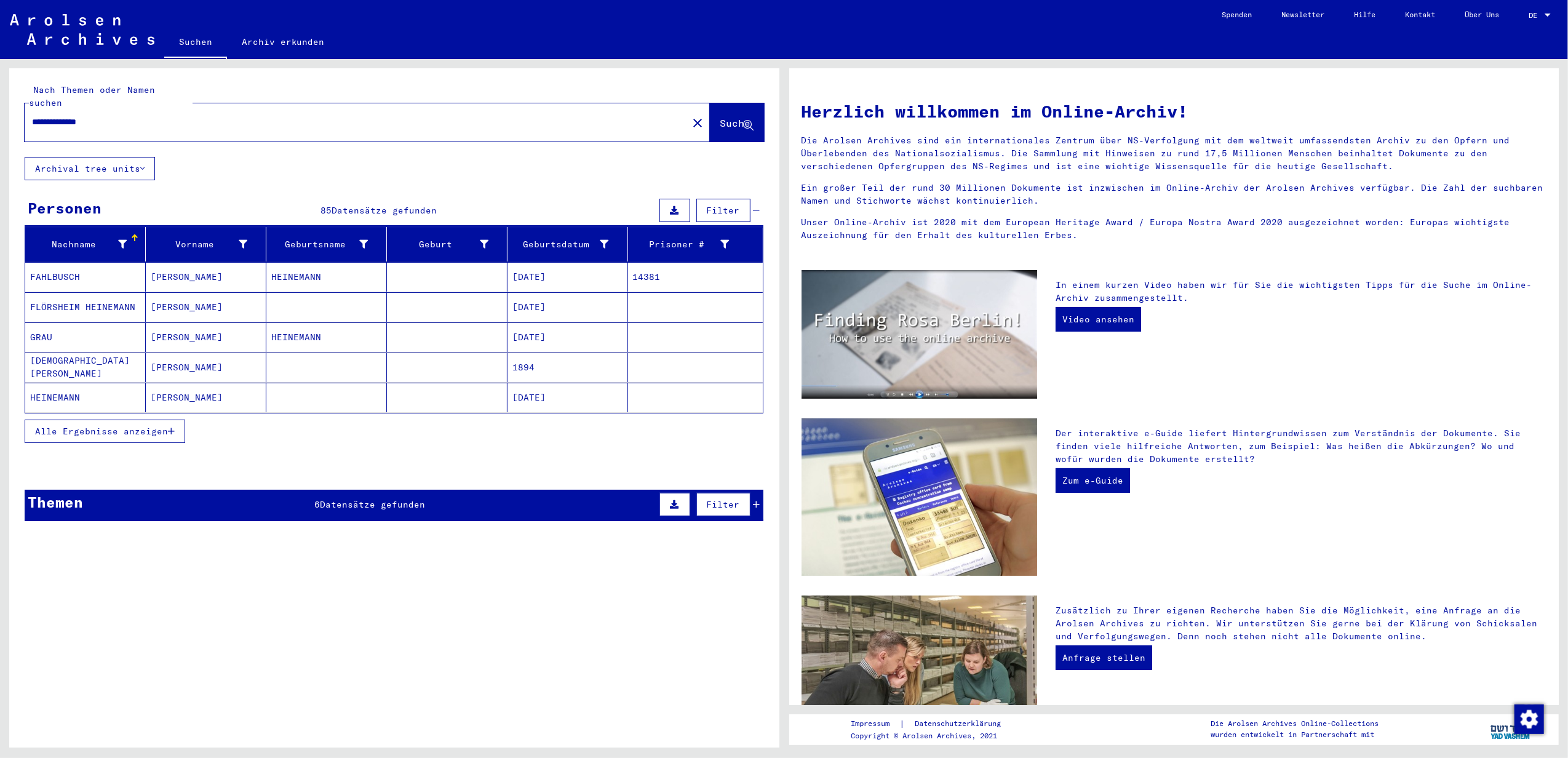
click at [168, 427] on icon "button" at bounding box center [171, 431] width 7 height 9
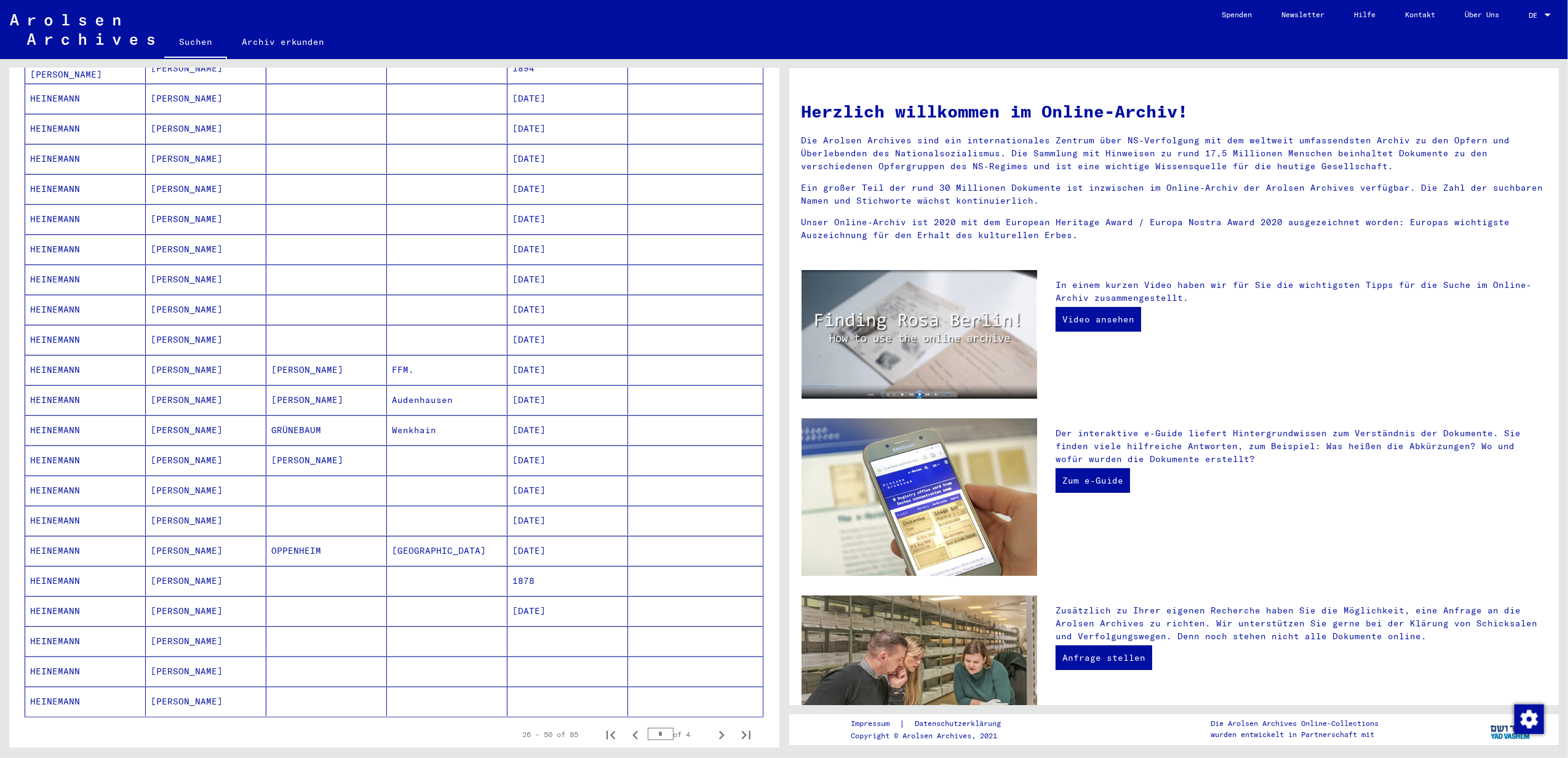
scroll to position [328, 0]
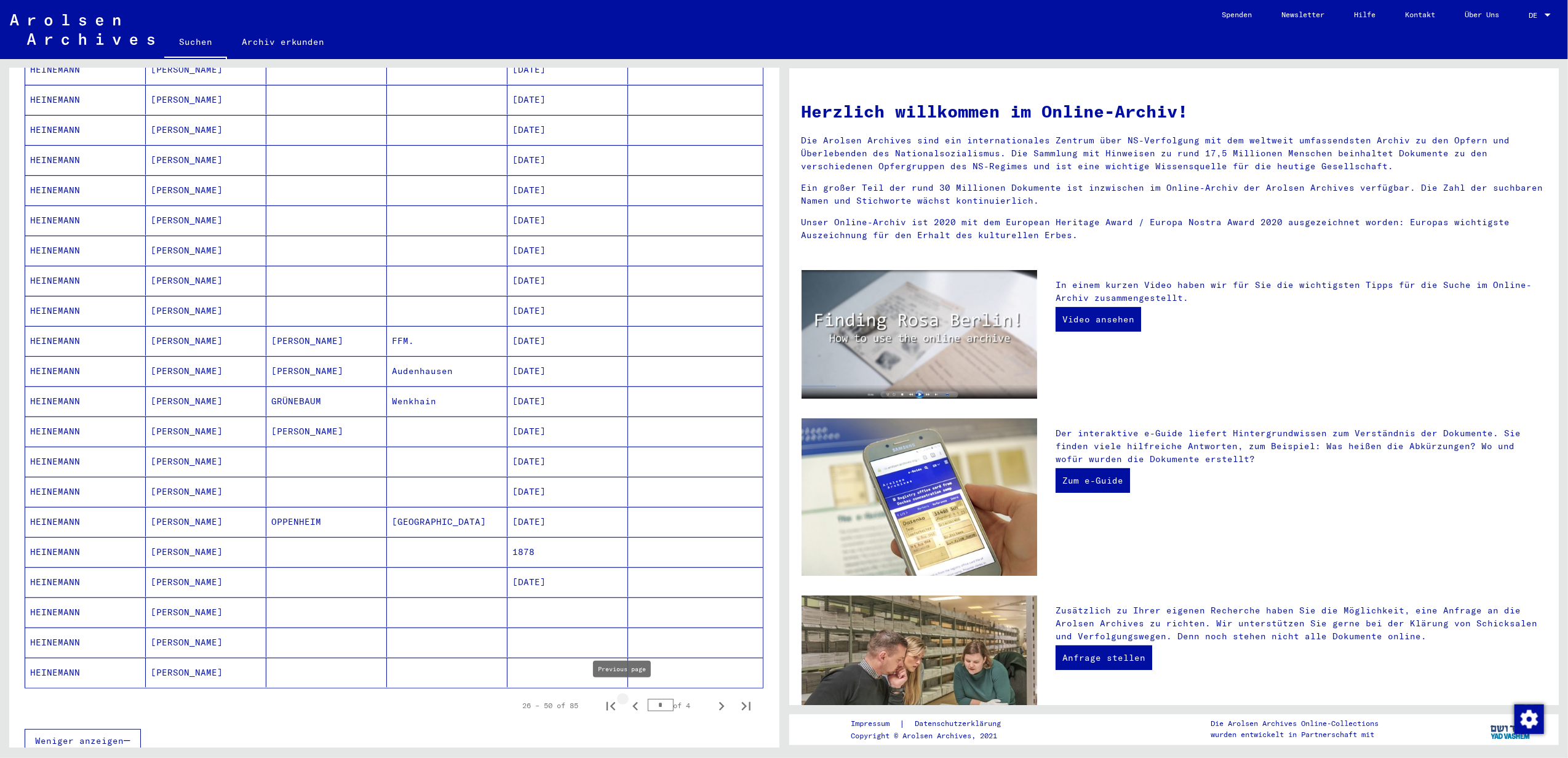
click at [627, 698] on icon "Previous page" at bounding box center [635, 706] width 17 height 17
type input "*"
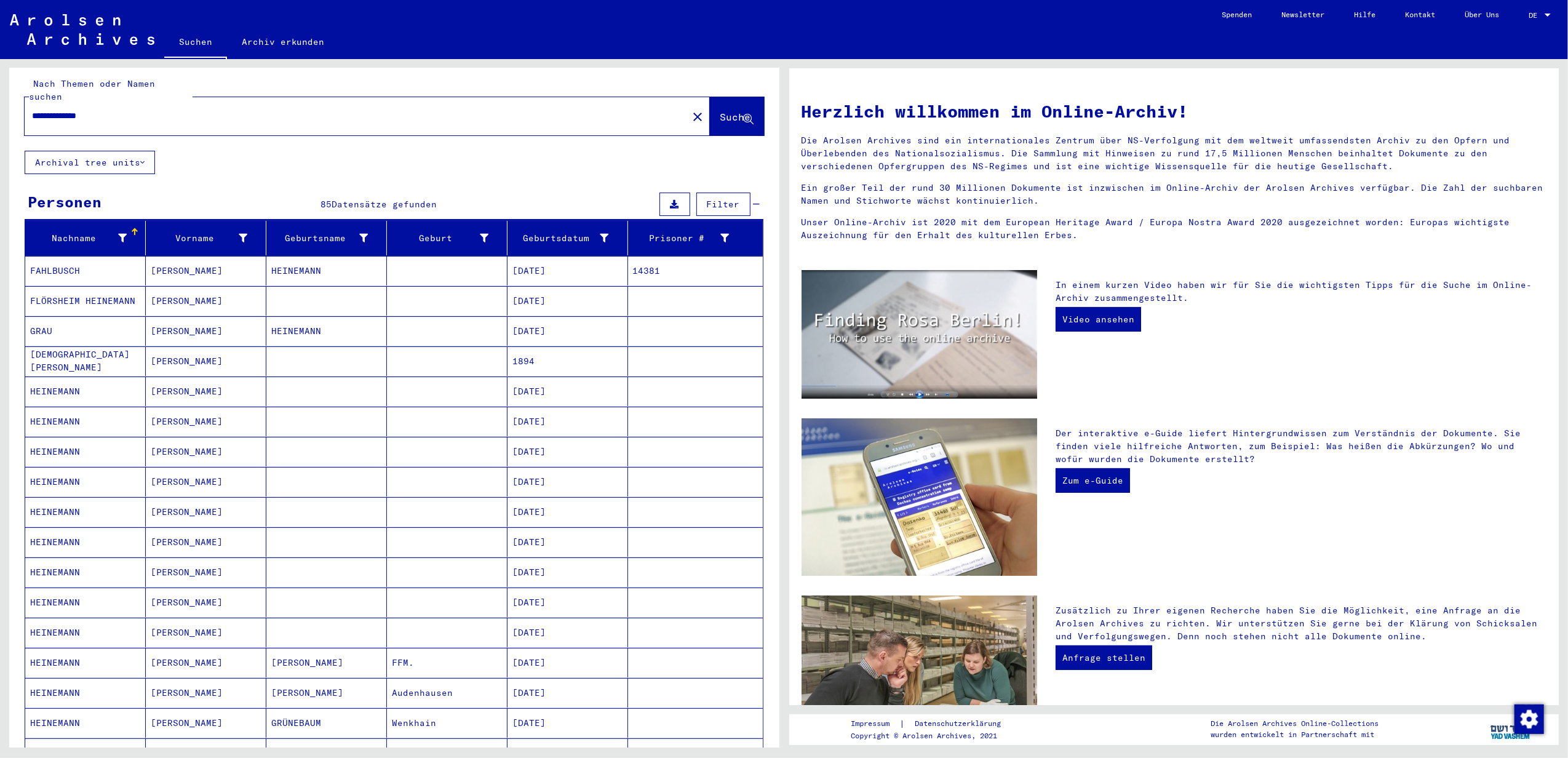
scroll to position [0, 0]
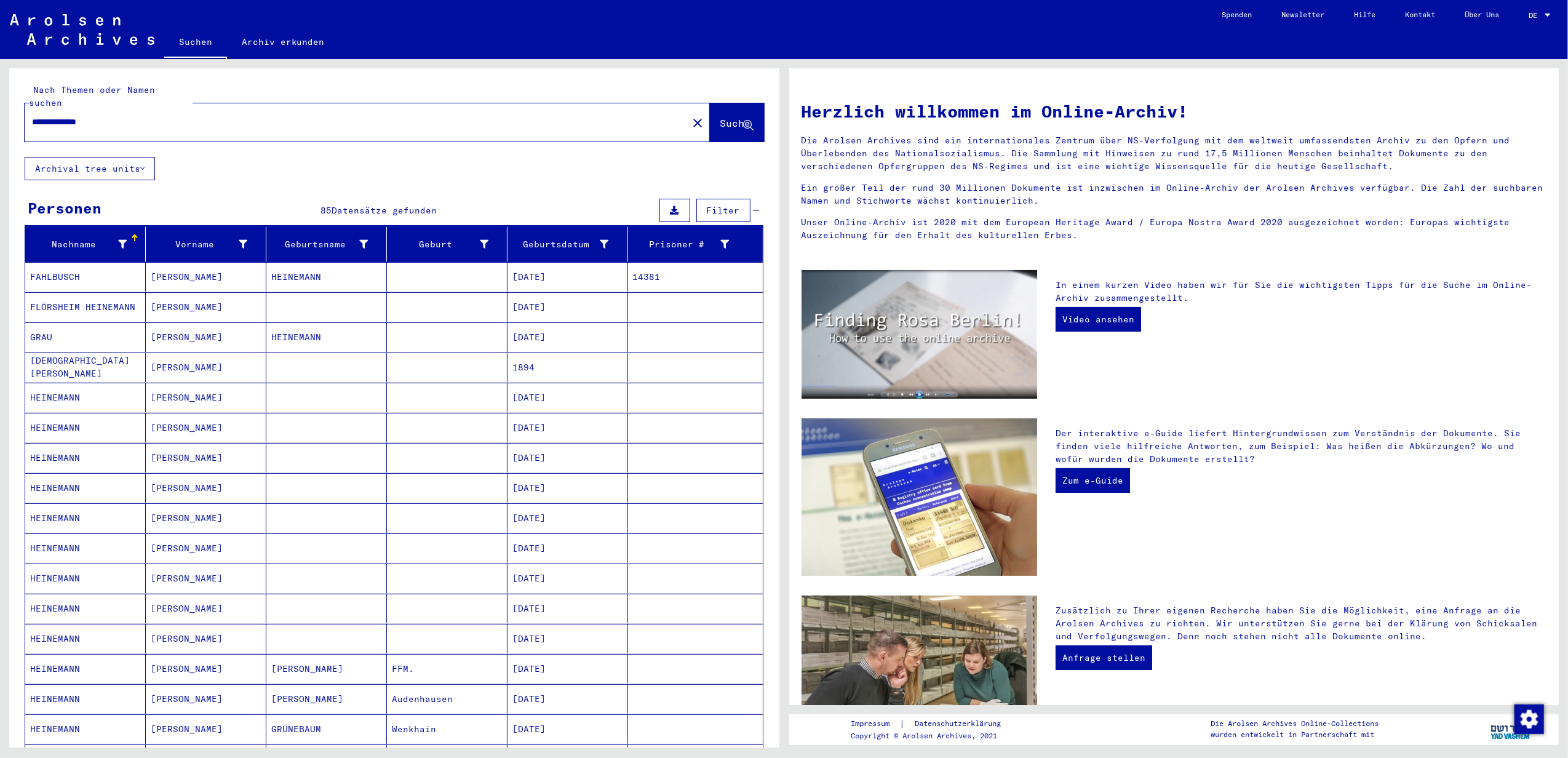
click at [143, 116] on input "**********" at bounding box center [352, 122] width 641 height 13
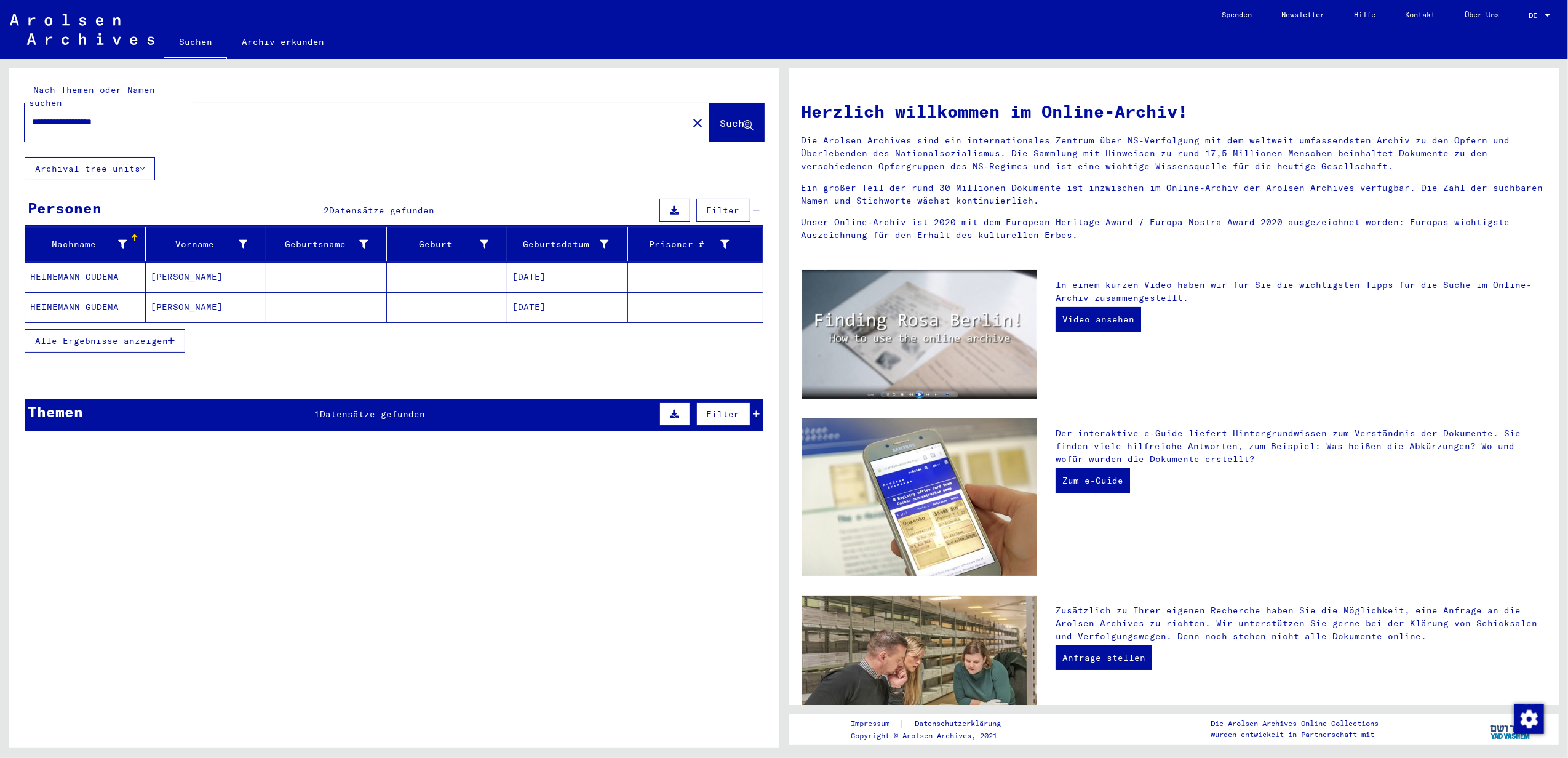
click at [539, 264] on mat-cell "[DATE]" at bounding box center [567, 277] width 121 height 30
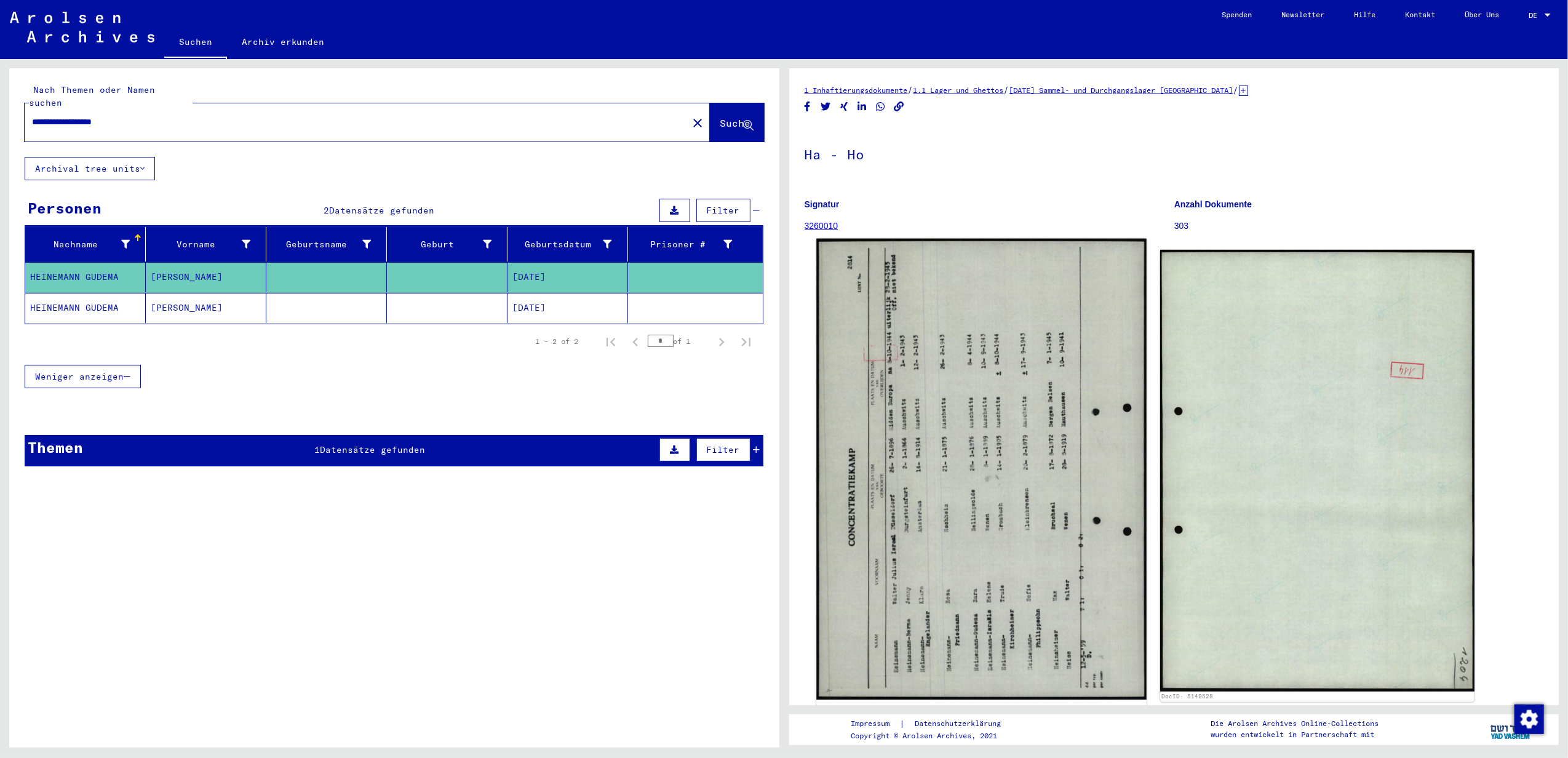
click at [766, 507] on img at bounding box center [981, 469] width 329 height 461
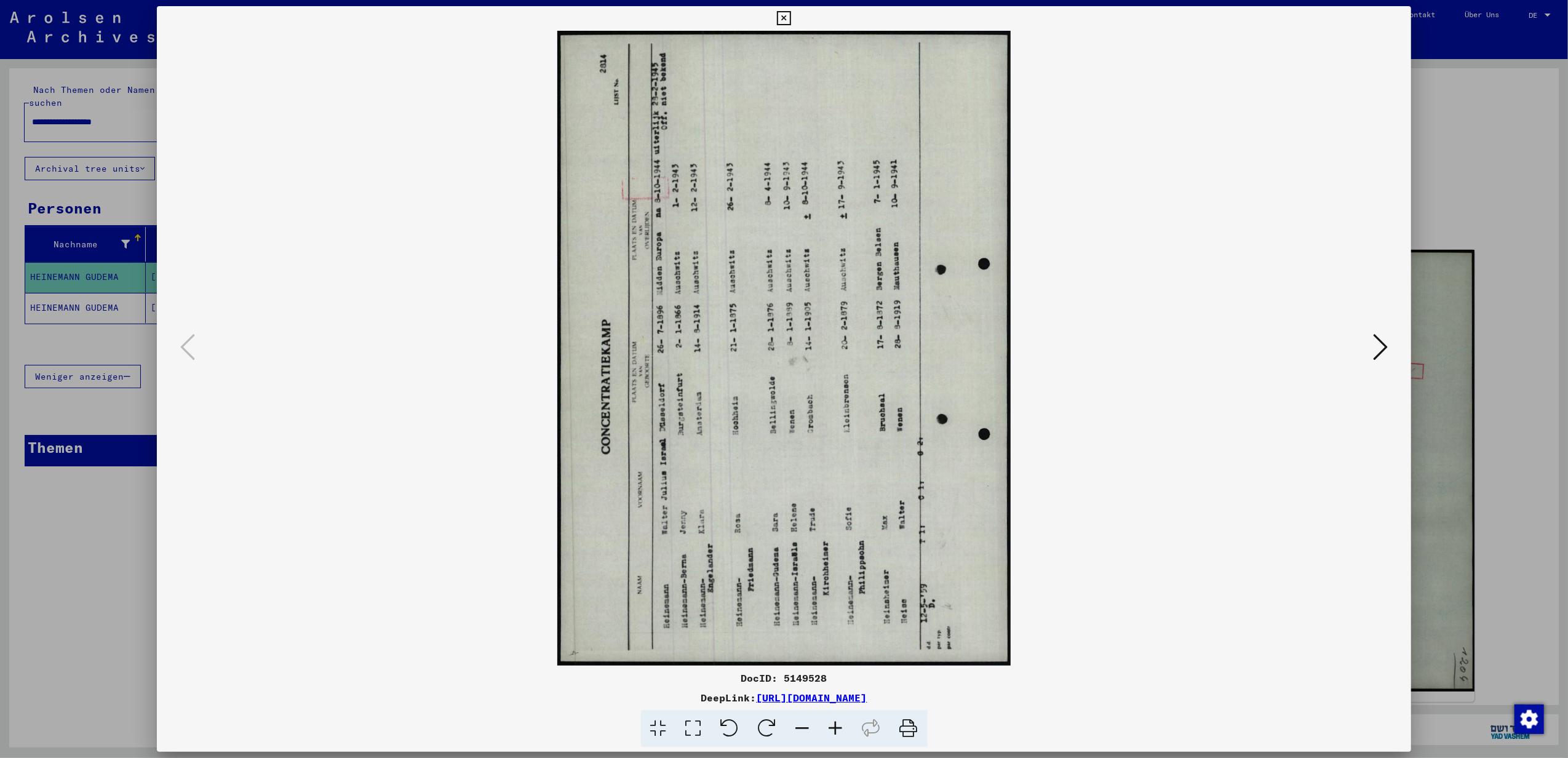
click at [766, 724] on icon at bounding box center [768, 729] width 38 height 38
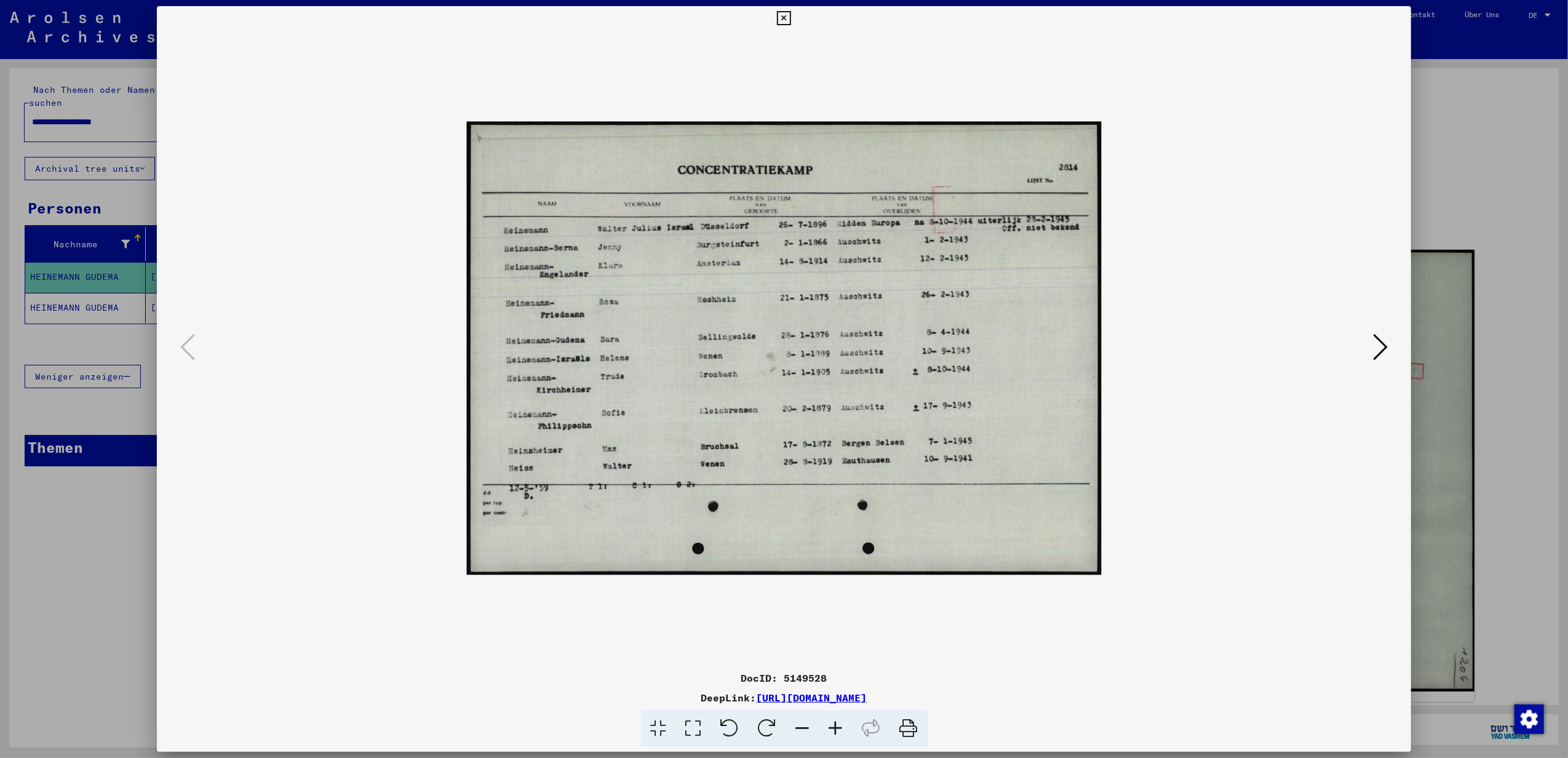
click at [766, 724] on icon at bounding box center [768, 729] width 38 height 38
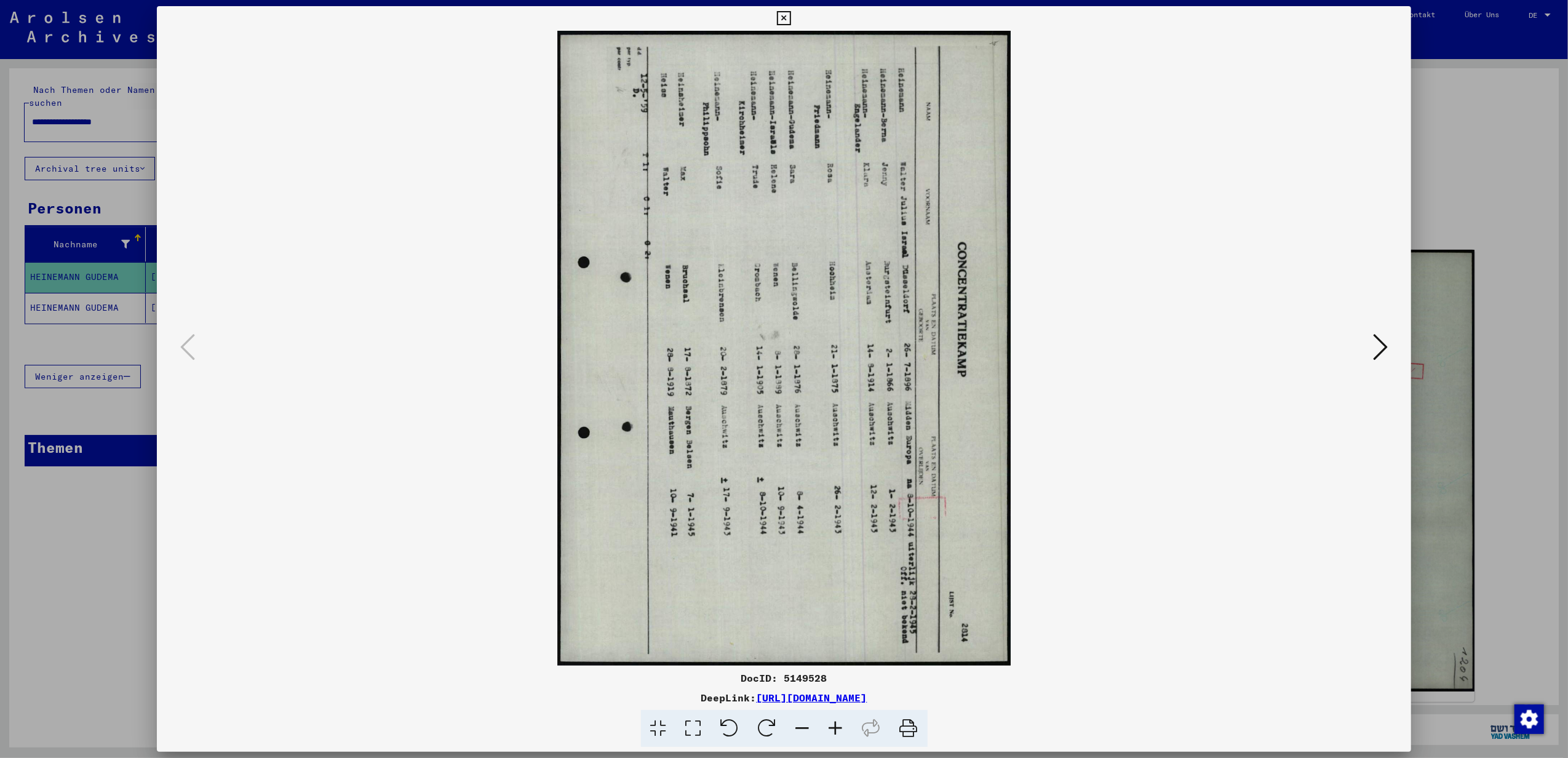
click at [766, 724] on icon at bounding box center [768, 729] width 38 height 38
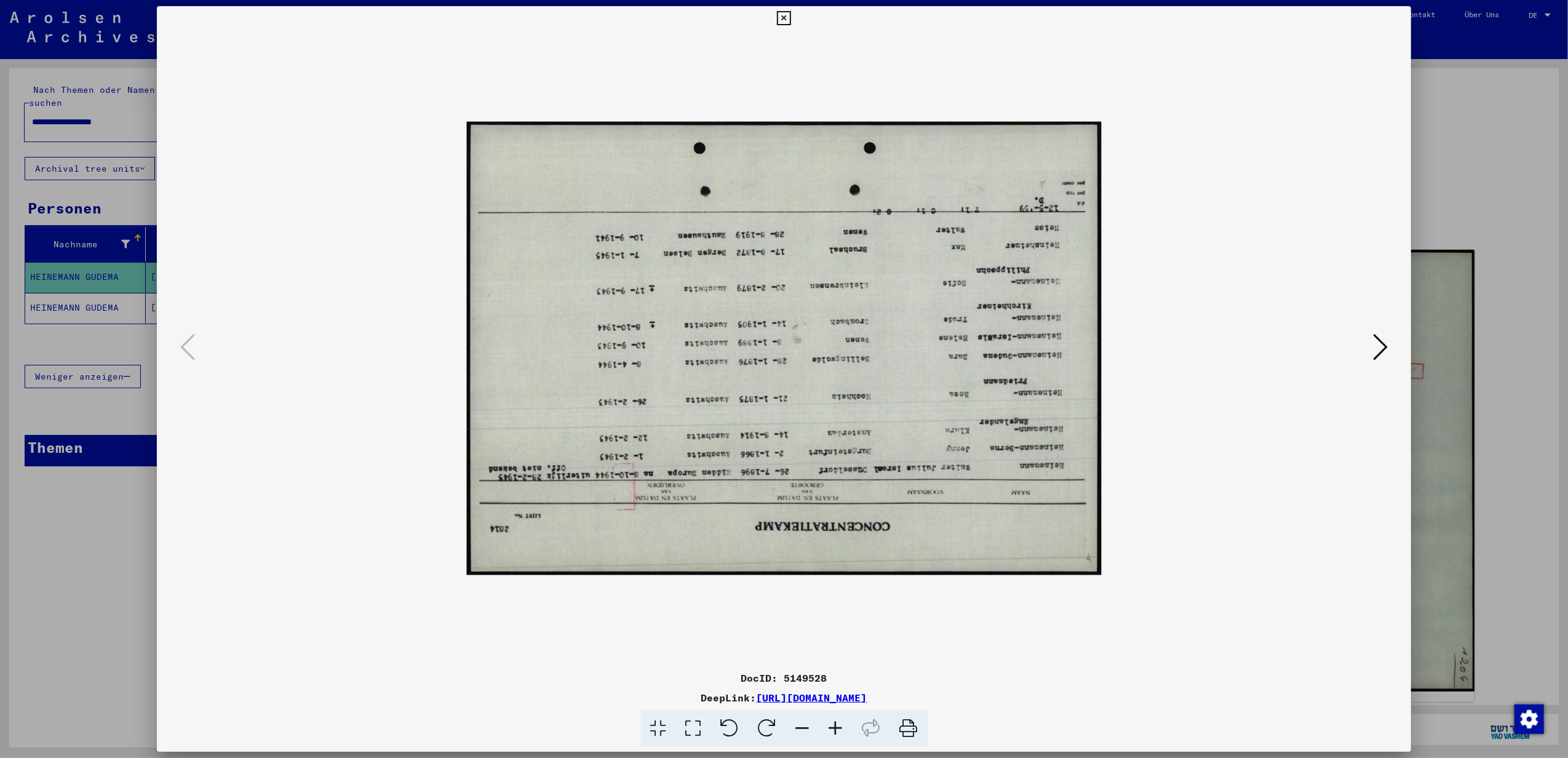
click at [766, 724] on icon at bounding box center [768, 729] width 38 height 38
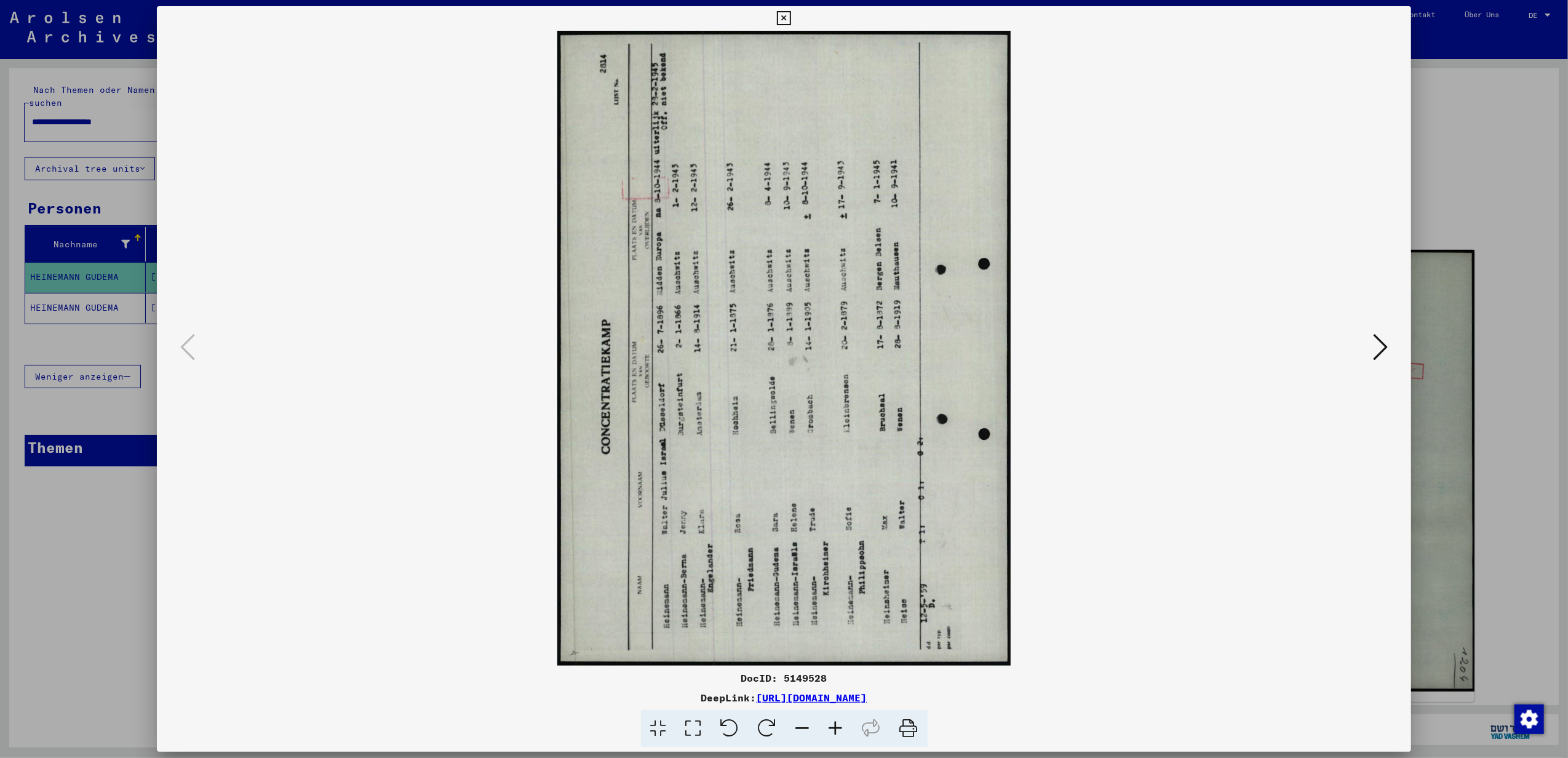
click at [766, 724] on icon at bounding box center [768, 729] width 38 height 38
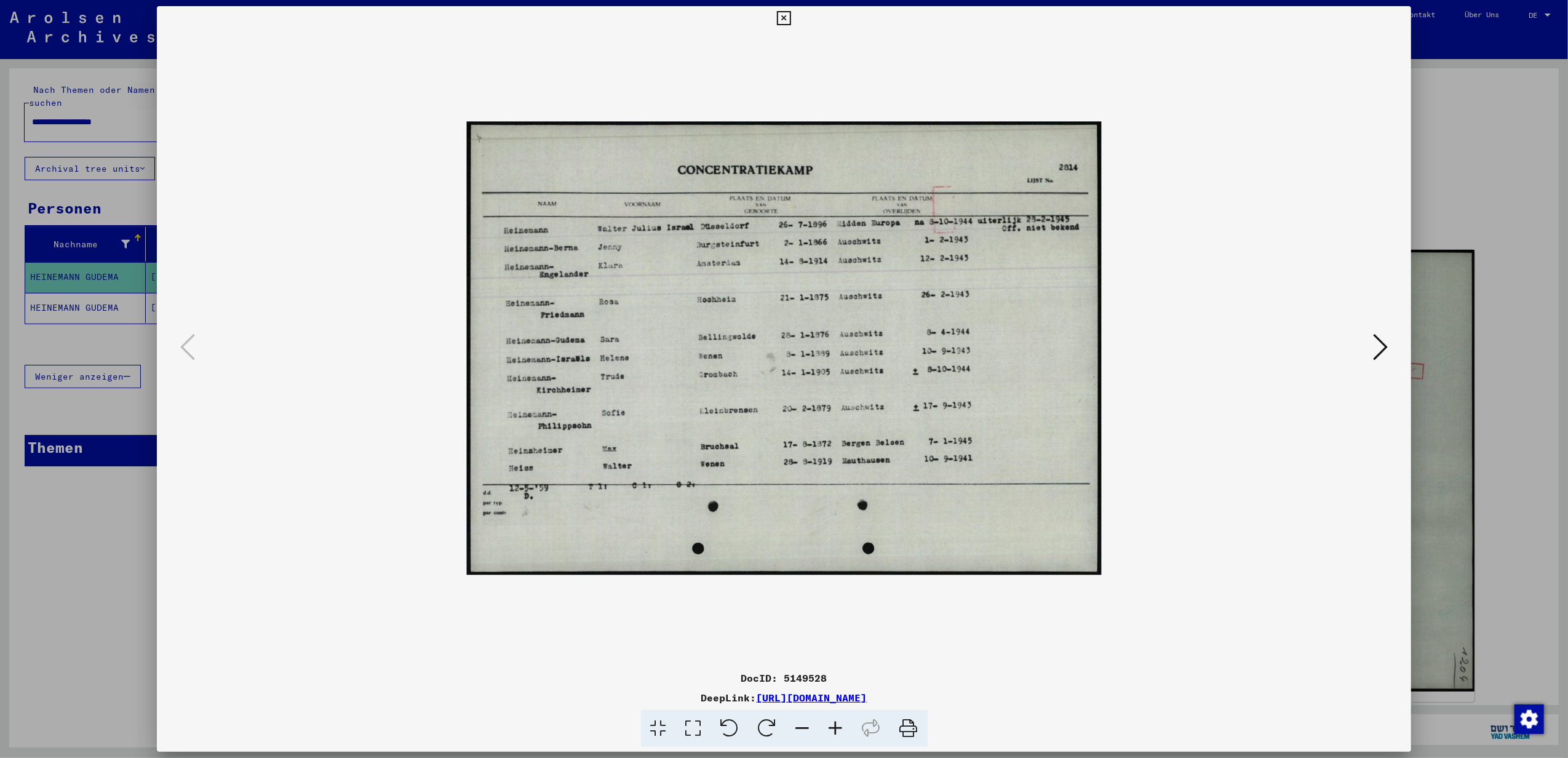
click at [766, 725] on icon at bounding box center [835, 729] width 33 height 38
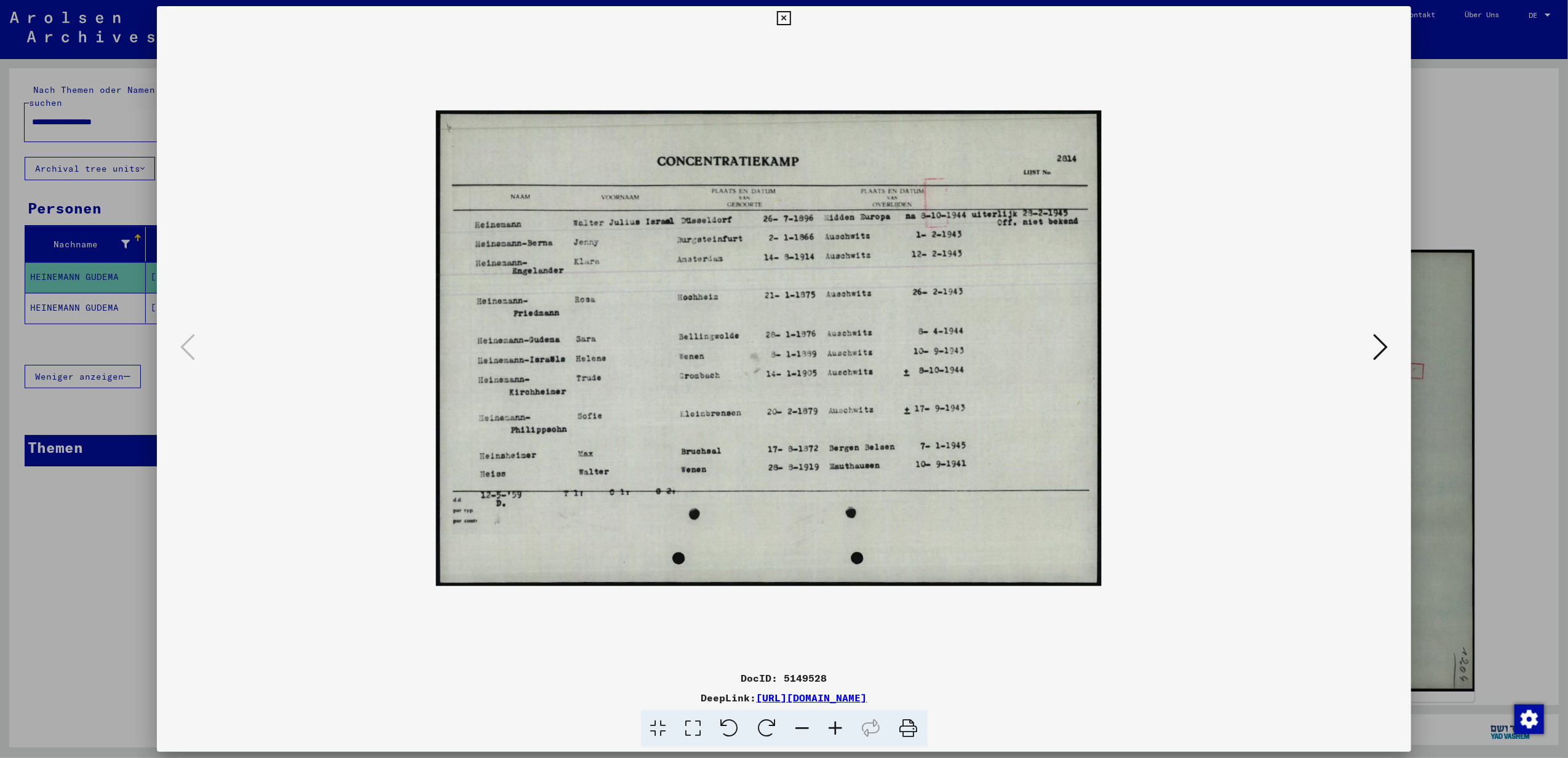
click at [766, 725] on icon at bounding box center [835, 729] width 33 height 38
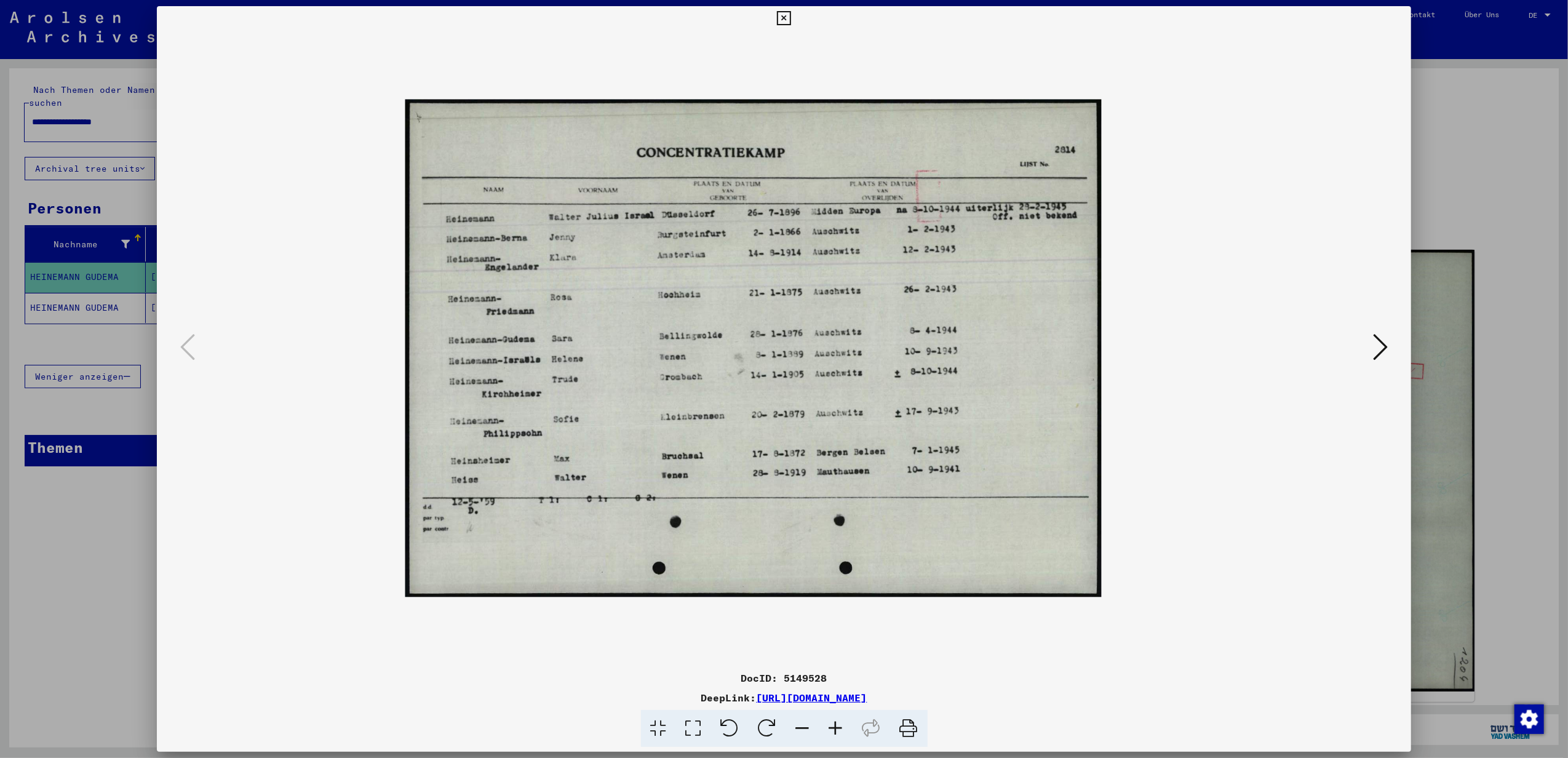
click at [766, 726] on icon at bounding box center [835, 729] width 33 height 38
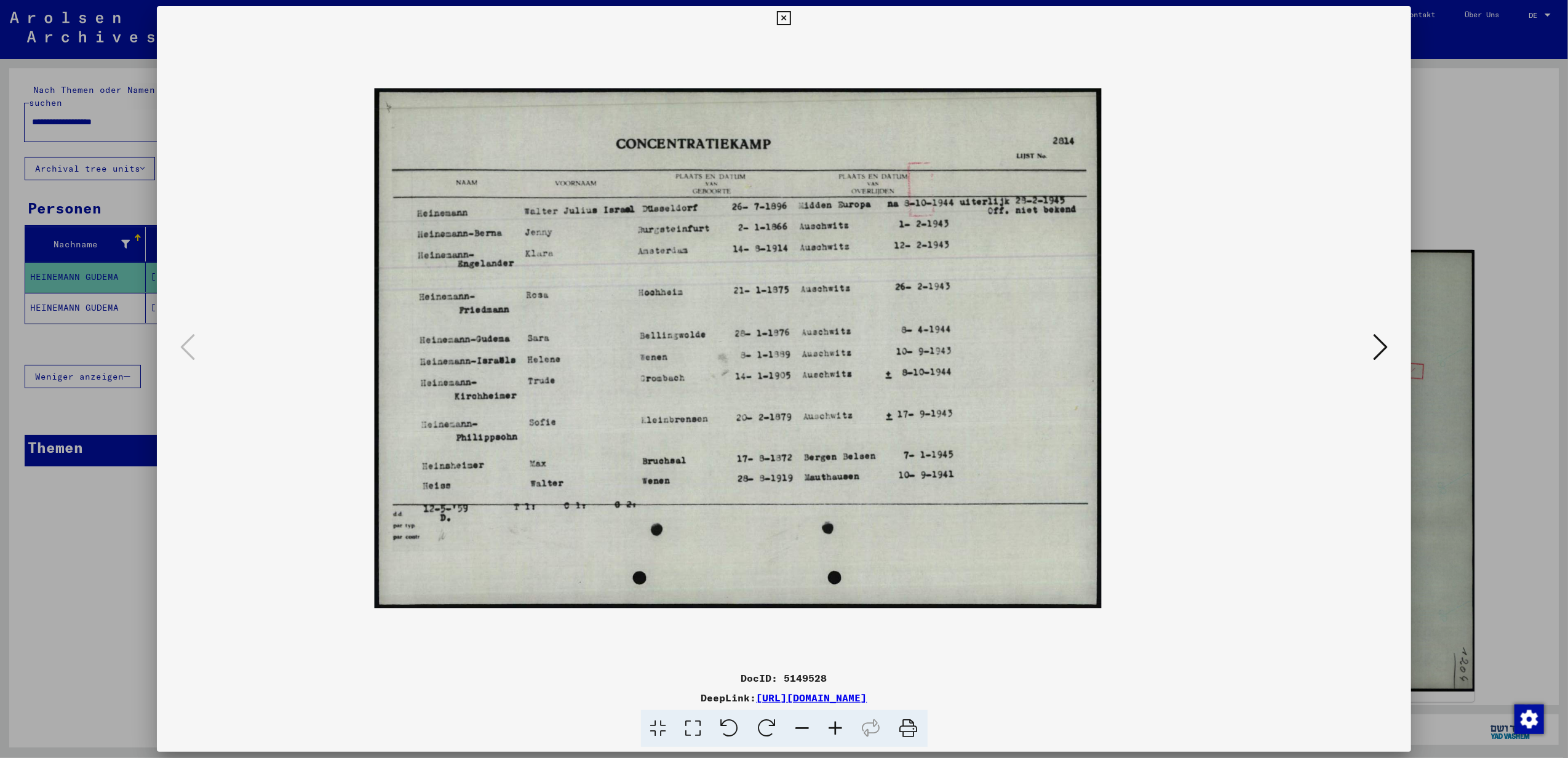
click at [766, 726] on icon at bounding box center [835, 729] width 33 height 38
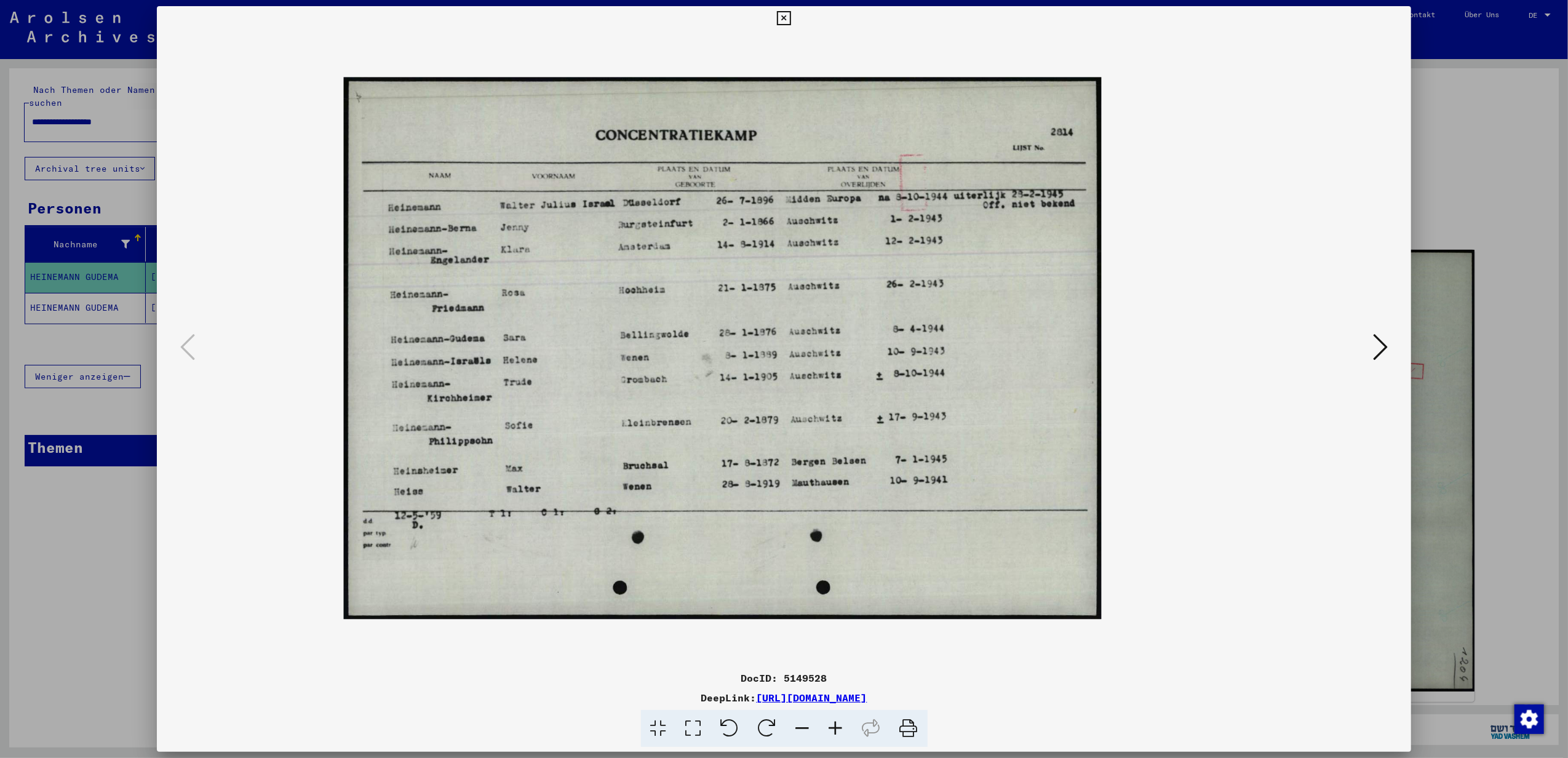
click at [766, 727] on icon at bounding box center [835, 729] width 33 height 38
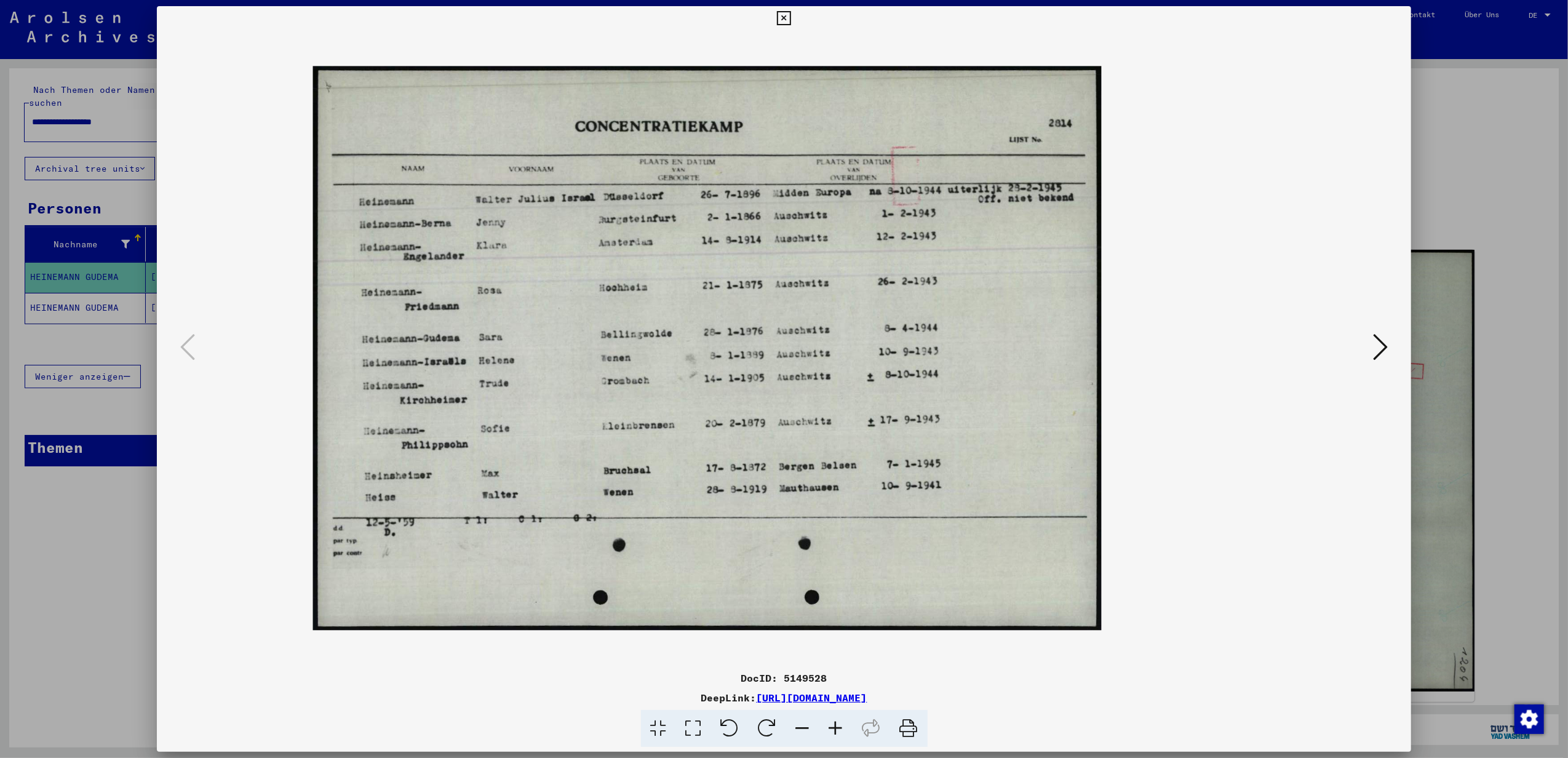
click at [766, 729] on icon at bounding box center [835, 729] width 33 height 38
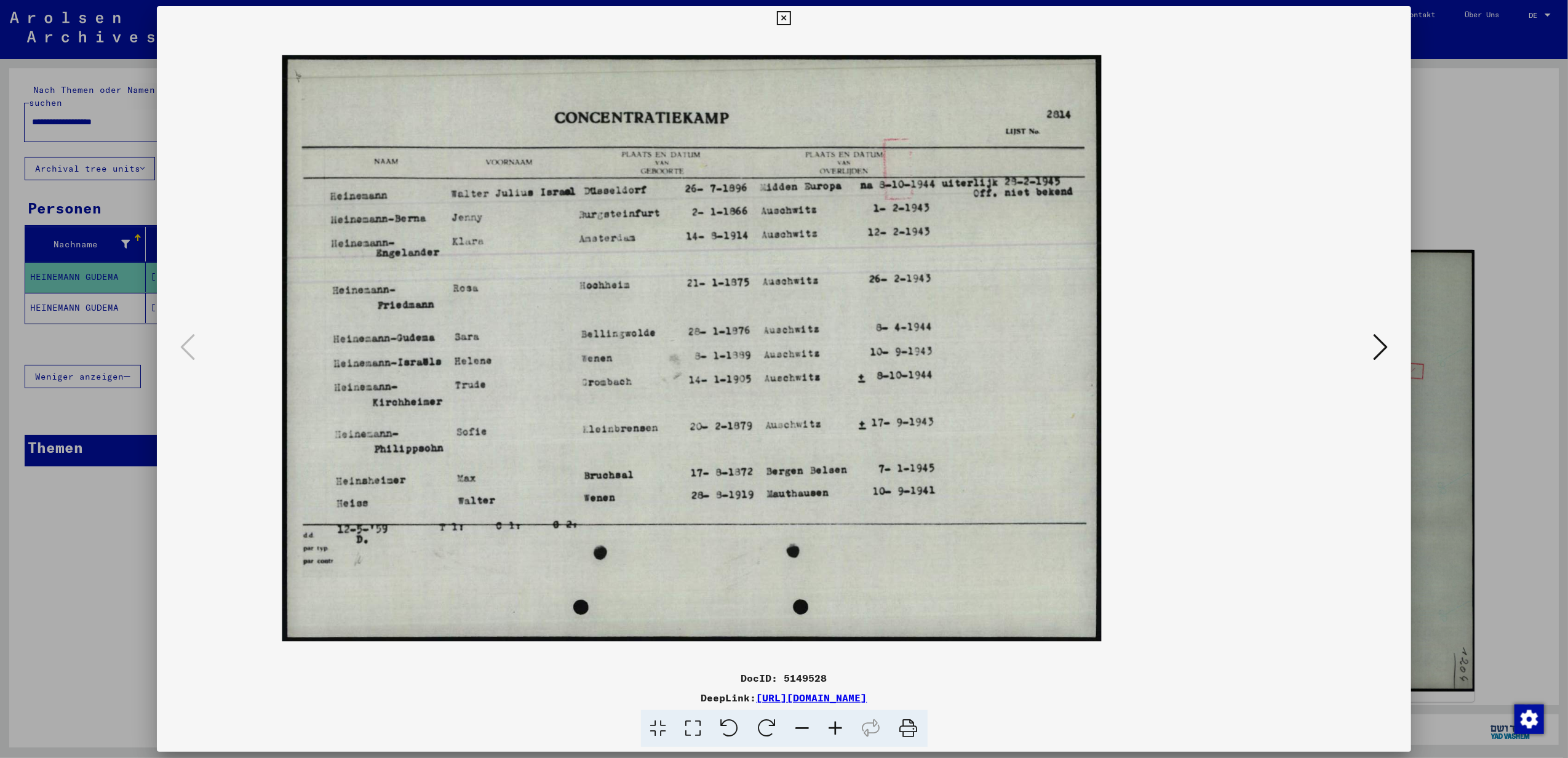
click at [766, 729] on icon at bounding box center [835, 729] width 33 height 38
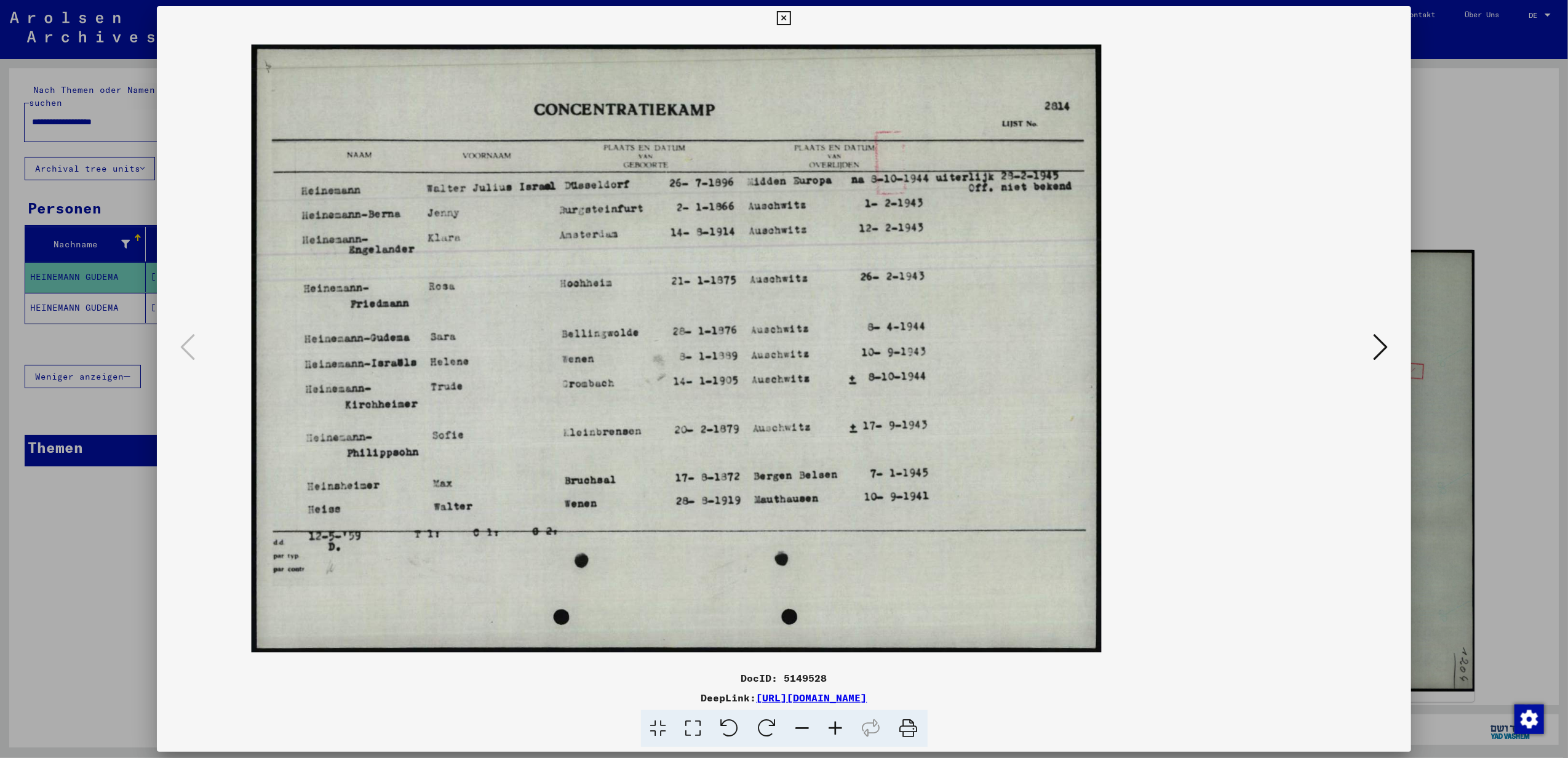
click at [766, 729] on icon at bounding box center [835, 729] width 33 height 38
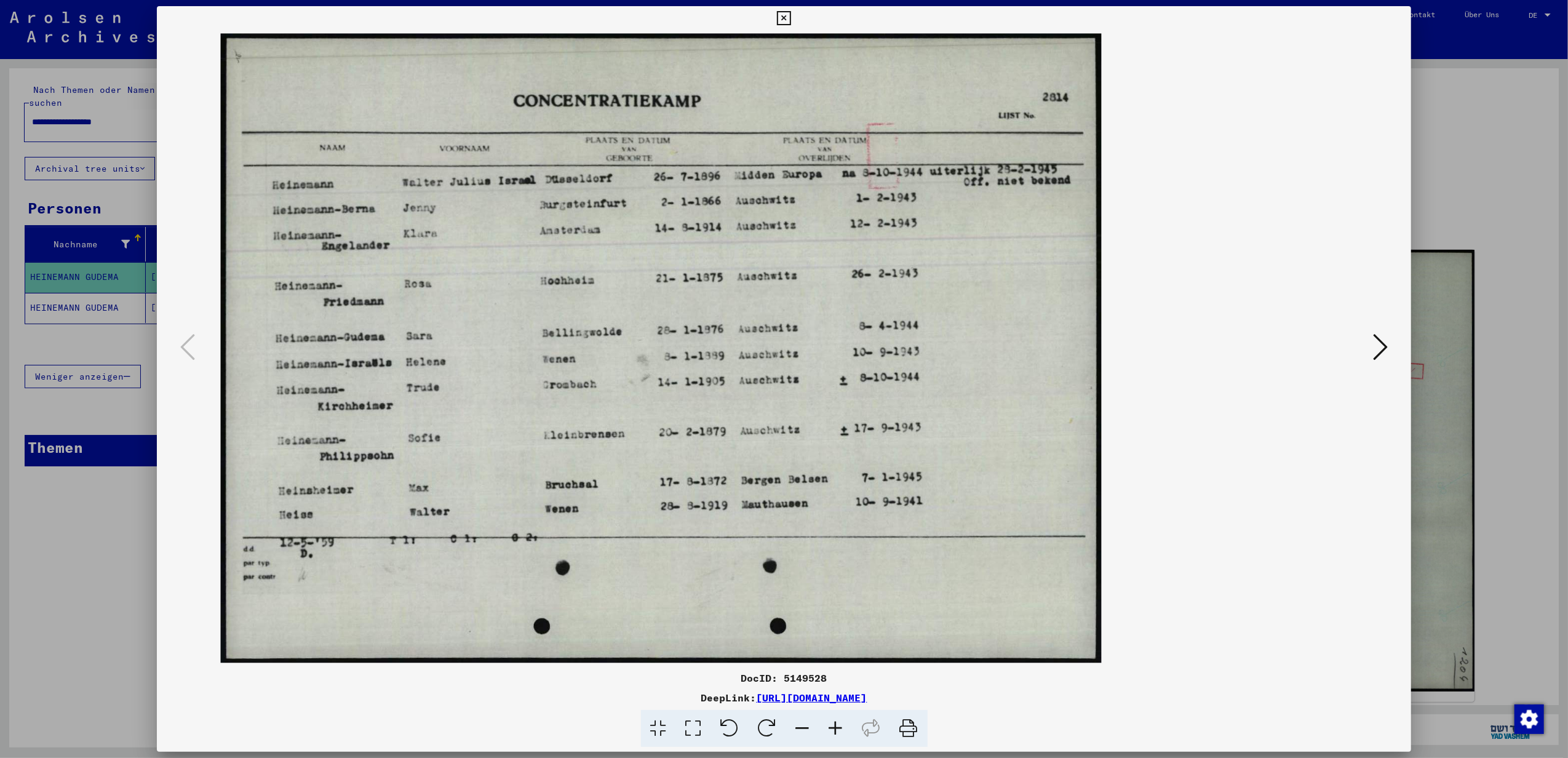
click at [766, 729] on icon at bounding box center [835, 729] width 33 height 38
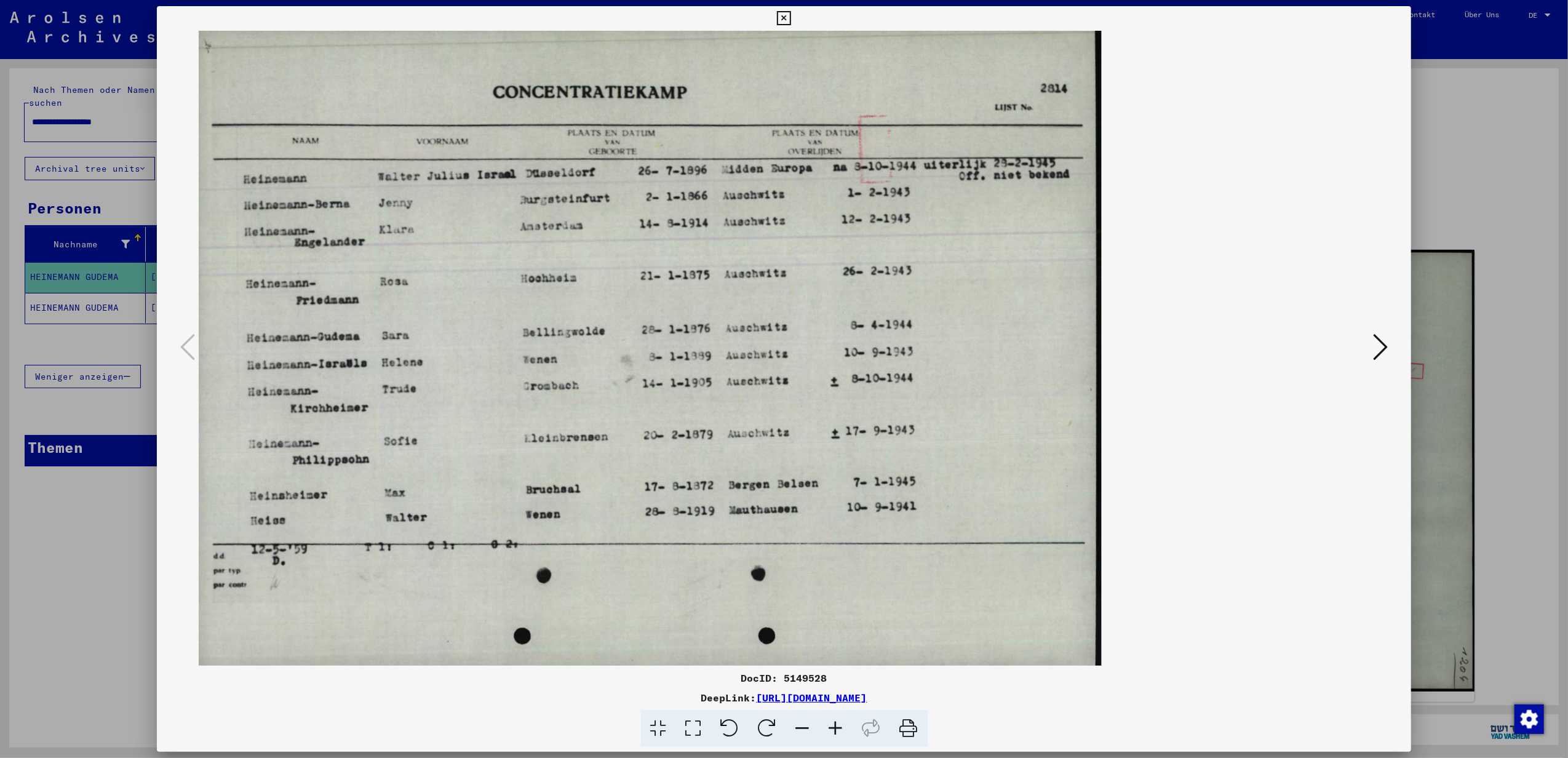
click at [766, 729] on icon at bounding box center [835, 729] width 33 height 38
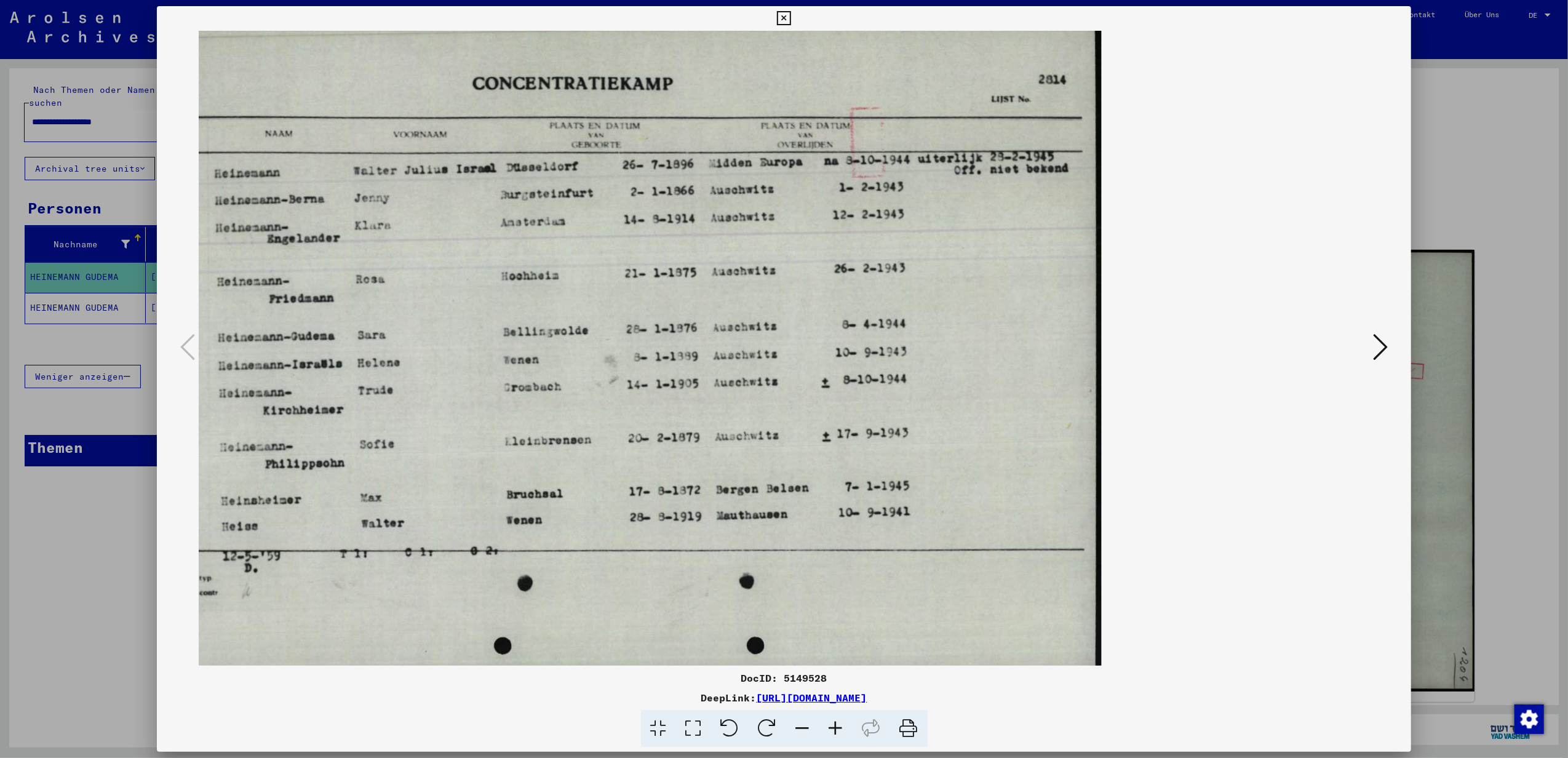
click at [766, 15] on icon at bounding box center [784, 18] width 14 height 15
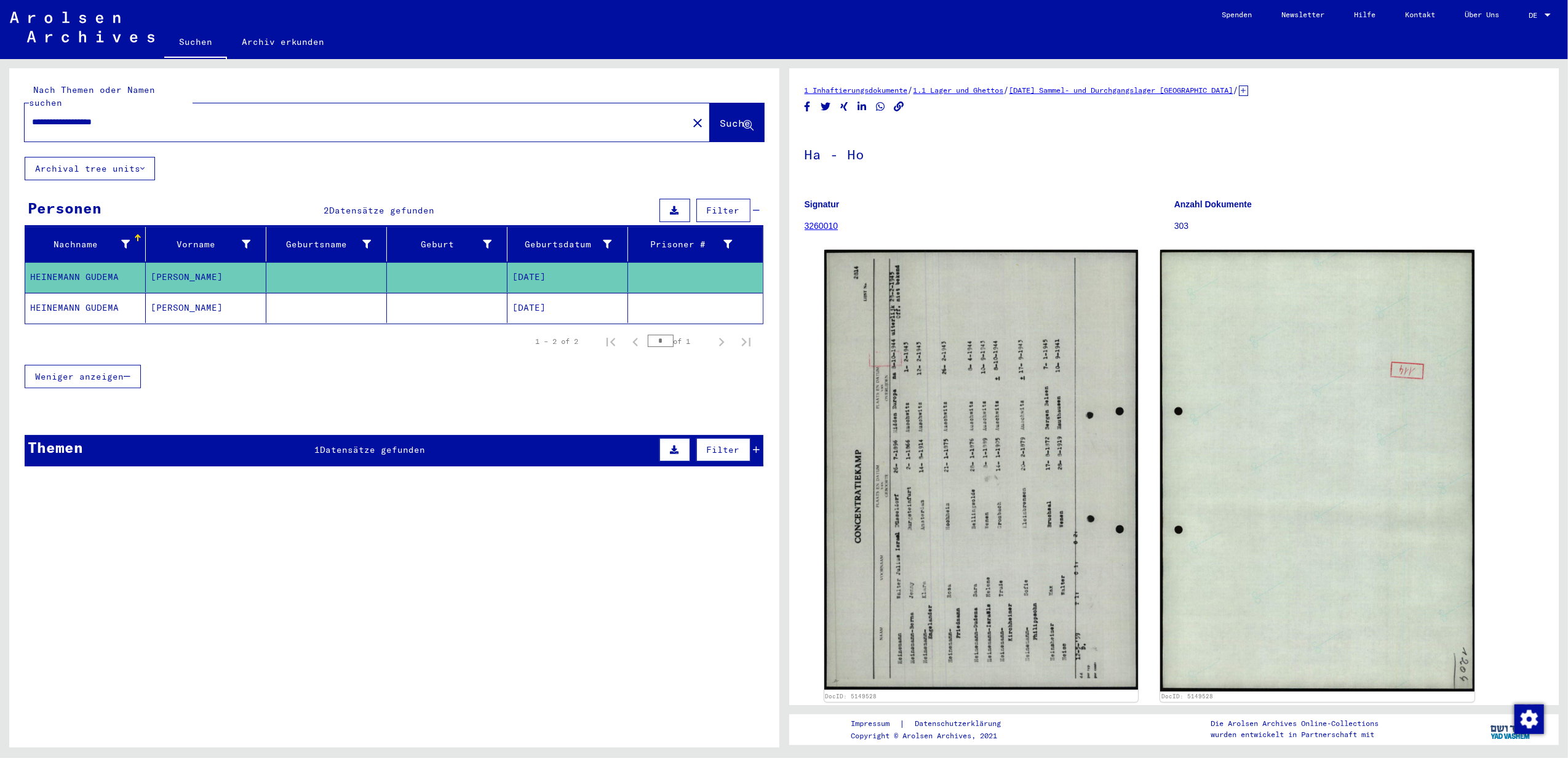
click at [441, 296] on mat-cell at bounding box center [447, 308] width 121 height 30
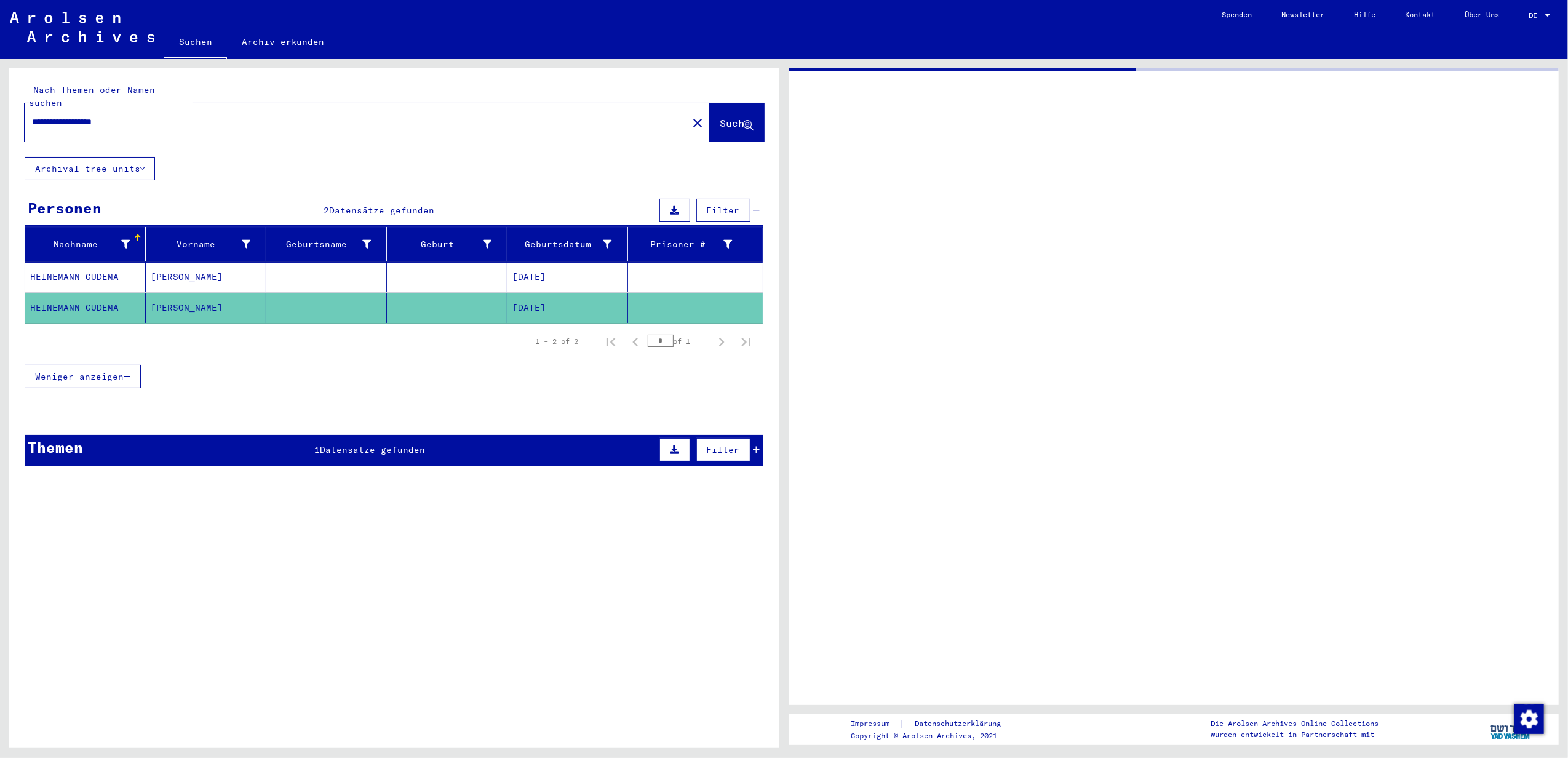
click at [441, 296] on mat-cell at bounding box center [447, 308] width 121 height 30
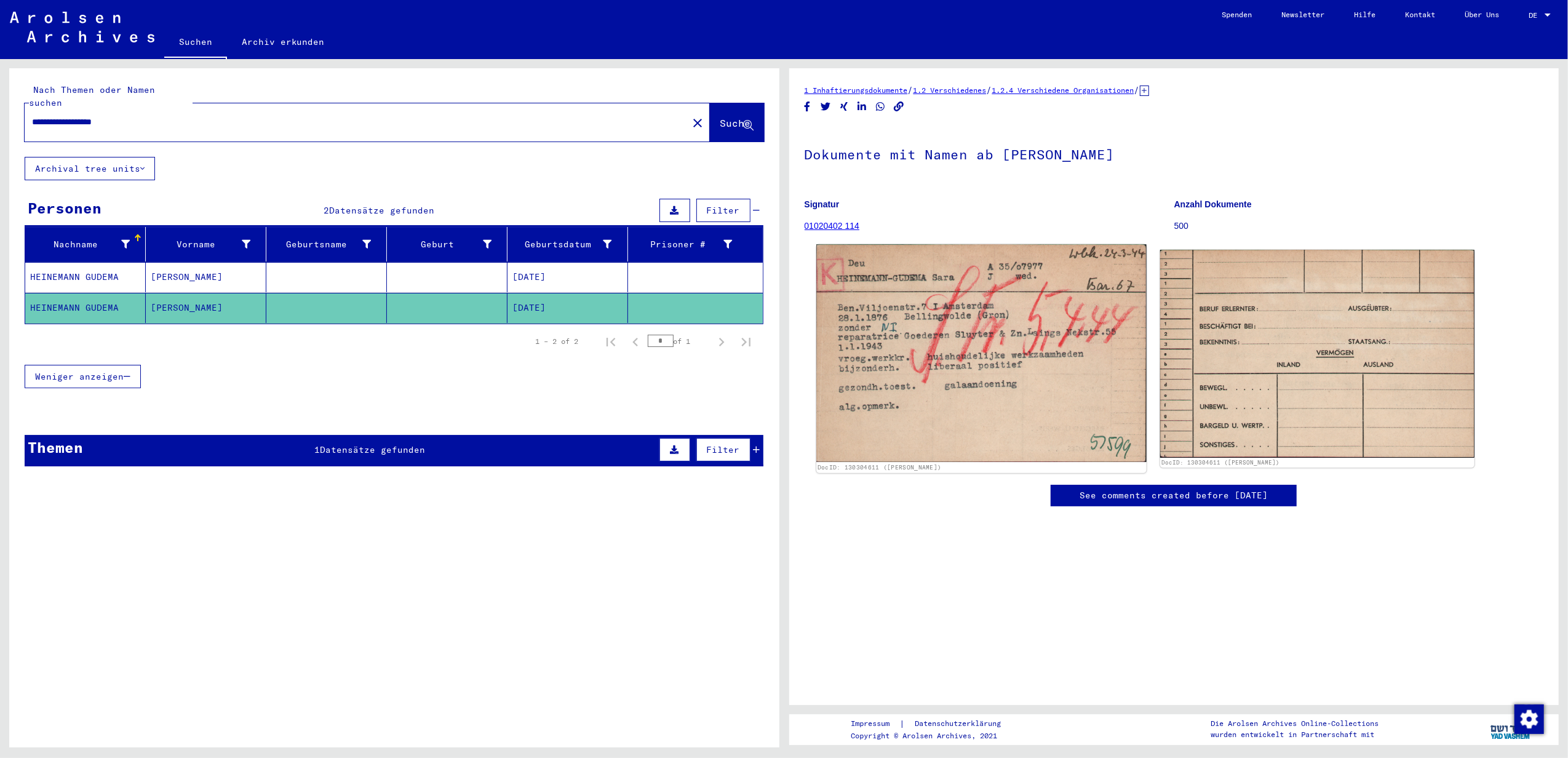
click at [766, 356] on img at bounding box center [981, 354] width 329 height 218
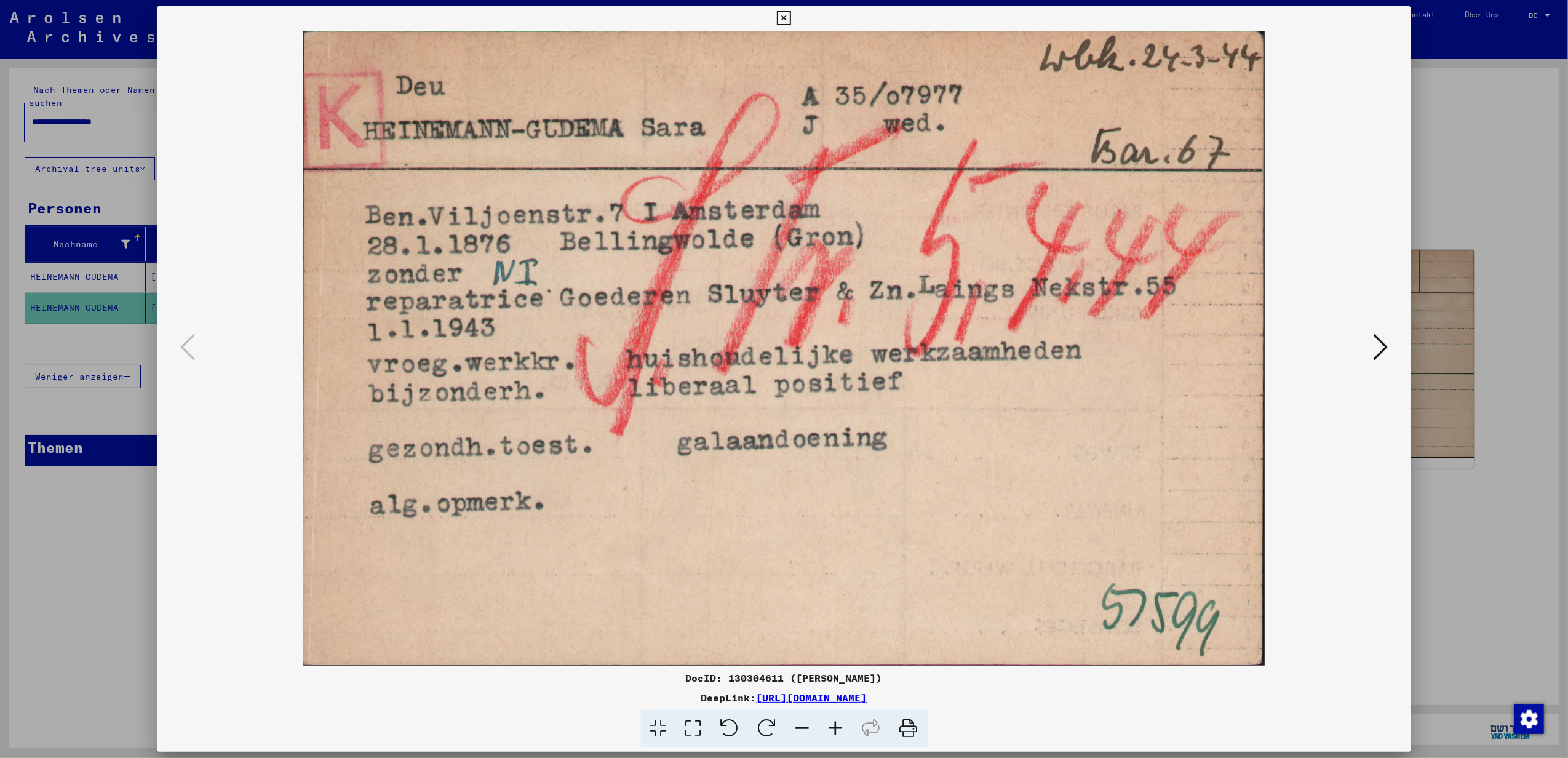
click at [766, 346] on icon at bounding box center [1379, 348] width 15 height 30
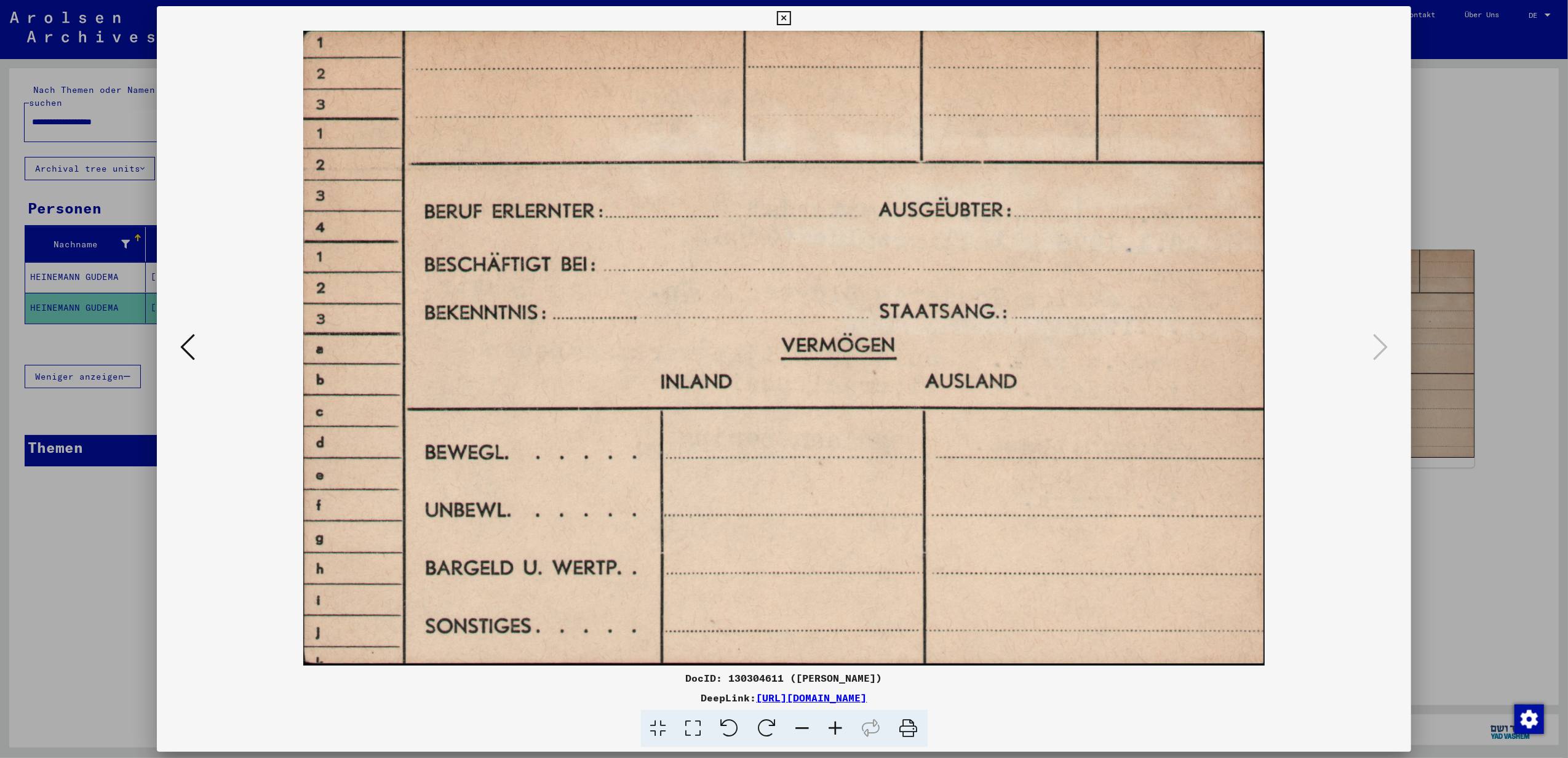
click at [766, 18] on icon at bounding box center [784, 18] width 14 height 15
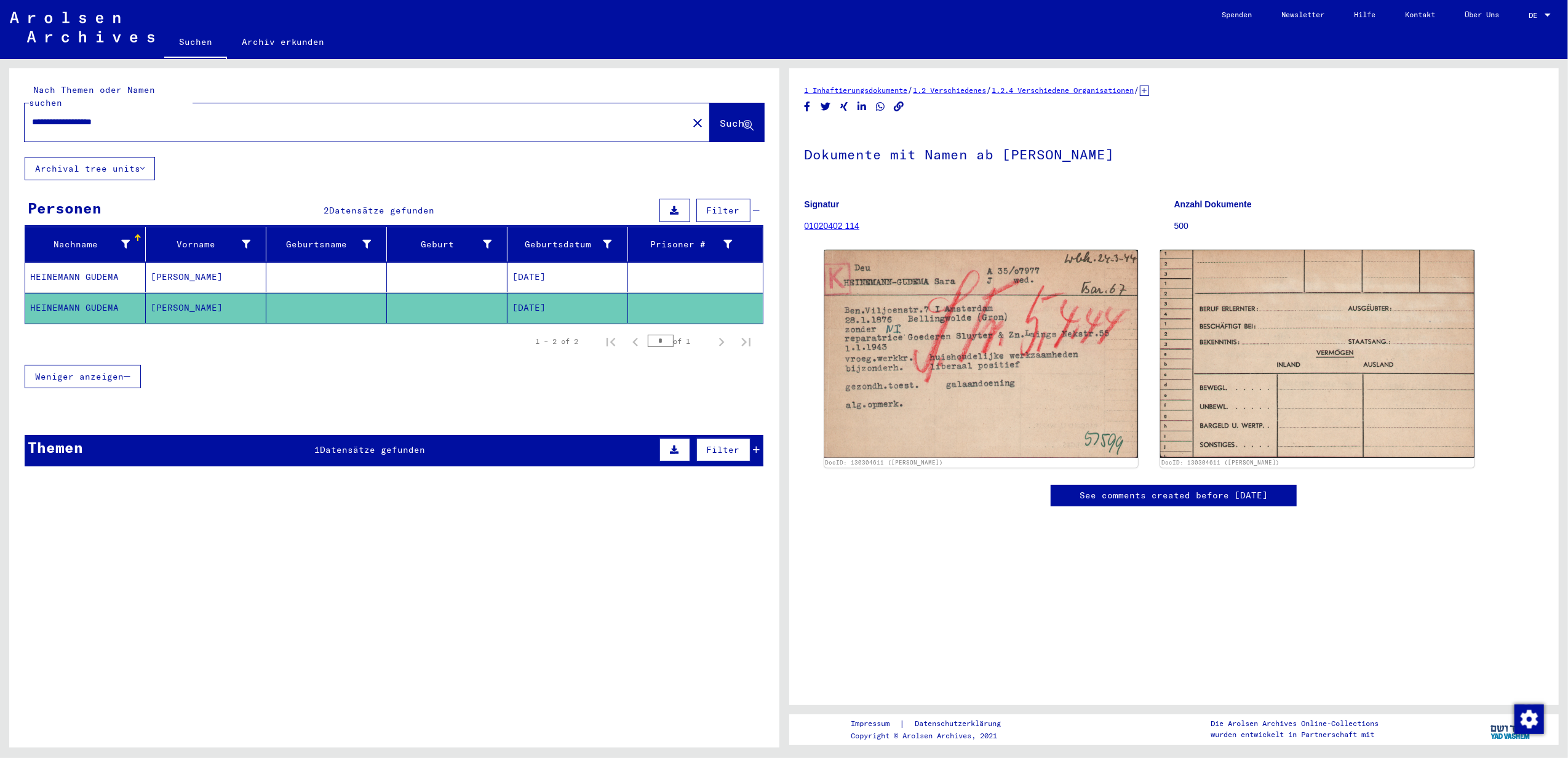
drag, startPoint x: 111, startPoint y: 107, endPoint x: 55, endPoint y: 115, distance: 56.6
click at [55, 116] on input "**********" at bounding box center [355, 122] width 648 height 13
click at [349, 444] on span "Datensätze gefunden" at bounding box center [371, 449] width 105 height 11
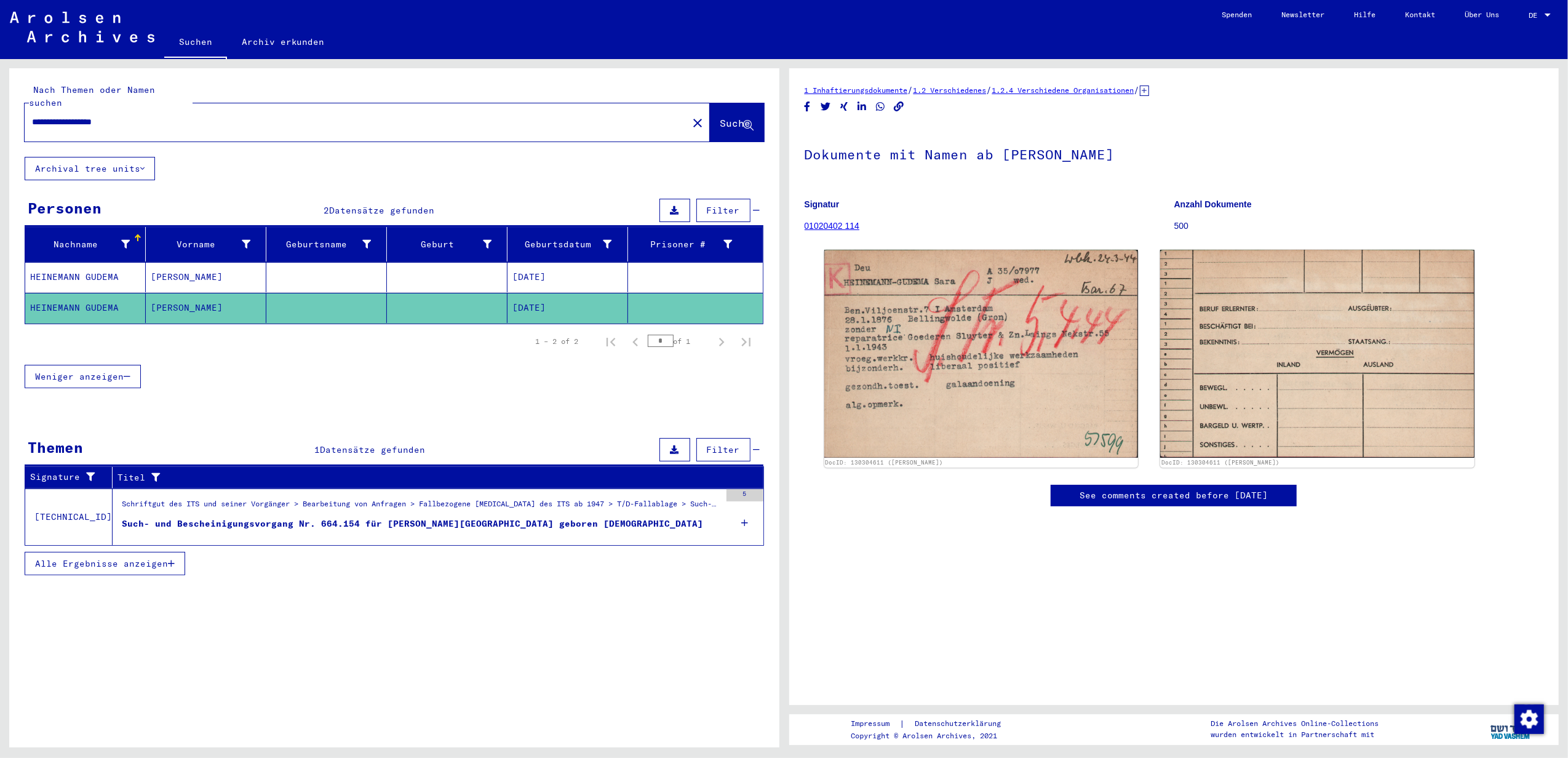
click at [350, 517] on div "Such- und Bescheinigungsvorgang Nr. 664.154 für [PERSON_NAME][GEOGRAPHIC_DATA] …" at bounding box center [412, 523] width 581 height 13
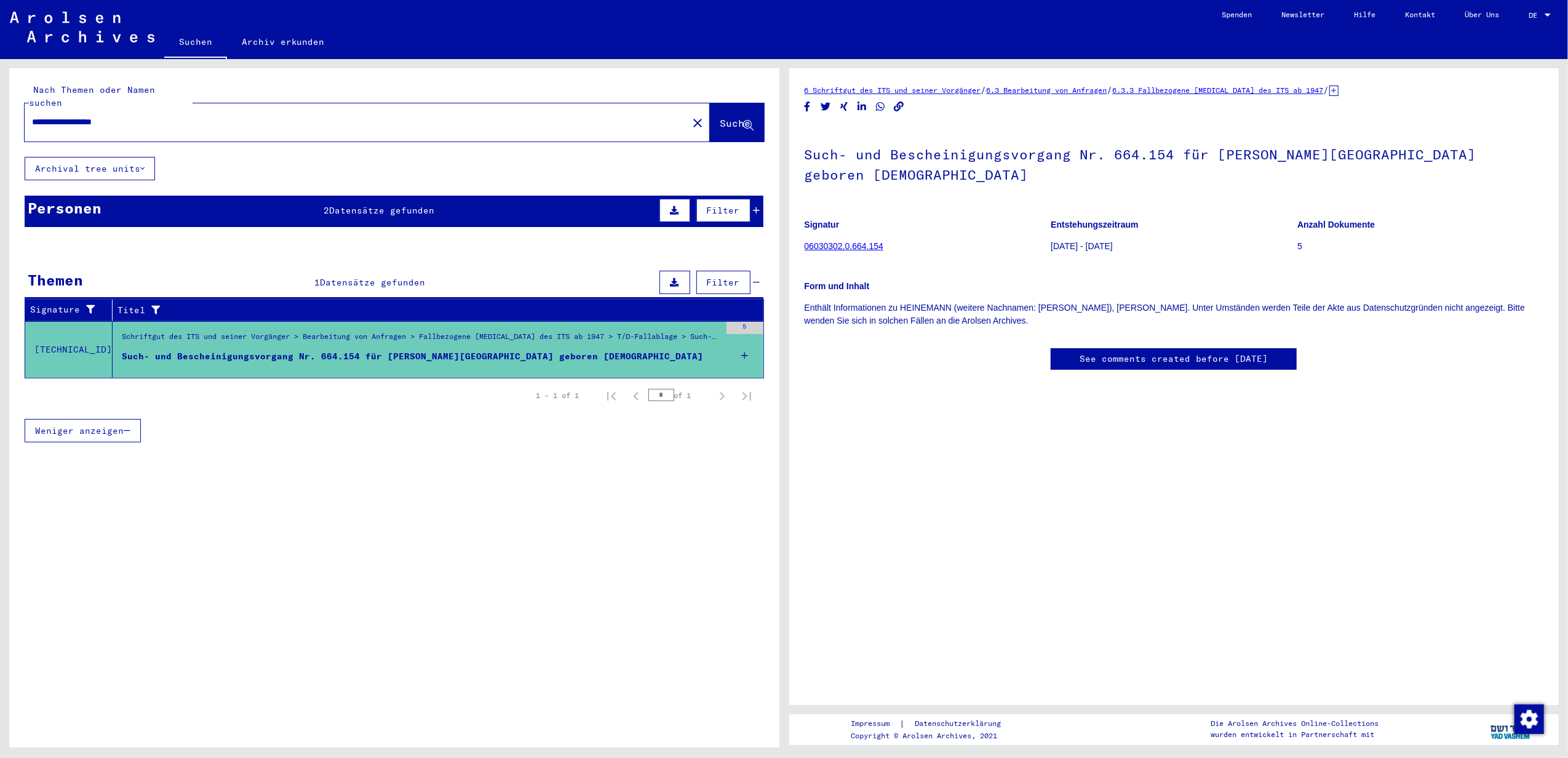
drag, startPoint x: 111, startPoint y: 110, endPoint x: 60, endPoint y: 107, distance: 51.1
click at [60, 116] on input "**********" at bounding box center [355, 122] width 648 height 13
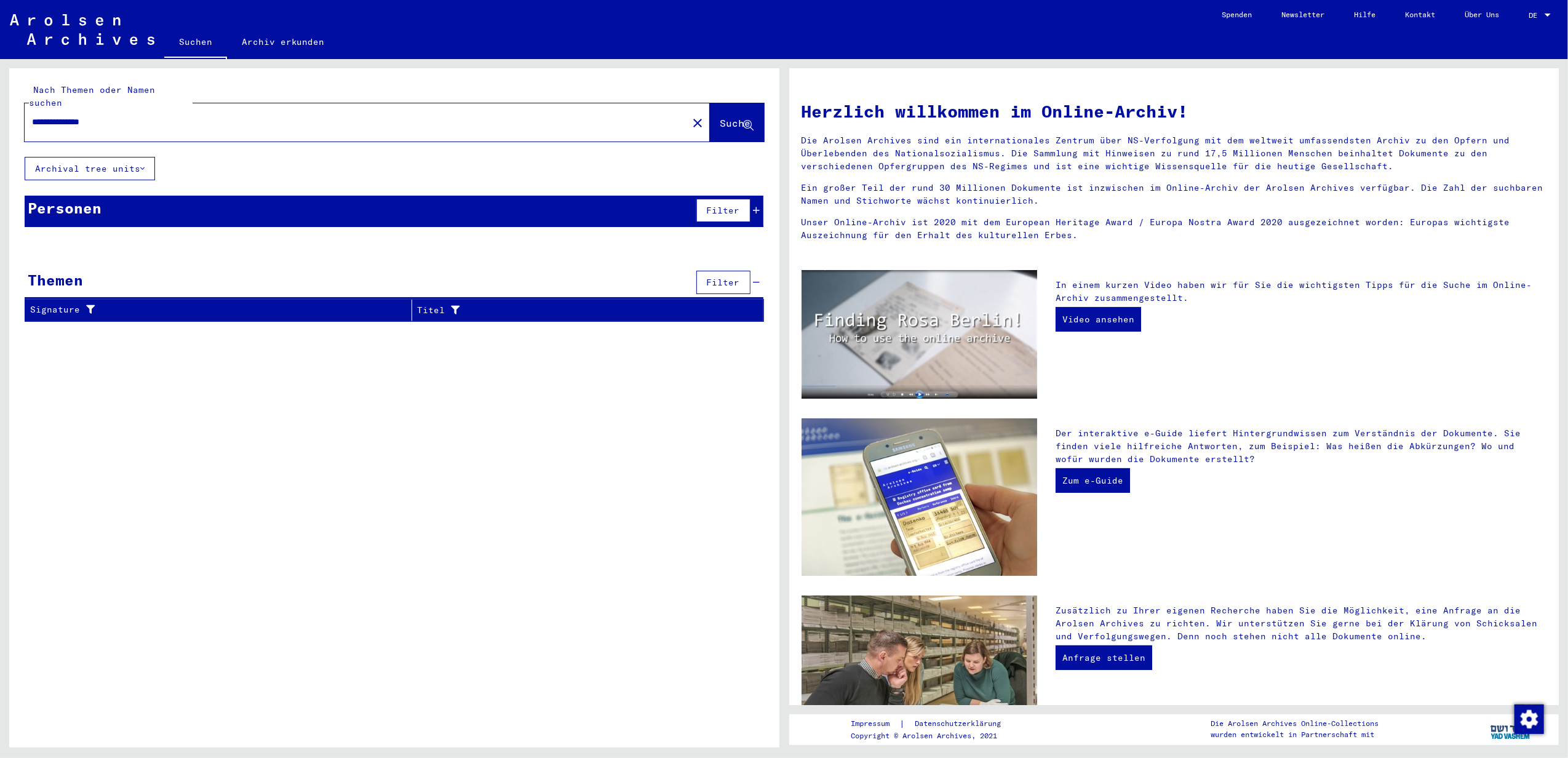
click at [119, 197] on div "Personen Filter" at bounding box center [394, 211] width 739 height 31
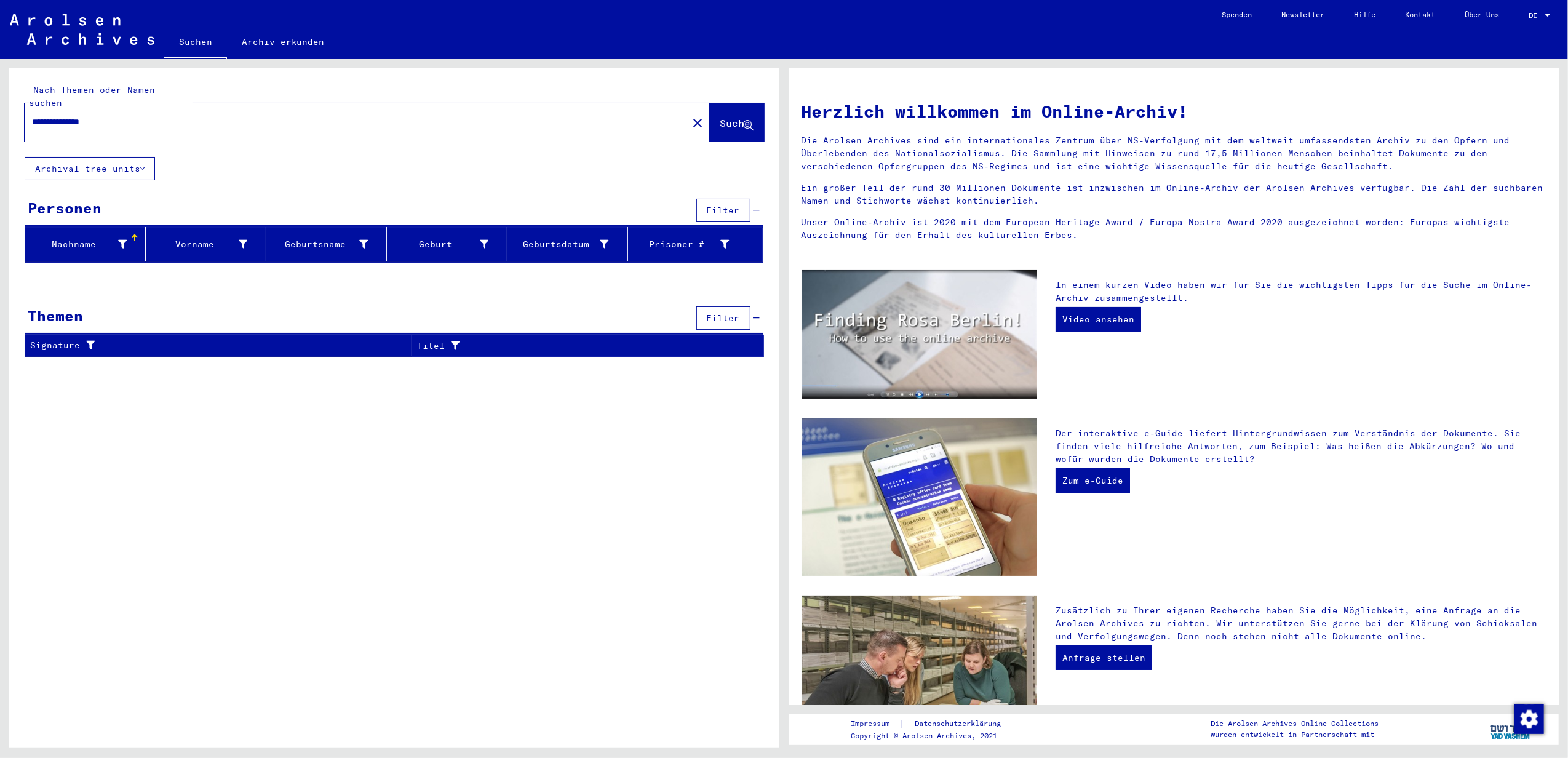
click at [89, 116] on input "**********" at bounding box center [352, 122] width 641 height 13
click at [160, 116] on input "**********" at bounding box center [352, 122] width 641 height 13
type input "**********"
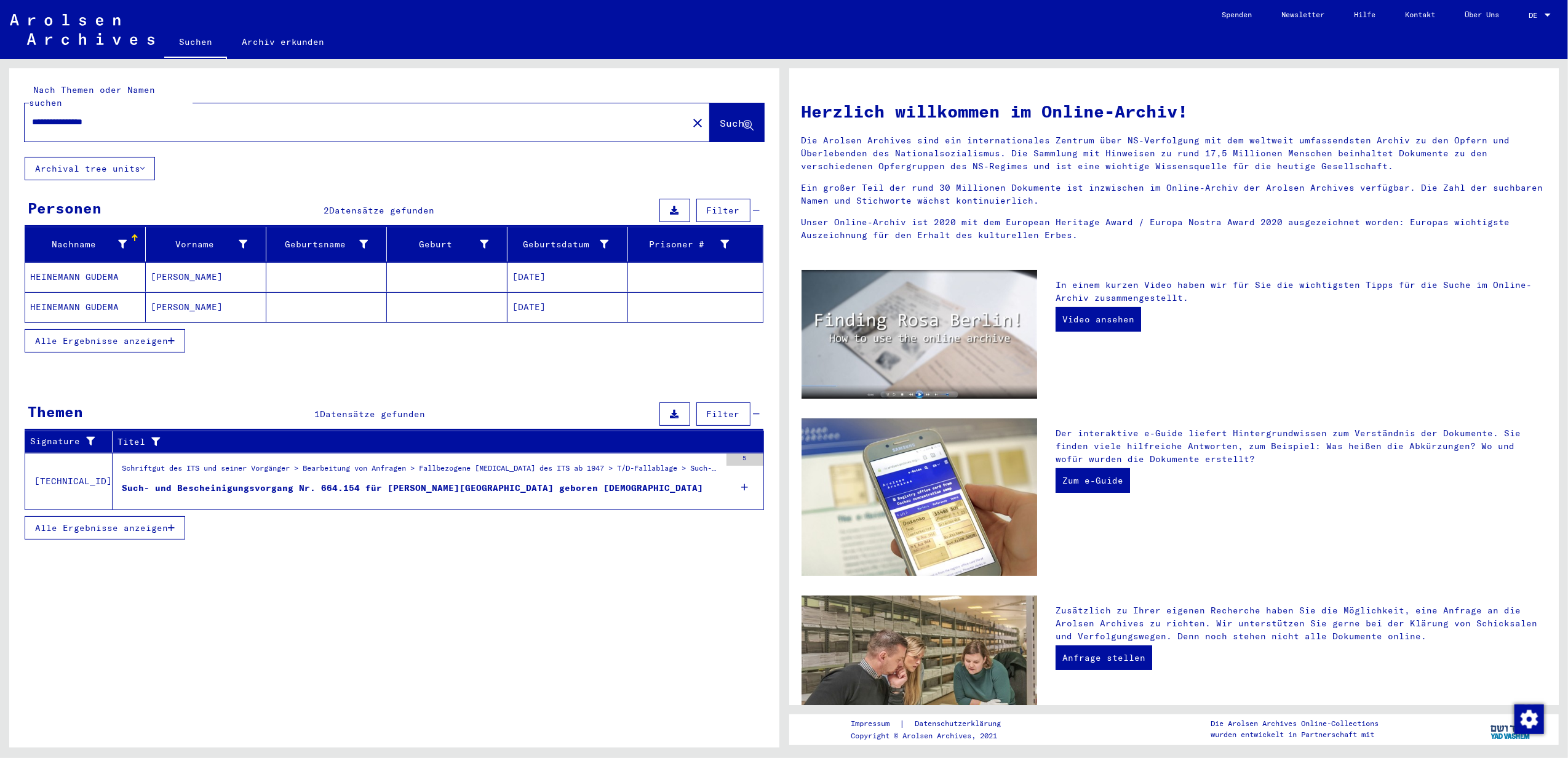
click at [102, 295] on mat-cell "HEINEMANN GUDEMA" at bounding box center [85, 308] width 121 height 30
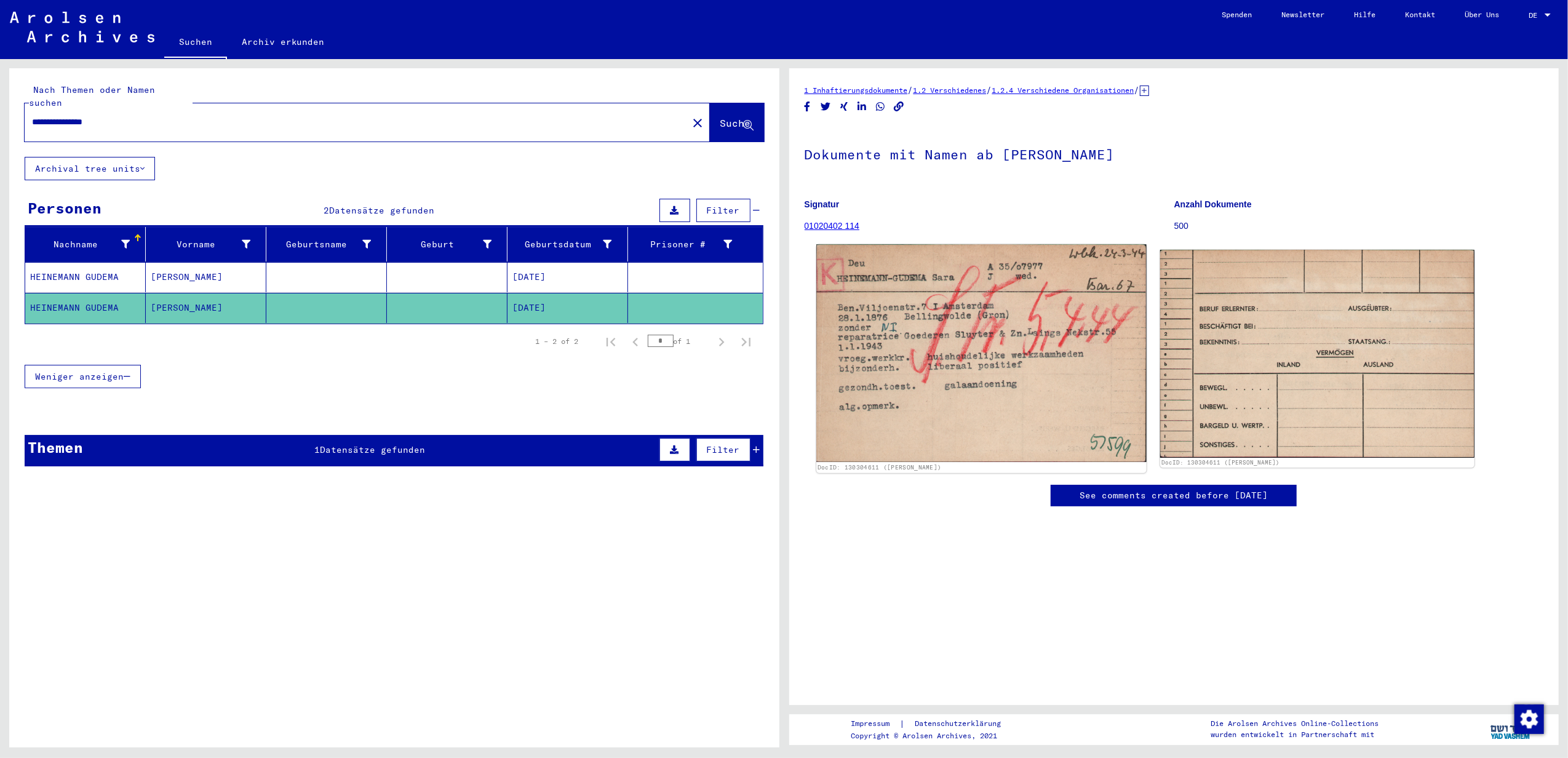
click at [766, 386] on img at bounding box center [981, 354] width 329 height 218
